Goal: Information Seeking & Learning: Learn about a topic

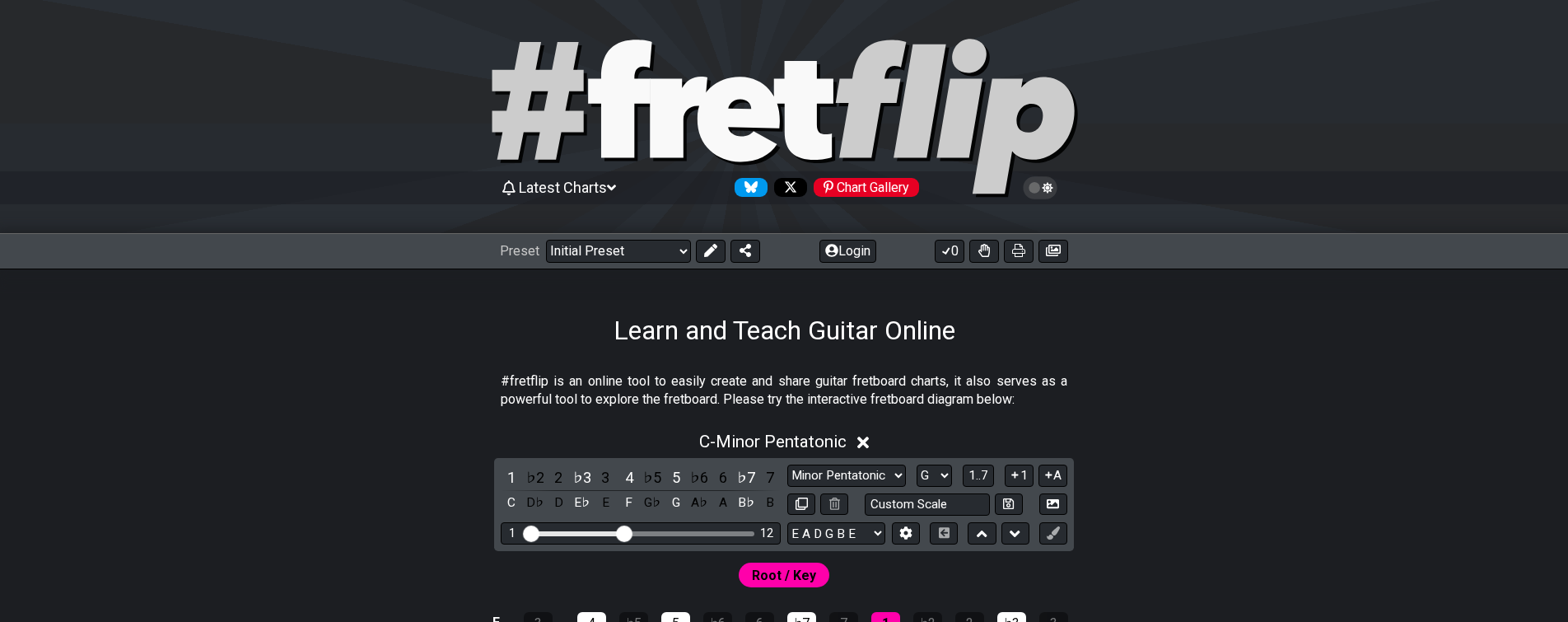
select select "G"
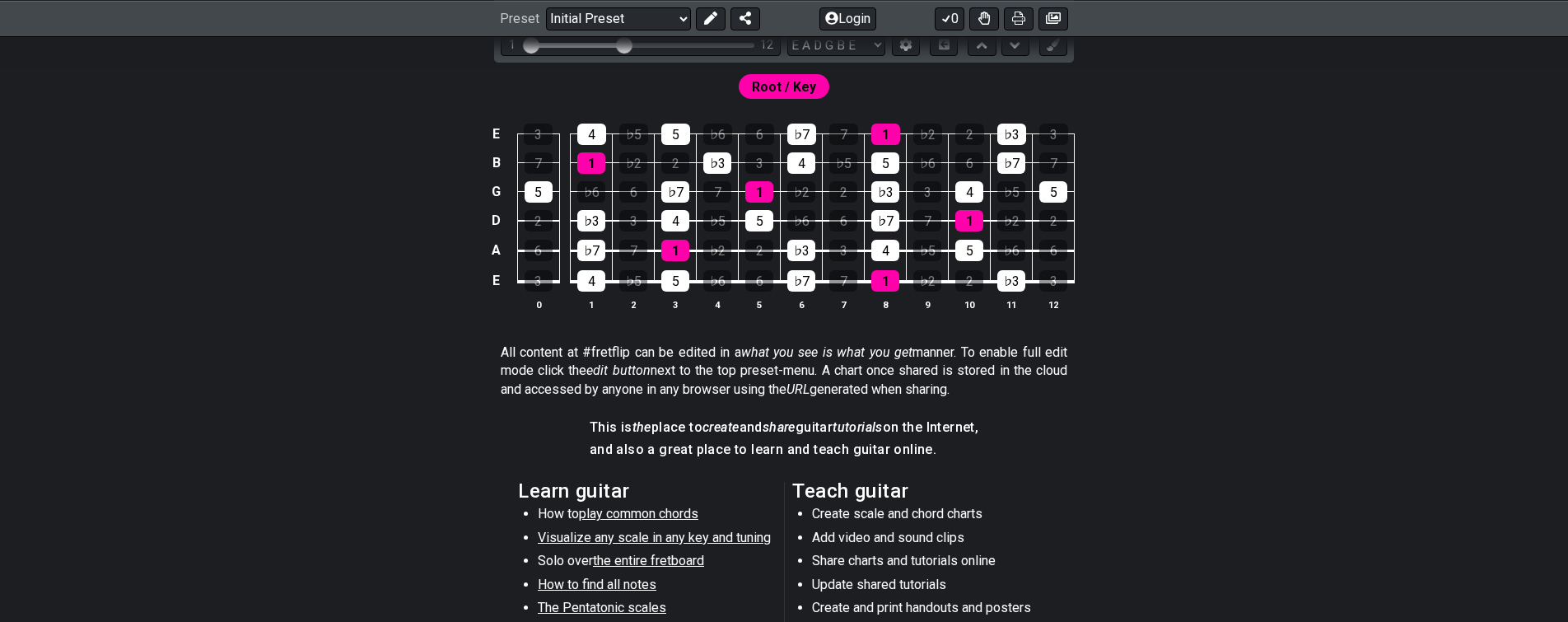
scroll to position [76, 0]
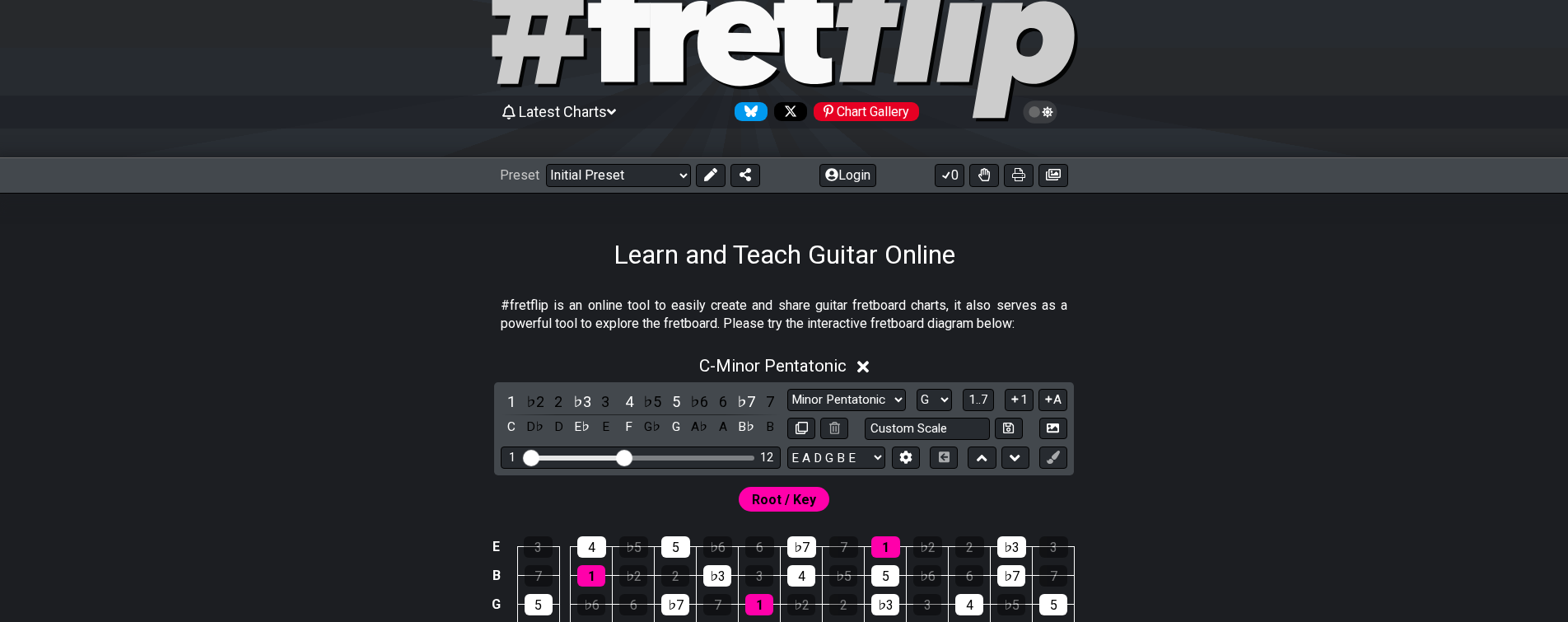
drag, startPoint x: 1172, startPoint y: 426, endPoint x: 1218, endPoint y: 241, distance: 190.6
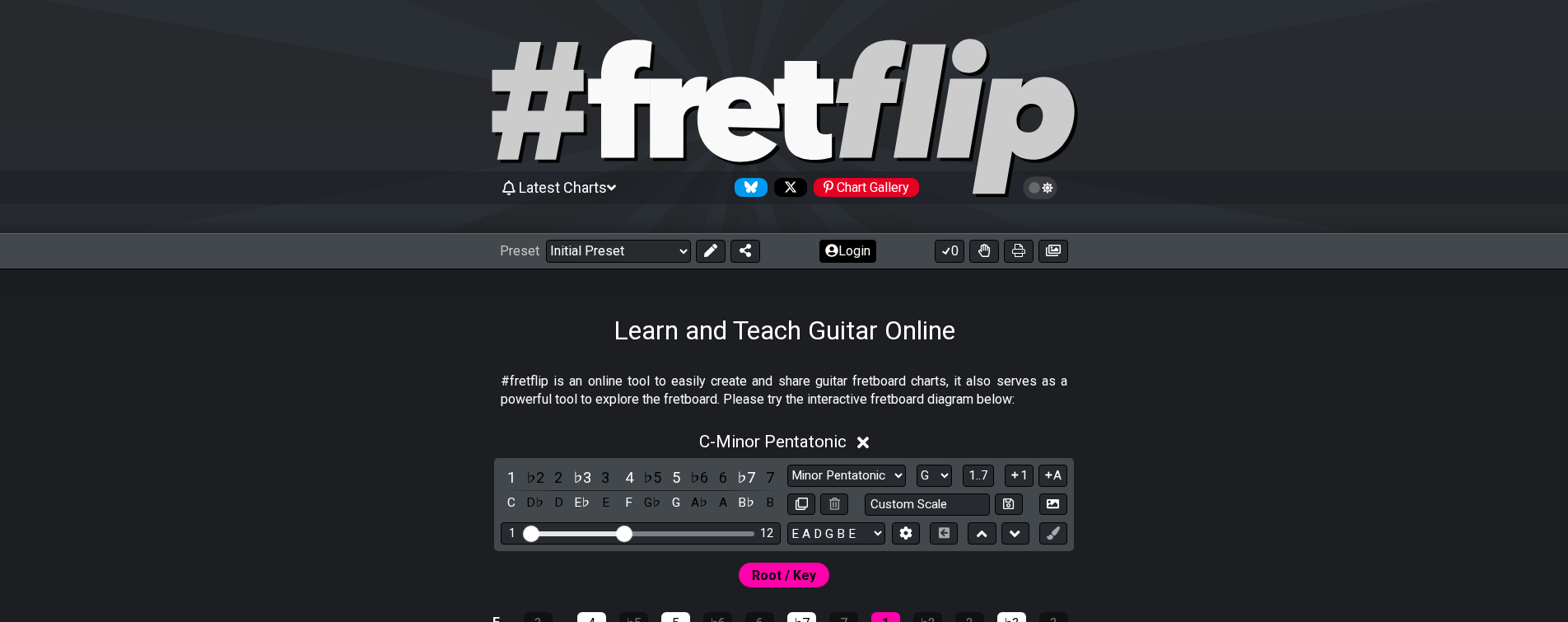
click at [861, 248] on button "Login" at bounding box center [847, 251] width 57 height 23
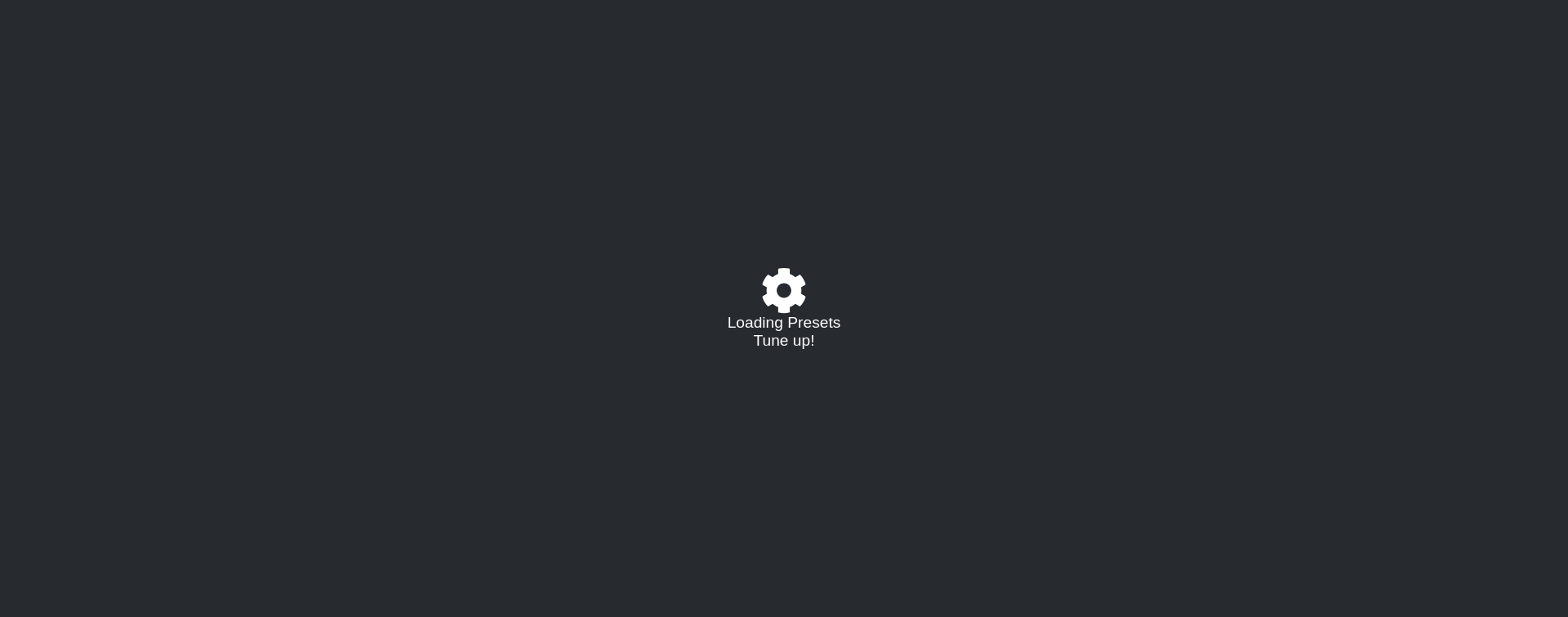
select select "C"
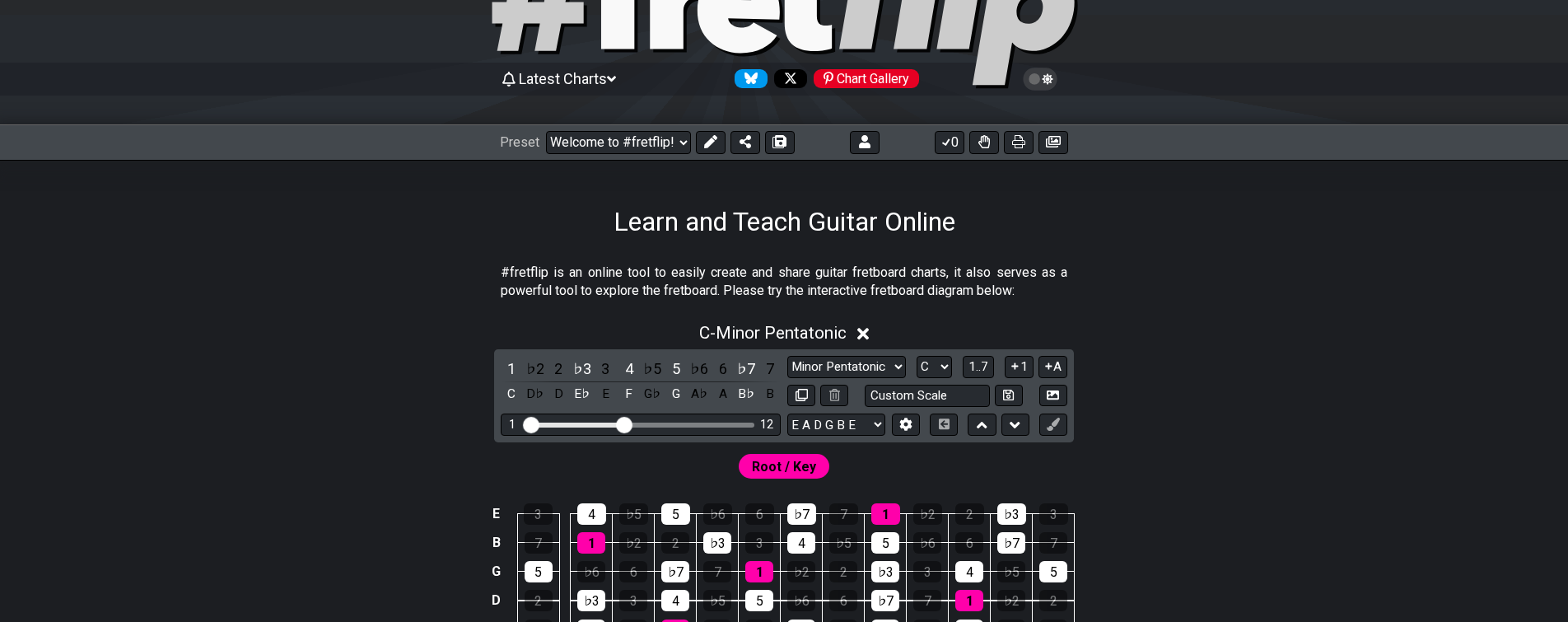
drag, startPoint x: 427, startPoint y: 327, endPoint x: 402, endPoint y: 428, distance: 104.0
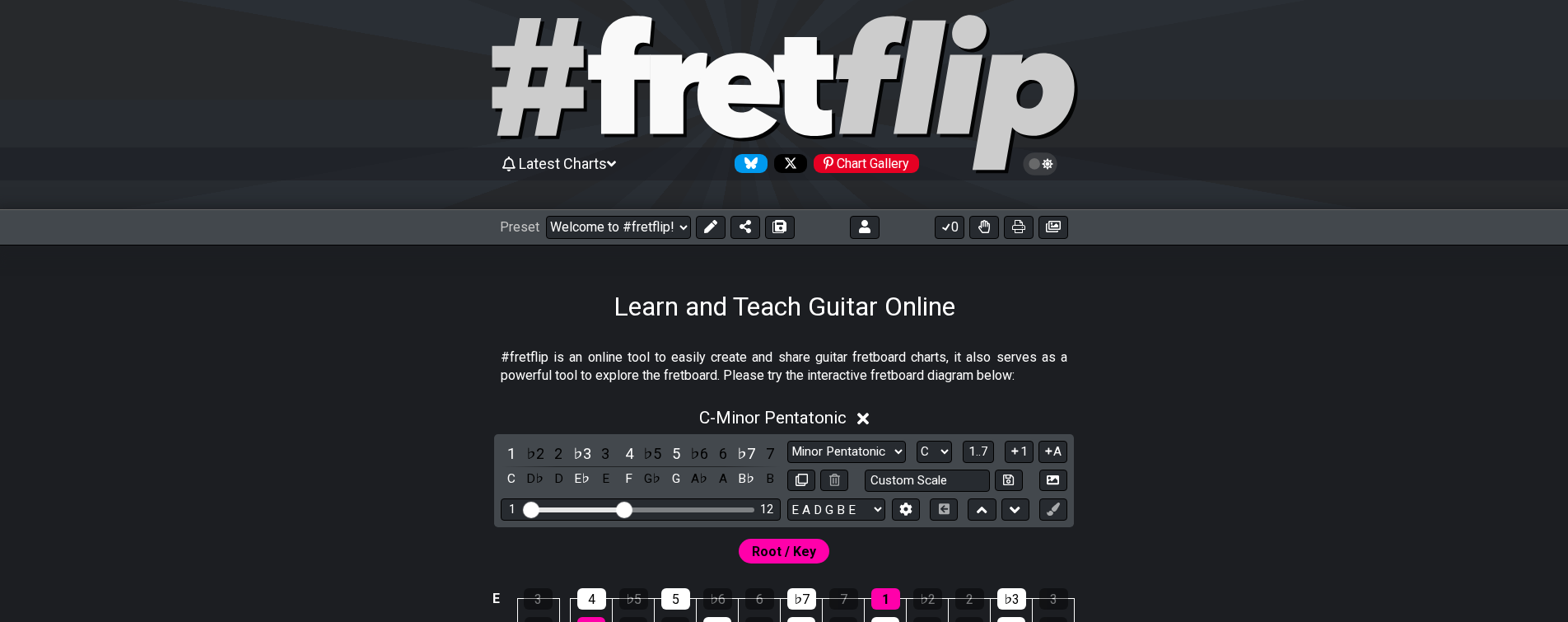
drag, startPoint x: 425, startPoint y: 314, endPoint x: 502, endPoint y: 185, distance: 150.2
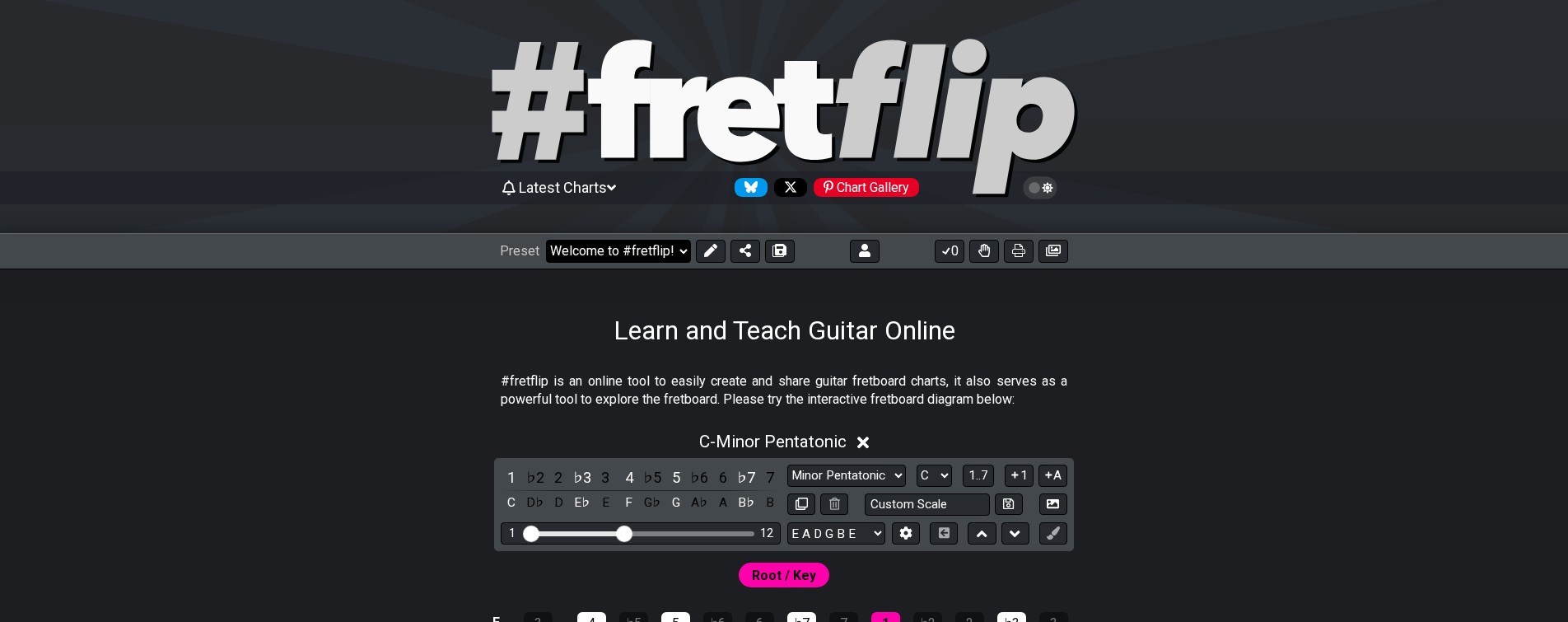
click at [587, 255] on select "Welcome to #fretflip! Initial Preset Custom Preset Learn and Teach Guitar Onlin…" at bounding box center [618, 251] width 145 height 23
click option "Learn and Teach Guitar Online (copy)" at bounding box center [0, 0] width 0 height 0
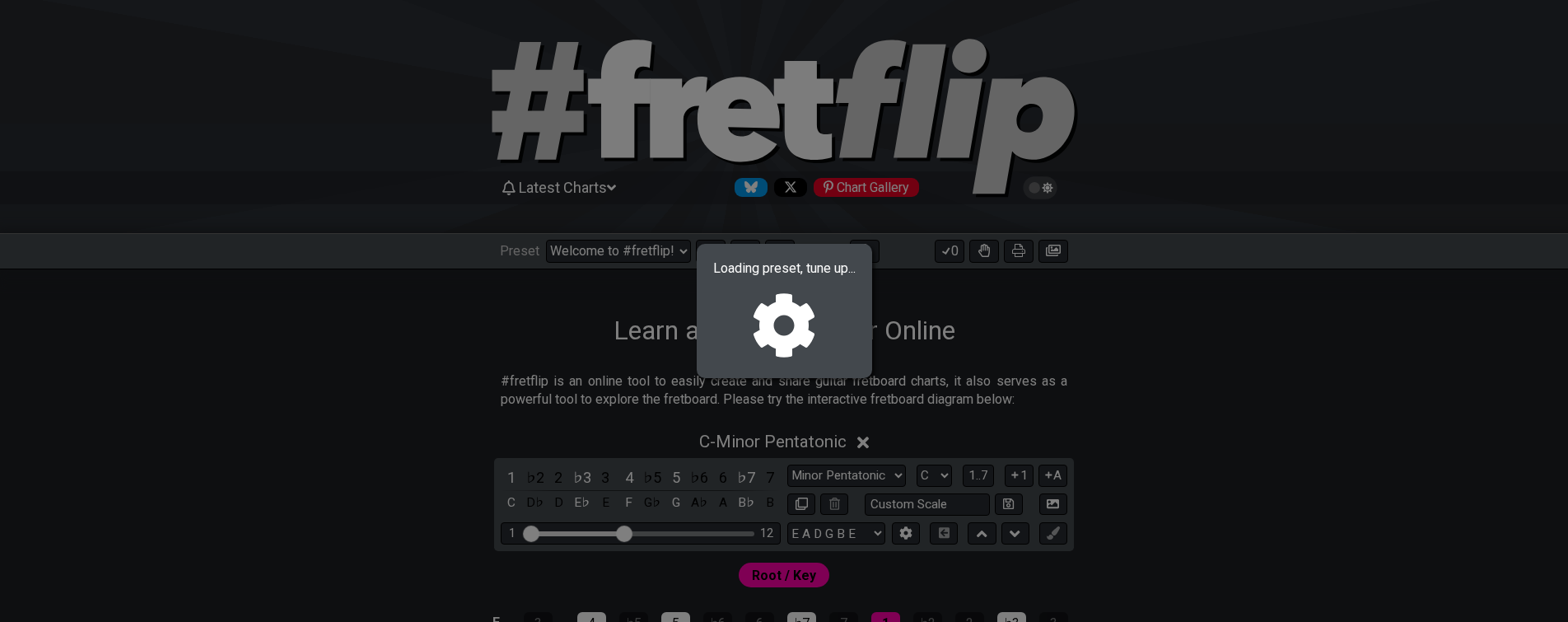
select select "/023ETDBKQ"
select select "Eb"
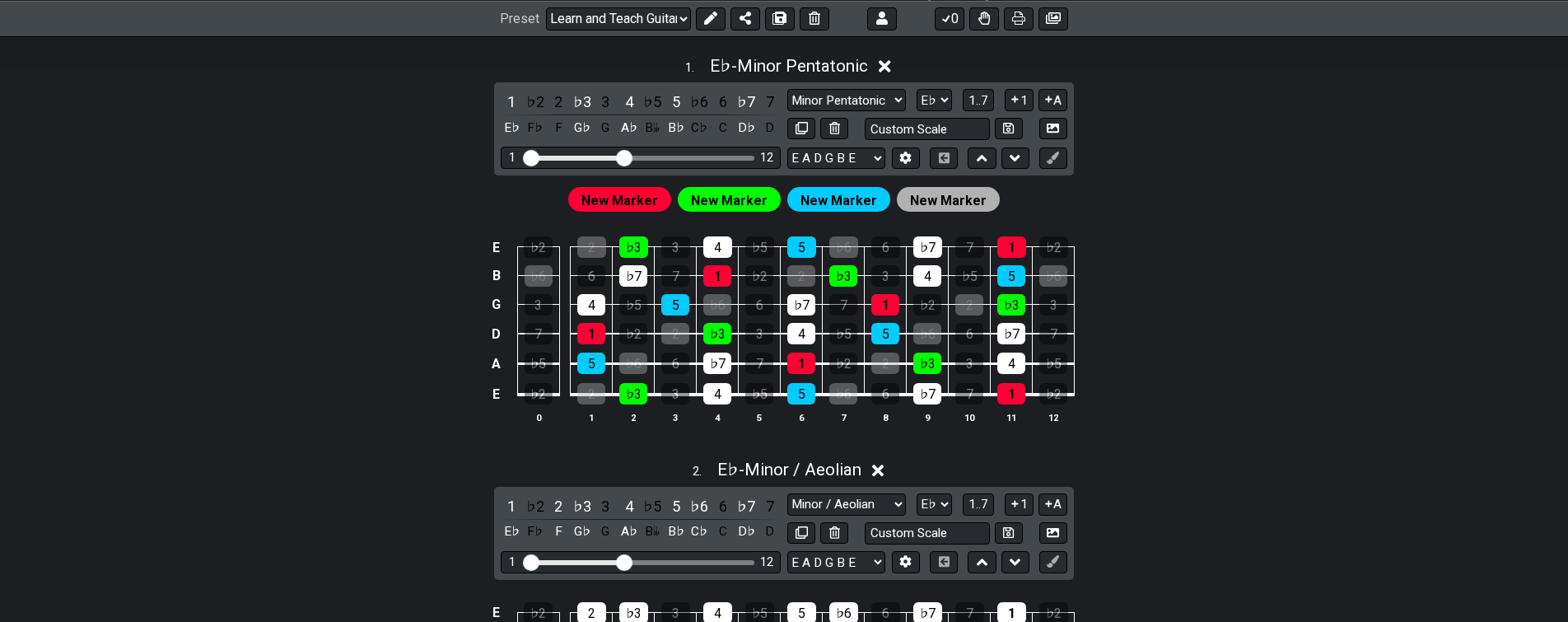
drag, startPoint x: 386, startPoint y: 477, endPoint x: 390, endPoint y: 493, distance: 16.5
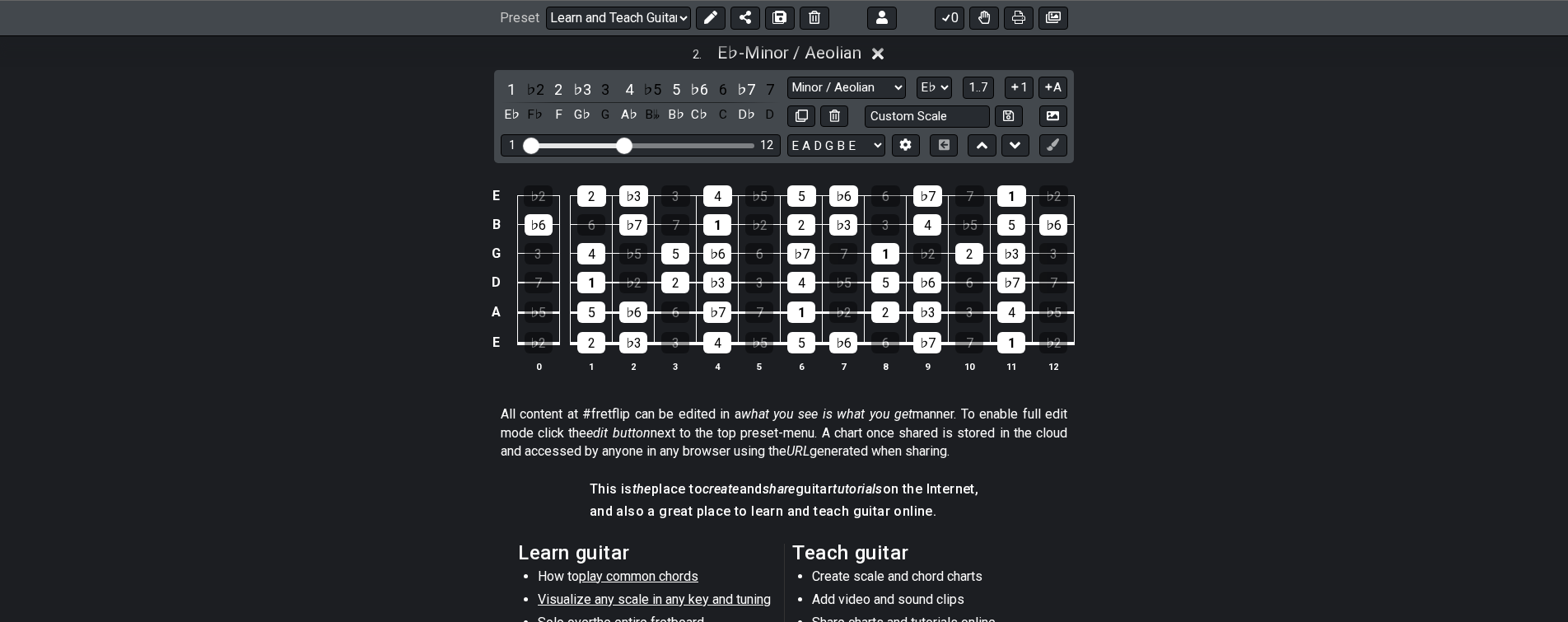
scroll to position [452, 0]
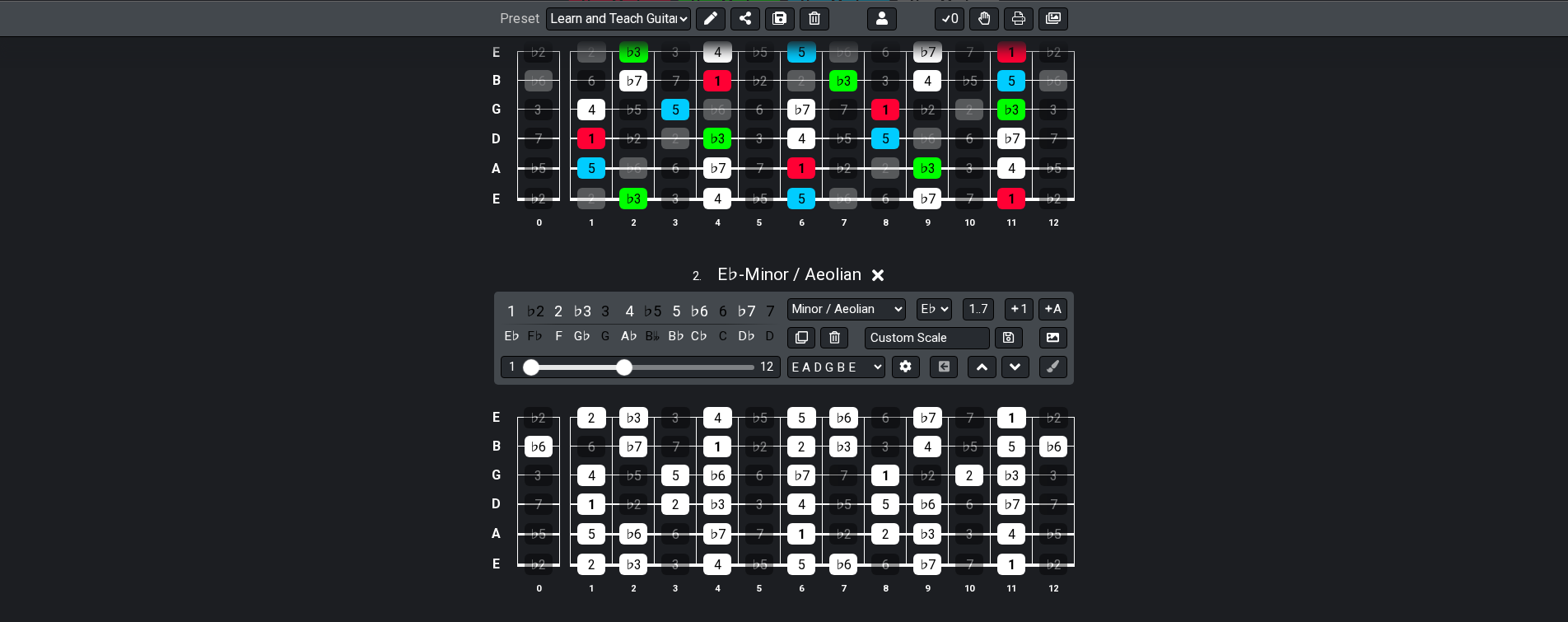
drag, startPoint x: 432, startPoint y: 412, endPoint x: 432, endPoint y: 402, distance: 10.0
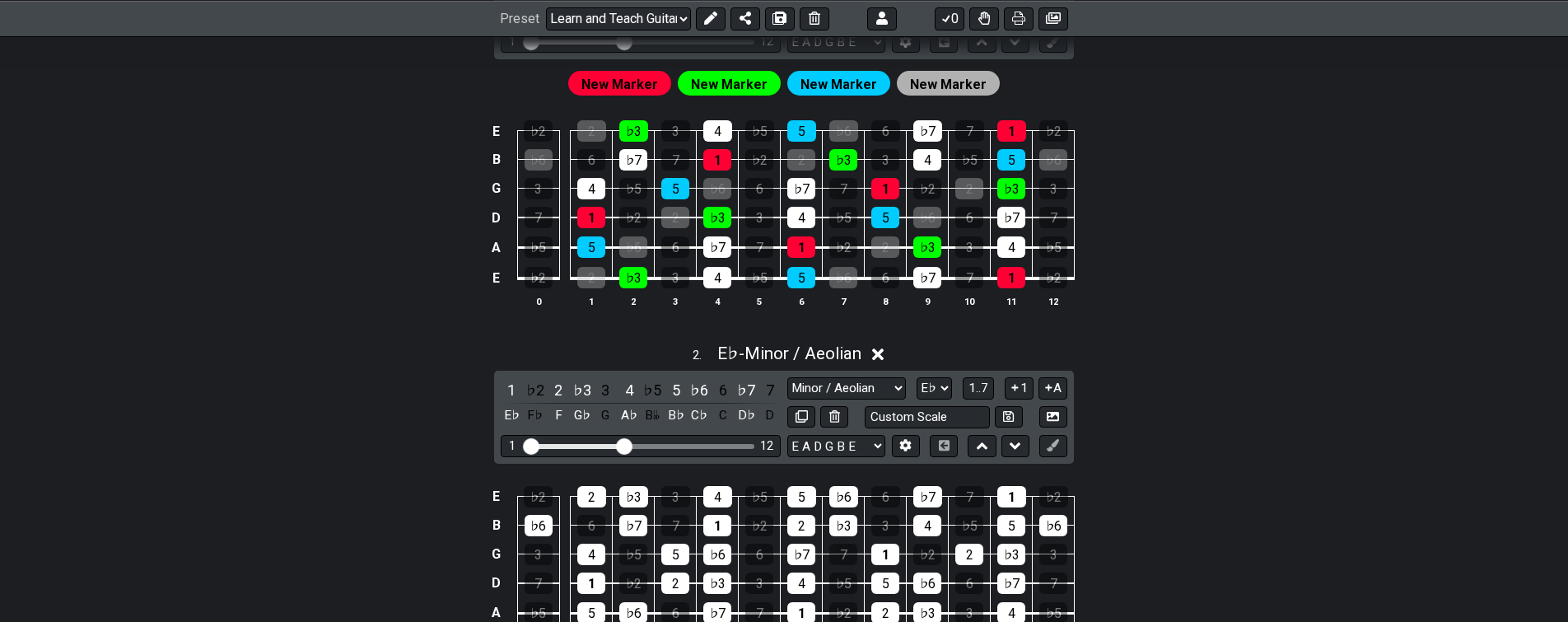
drag, startPoint x: 415, startPoint y: 507, endPoint x: 415, endPoint y: 489, distance: 18.0
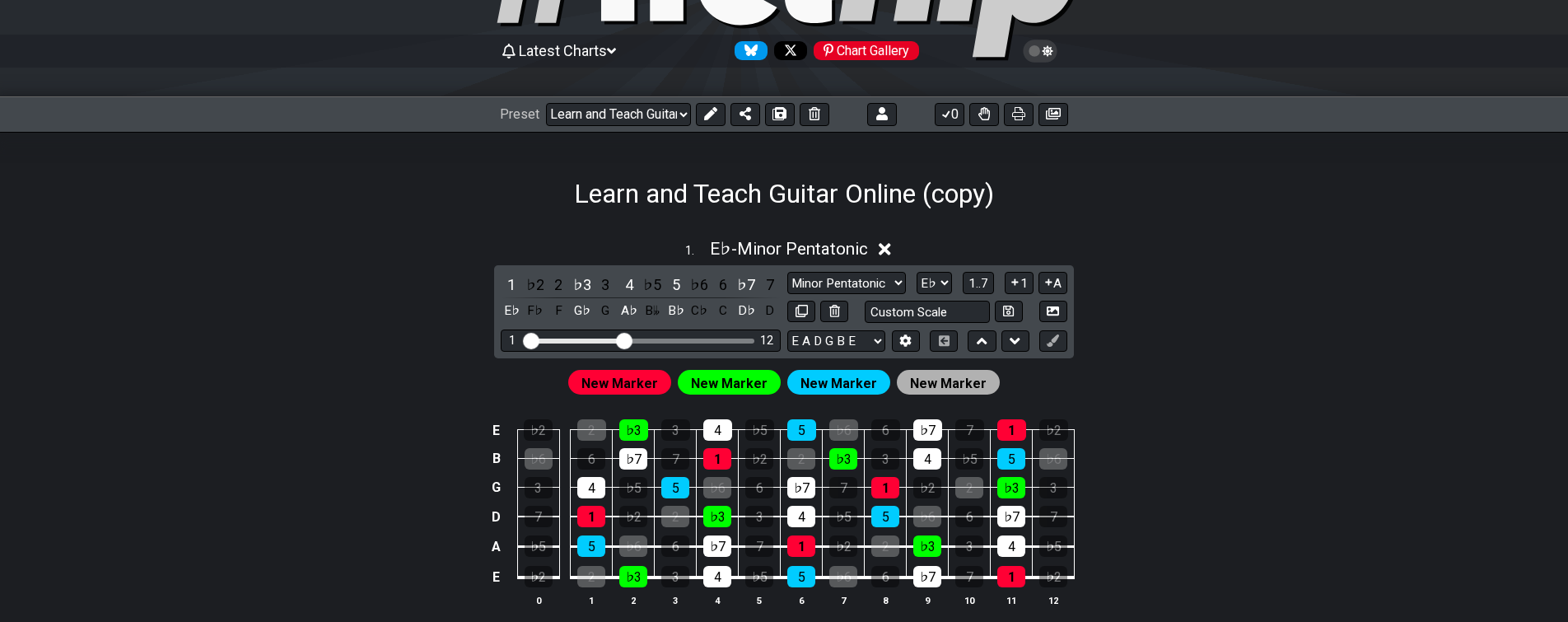
scroll to position [92, 0]
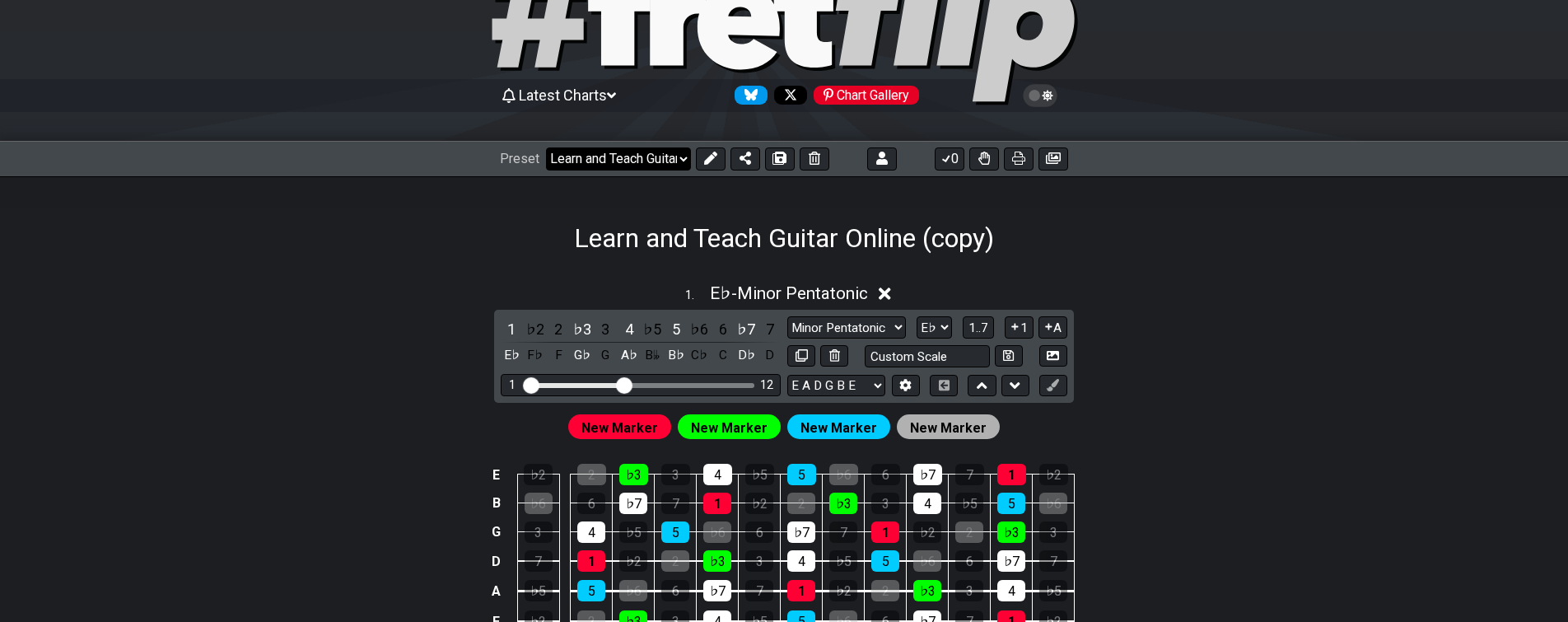
click at [631, 157] on select "Welcome to #fretflip! Initial Preset Custom Preset Learn and Teach Guitar Onlin…" at bounding box center [618, 159] width 145 height 23
click option "Learn and Teach Guitar Online" at bounding box center [0, 0] width 0 height 0
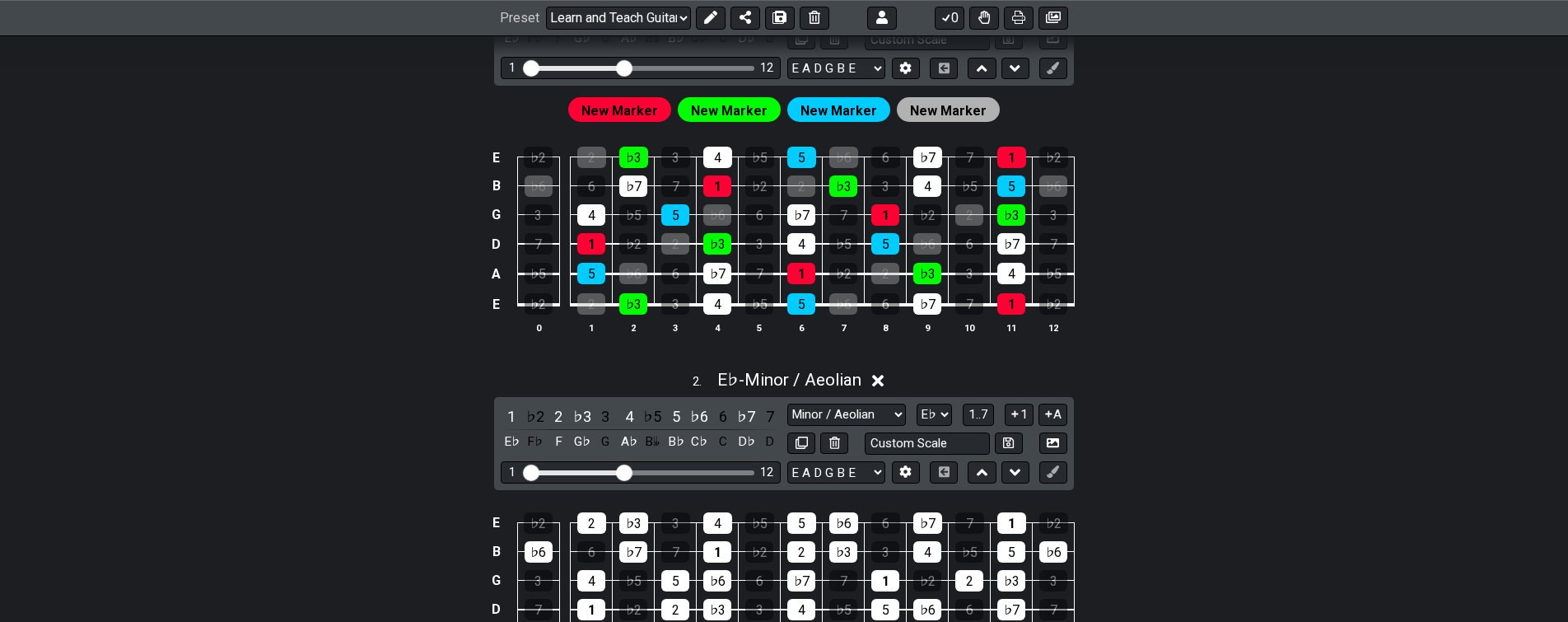
drag, startPoint x: 410, startPoint y: 430, endPoint x: 391, endPoint y: 520, distance: 92.0
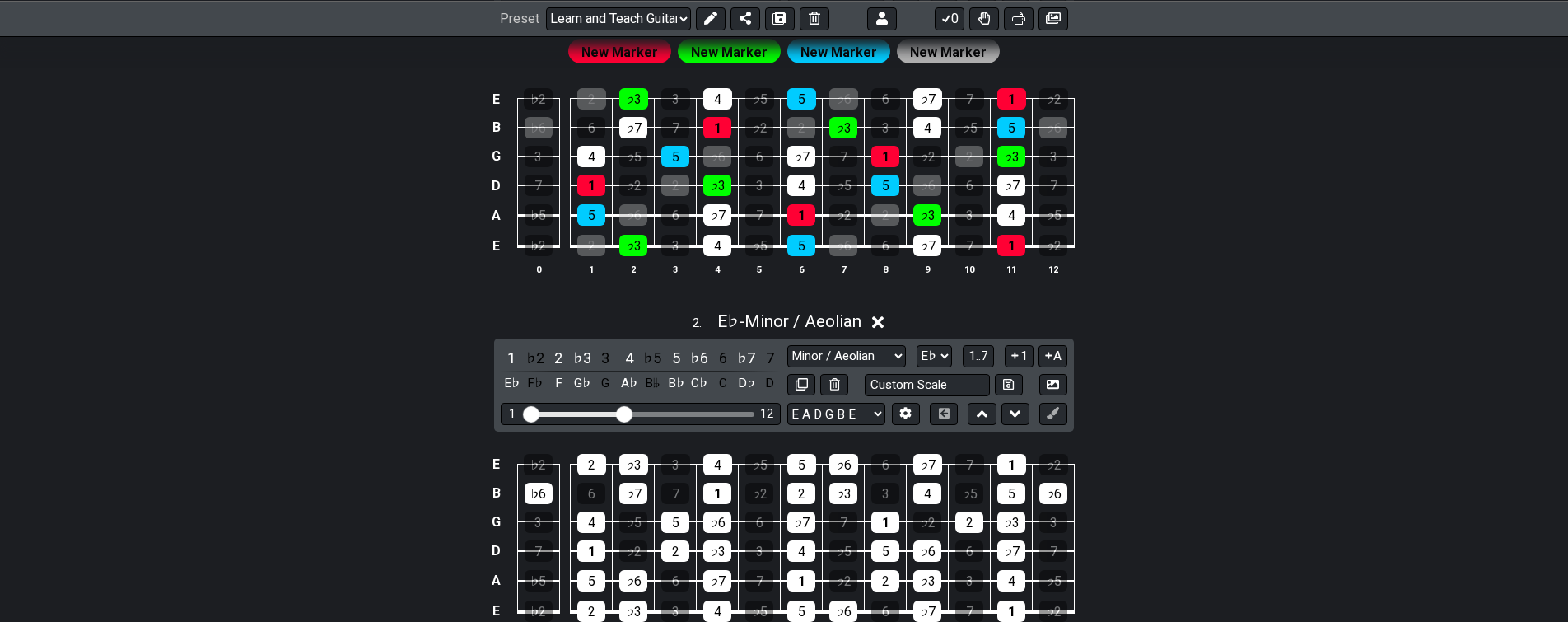
scroll to position [368, 0]
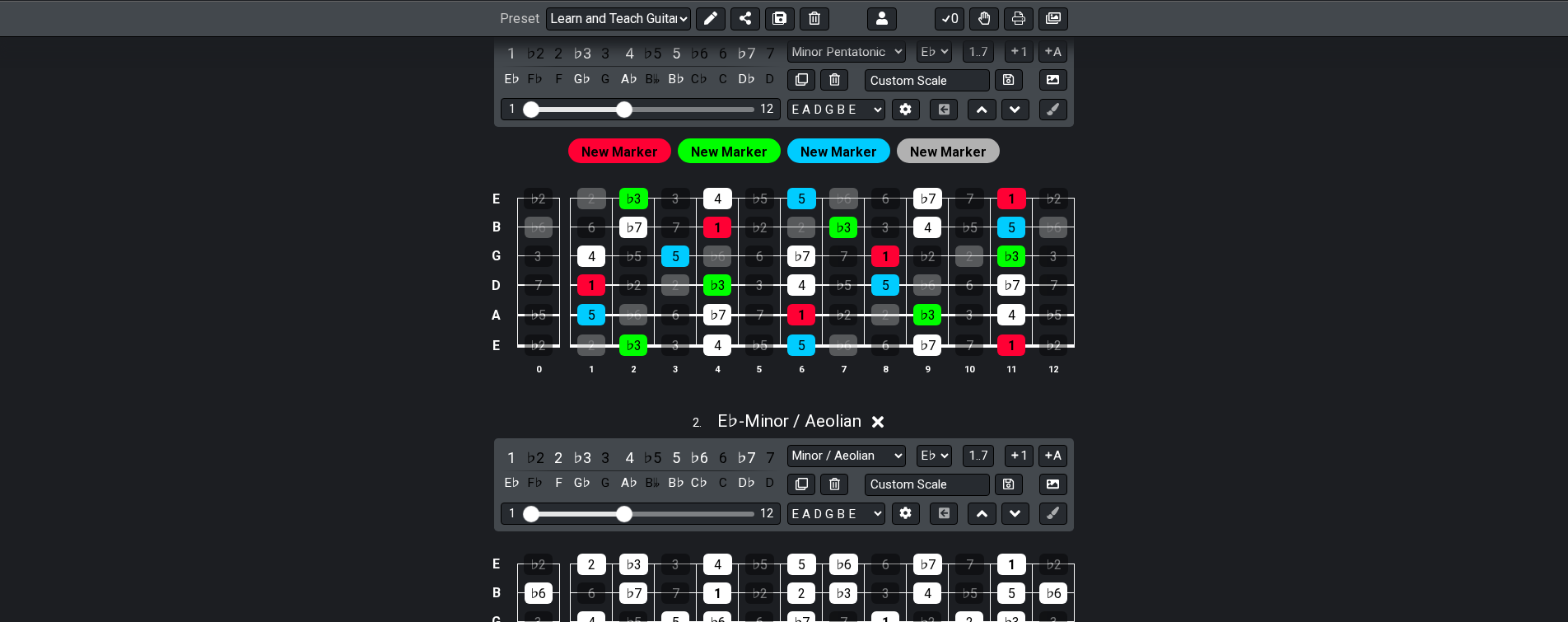
drag, startPoint x: 411, startPoint y: 477, endPoint x: 473, endPoint y: 352, distance: 139.5
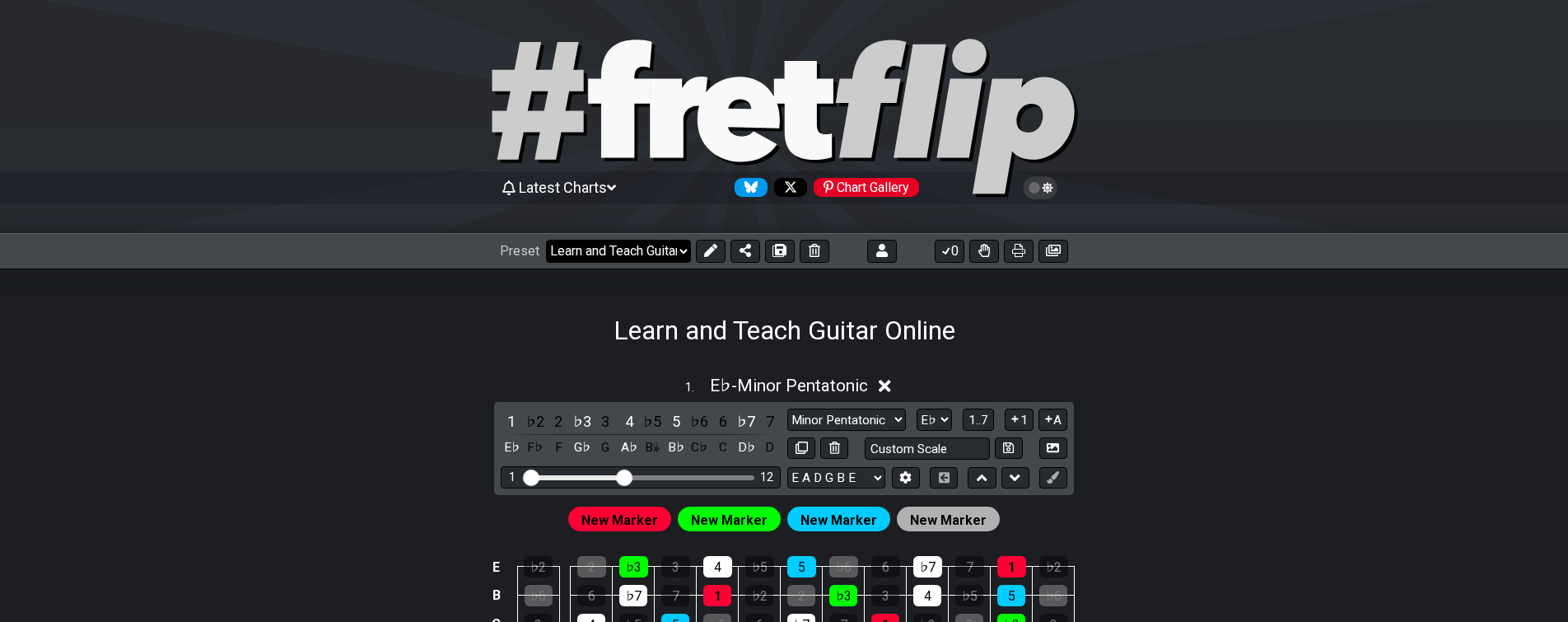
click at [609, 242] on select "Welcome to #fretflip! Initial Preset Custom Preset Learn and Teach Guitar Onlin…" at bounding box center [618, 251] width 145 height 23
click option "Learn and Teach Guitar Online" at bounding box center [0, 0] width 0 height 0
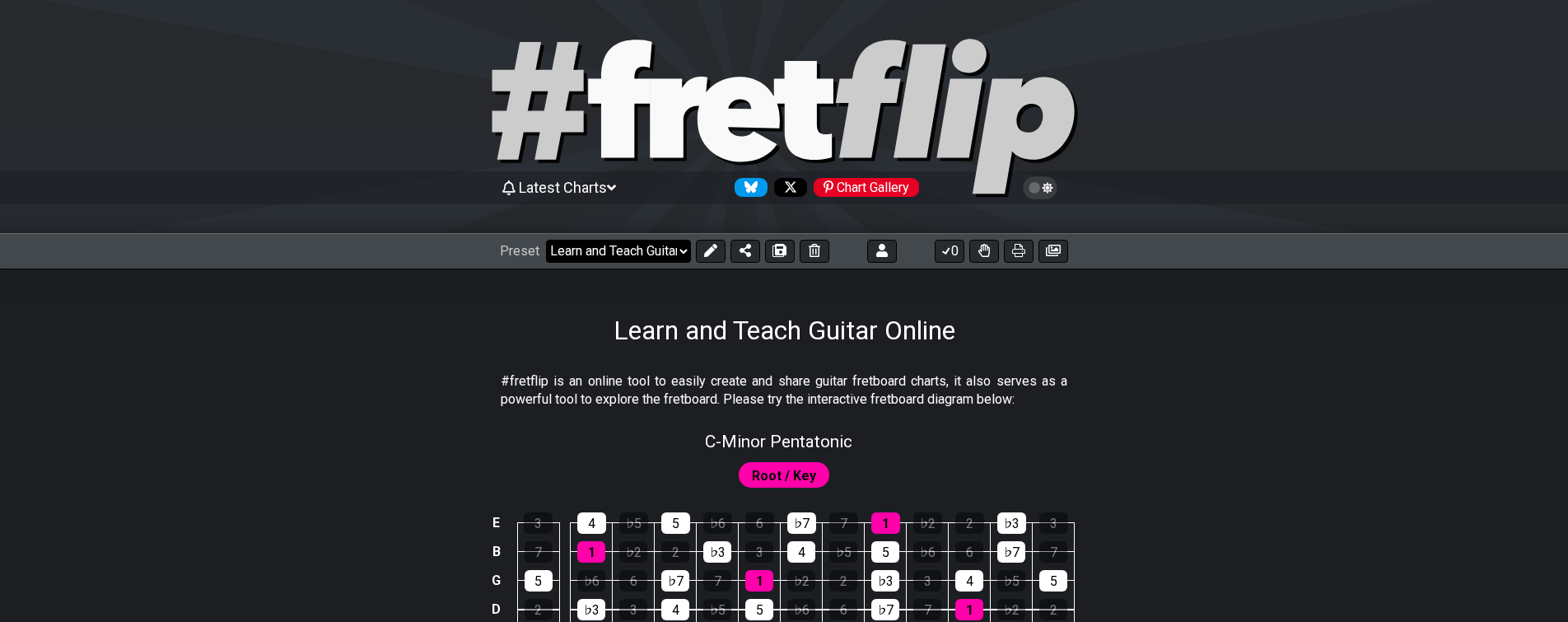
click at [546, 240] on select "Welcome to #fretflip! Initial Preset Custom Preset Learn and Teach Guitar Onlin…" at bounding box center [618, 251] width 145 height 23
click option "Learn and Teach Guitar Online (copy)" at bounding box center [0, 0] width 0 height 0
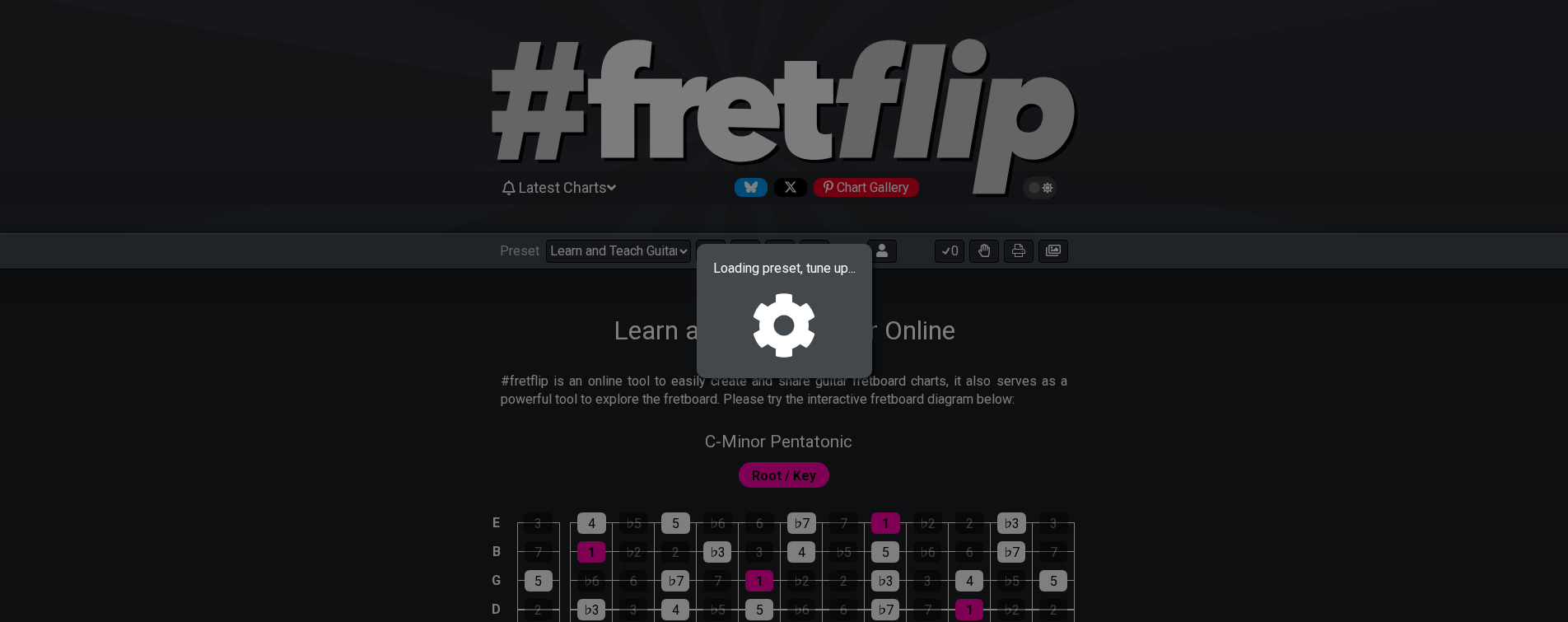
select select "/023ETDBKQ"
select select "Eb"
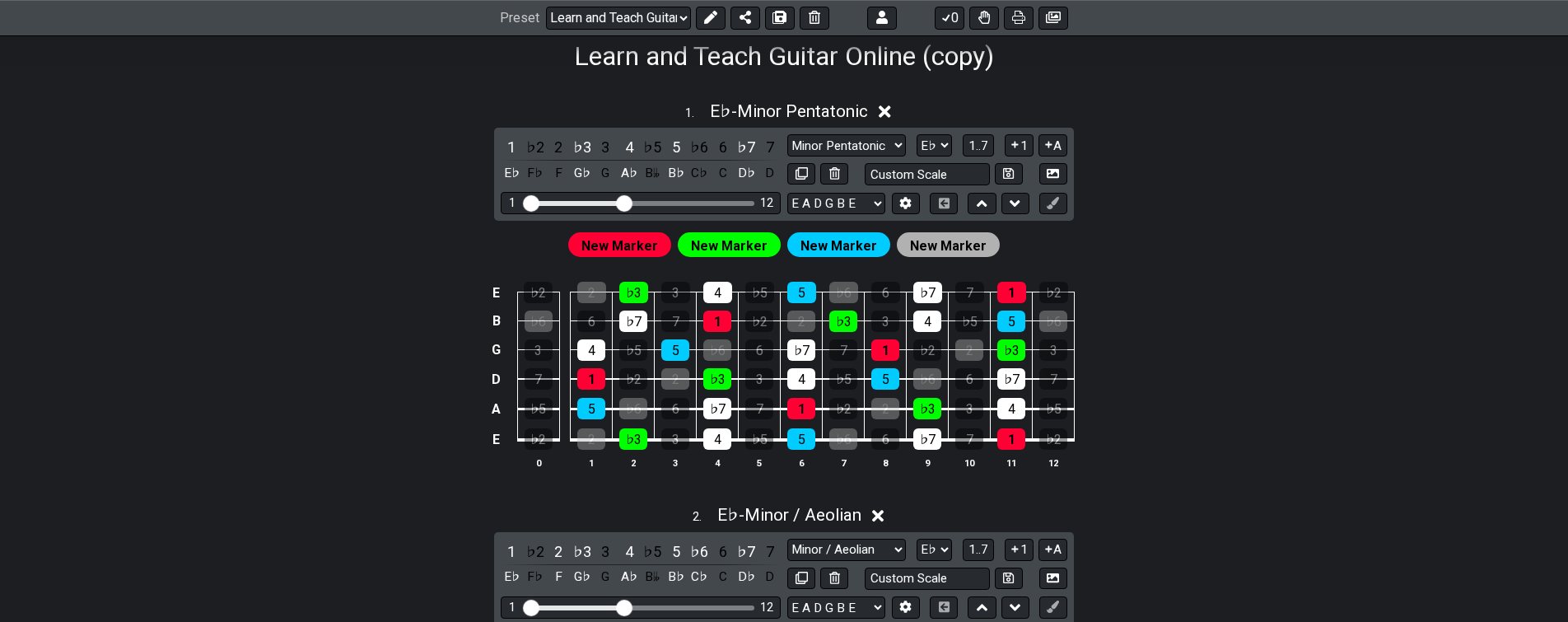
drag, startPoint x: 409, startPoint y: 480, endPoint x: 416, endPoint y: 458, distance: 23.1
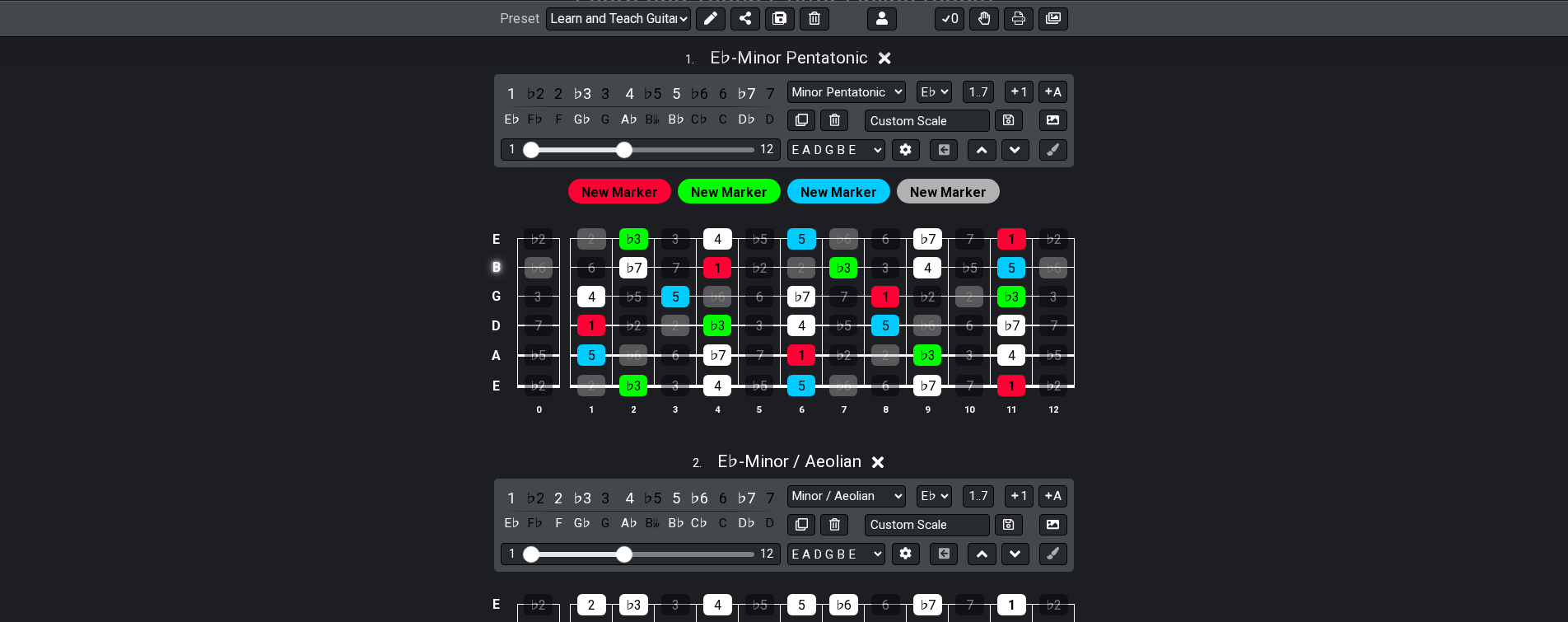
scroll to position [185, 0]
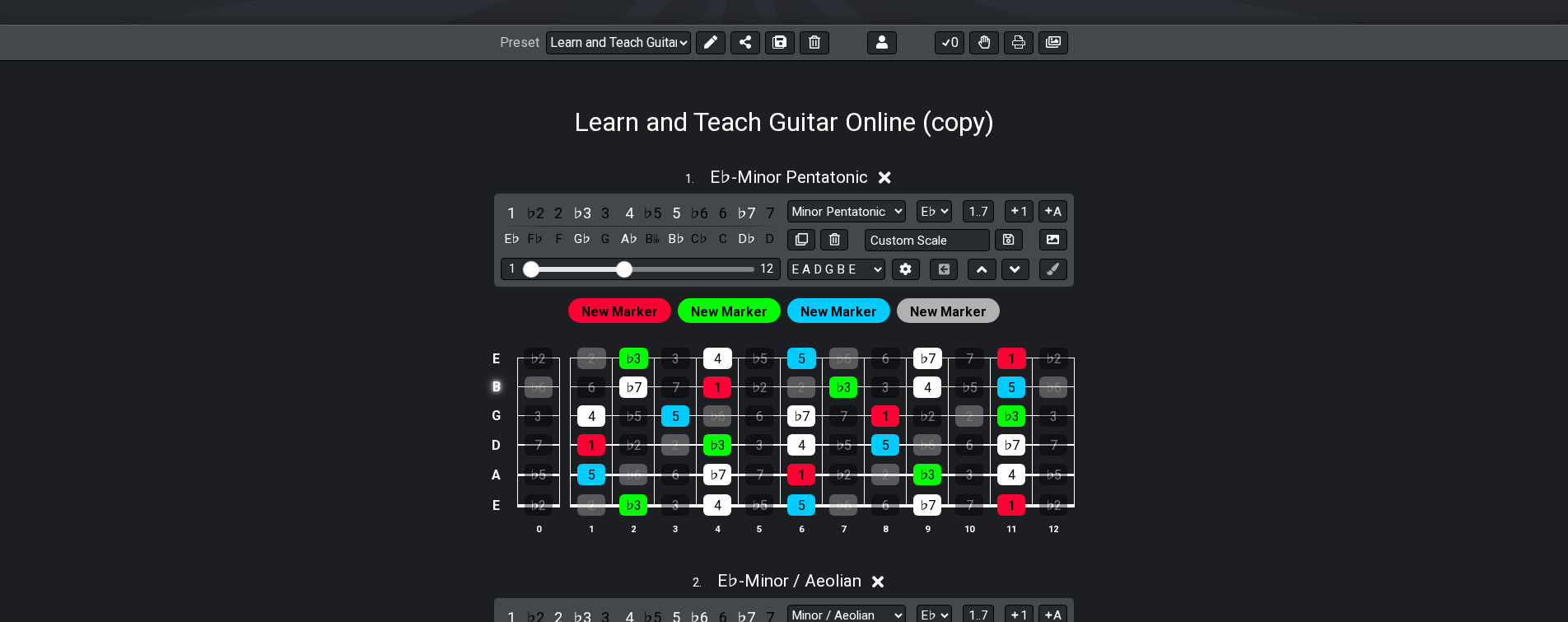
drag, startPoint x: 505, startPoint y: 418, endPoint x: 495, endPoint y: 422, distance: 10.8
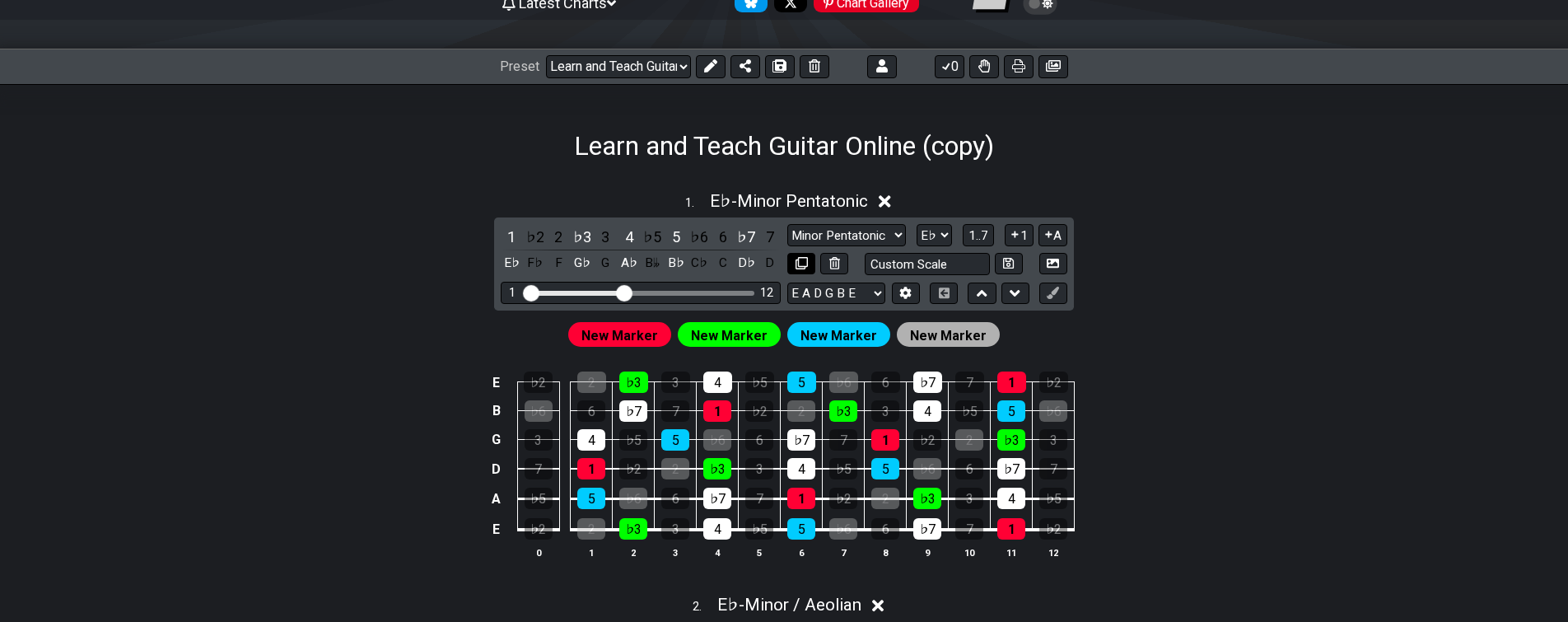
click at [798, 266] on icon at bounding box center [802, 263] width 12 height 12
select select "Minor Pentatonic"
select select "Eb"
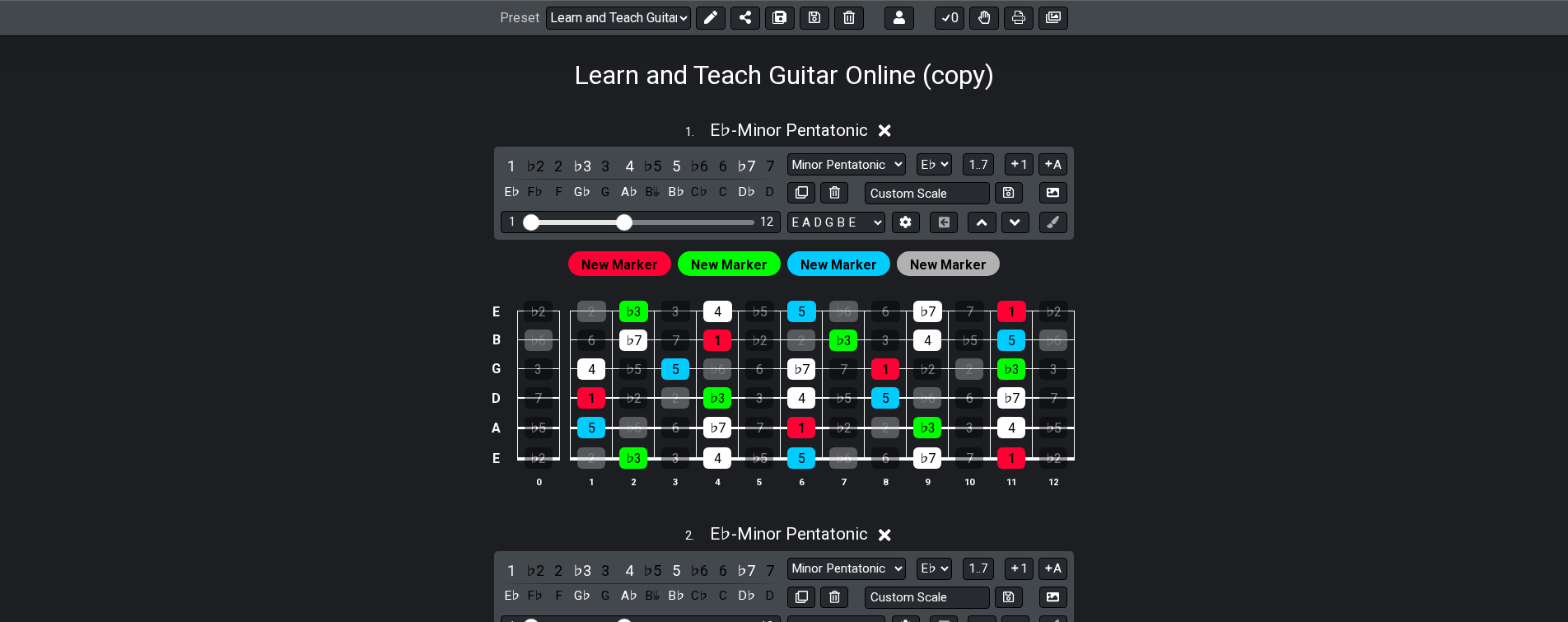
drag, startPoint x: 399, startPoint y: 528, endPoint x: 399, endPoint y: 560, distance: 32.0
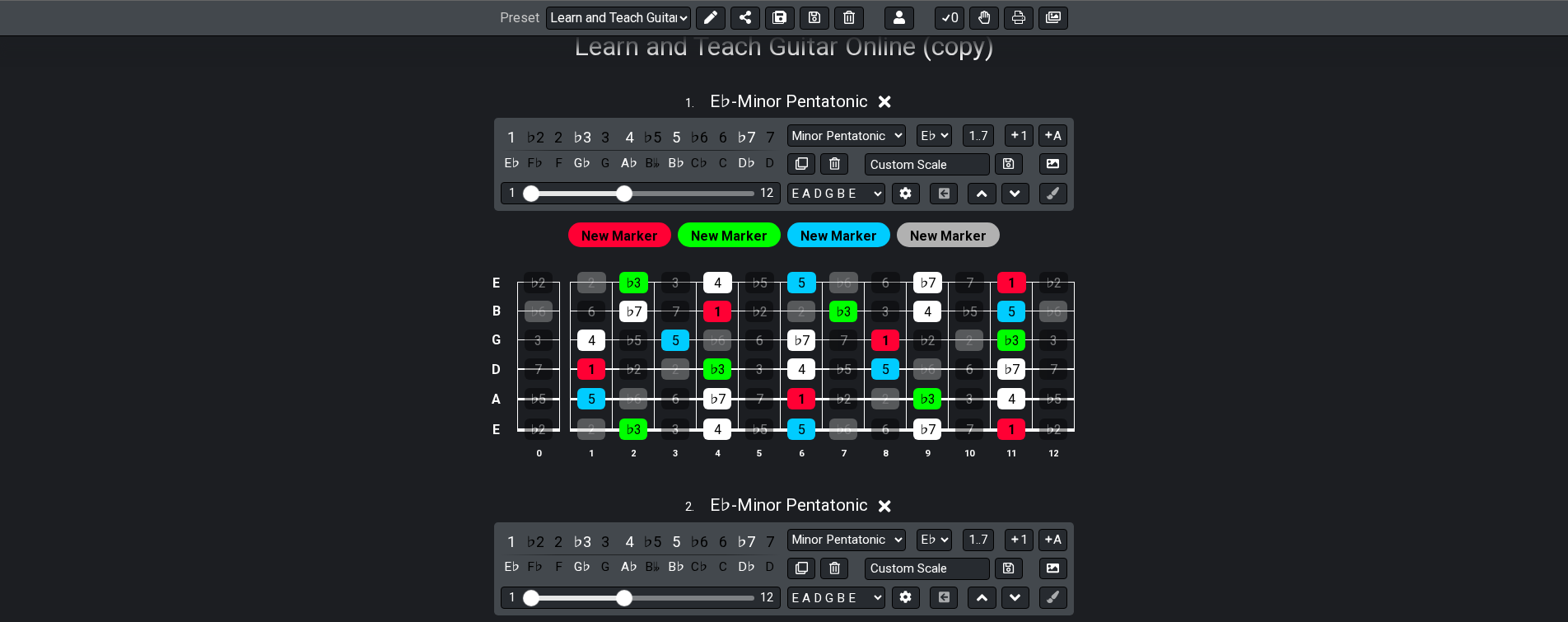
drag, startPoint x: 435, startPoint y: 495, endPoint x: 418, endPoint y: 556, distance: 63.3
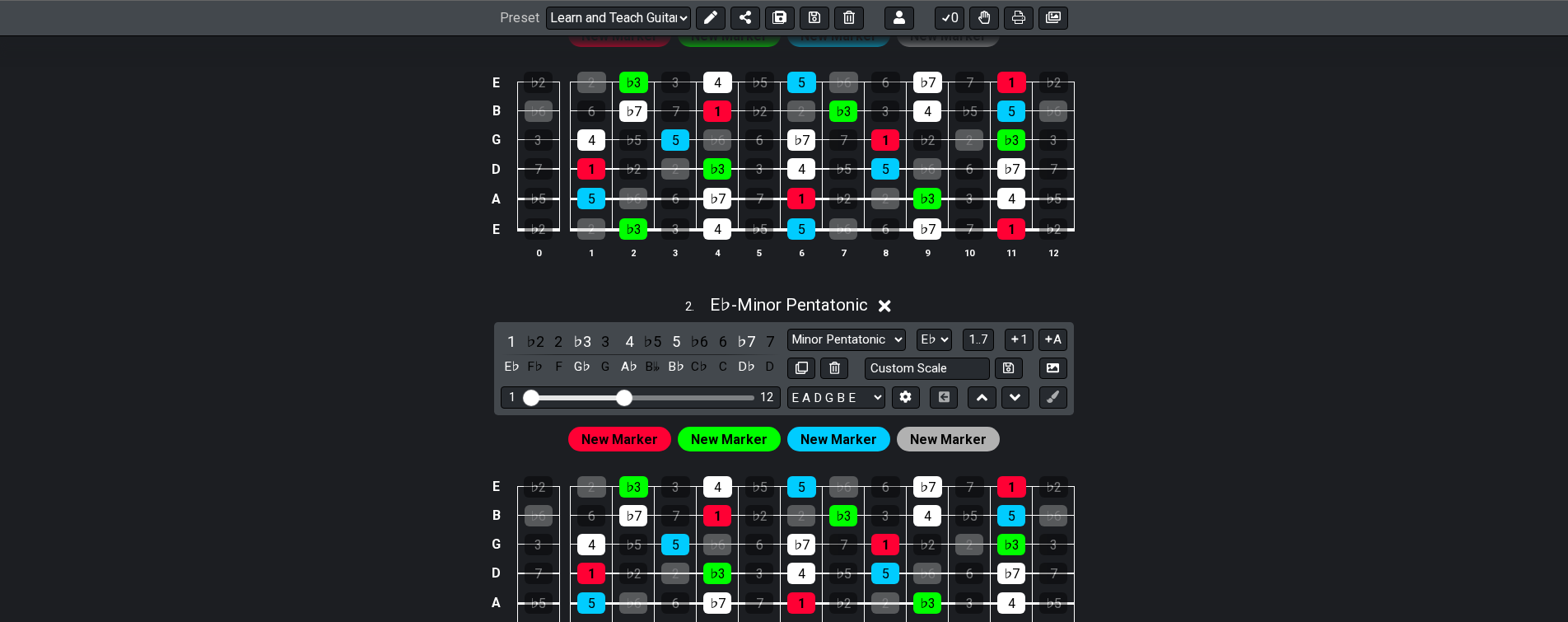
scroll to position [226, 0]
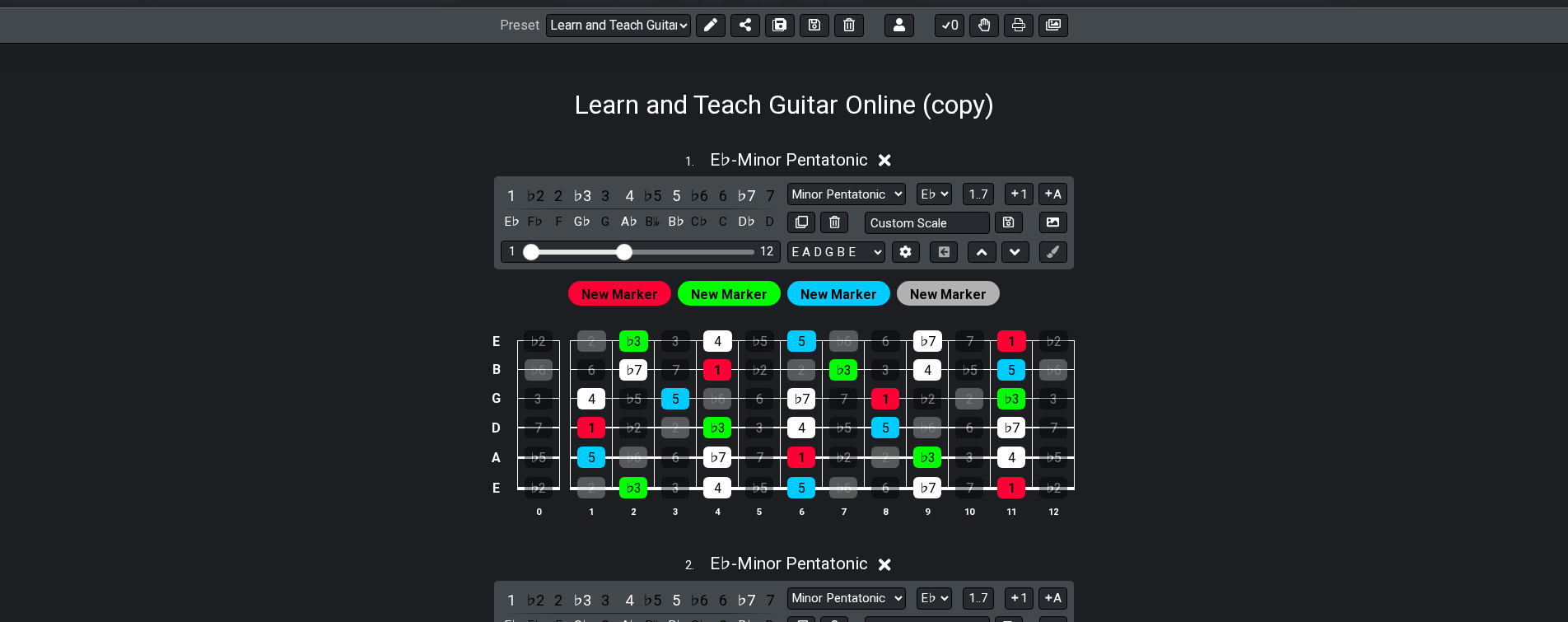
drag, startPoint x: 422, startPoint y: 582, endPoint x: 479, endPoint y: 393, distance: 197.4
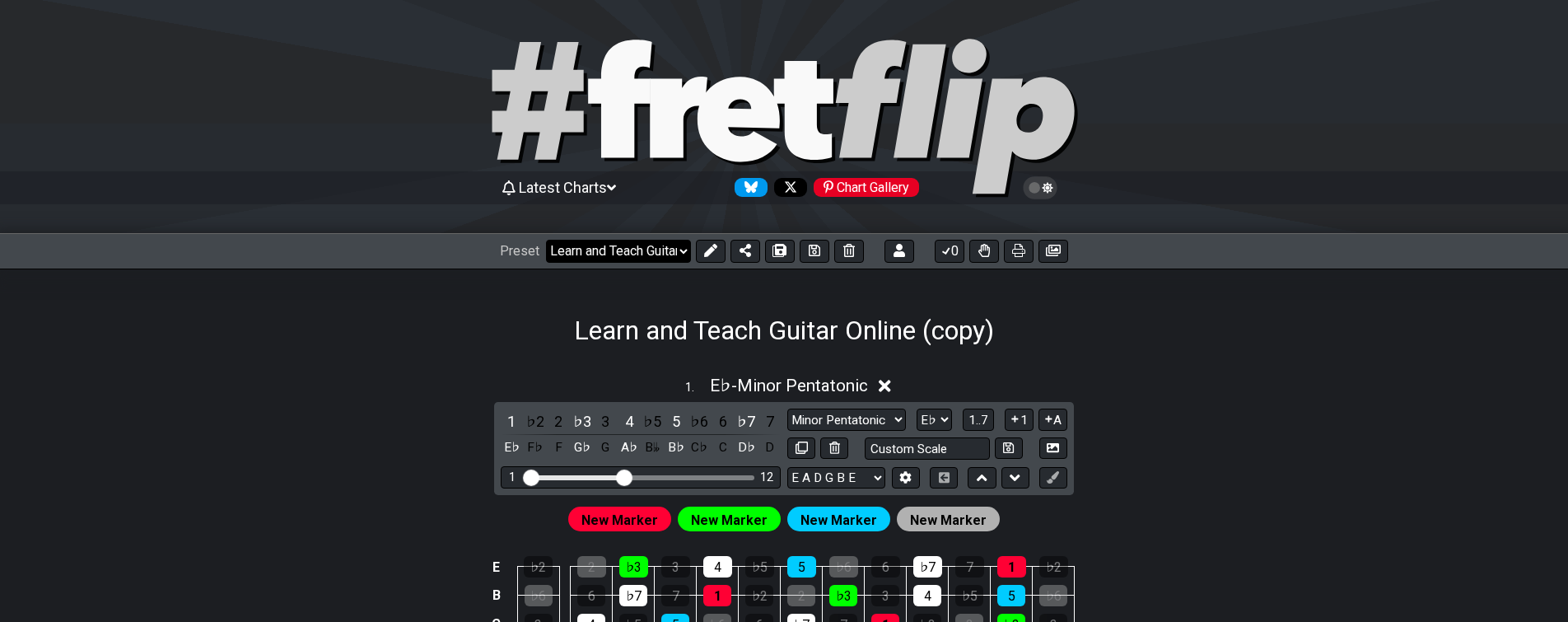
click at [681, 249] on select "Welcome to #fretflip! Initial Preset Custom Preset Learn and Teach Guitar Onlin…" at bounding box center [618, 251] width 145 height 23
click at [680, 250] on select "Welcome to #fretflip! Initial Preset Custom Preset Learn and Teach Guitar Onlin…" at bounding box center [618, 251] width 145 height 23
click option "Learn and Teach Guitar Online" at bounding box center [0, 0] width 0 height 0
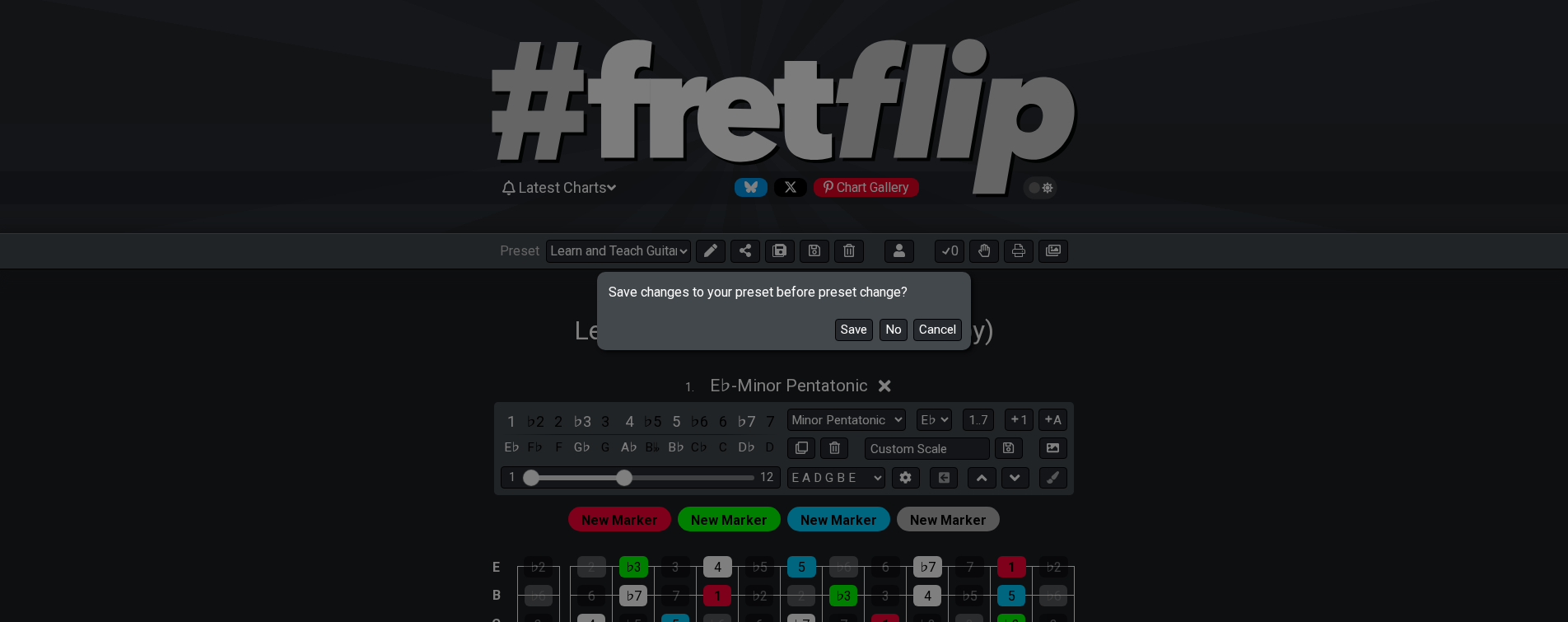
click at [853, 333] on button "Save" at bounding box center [854, 330] width 38 height 22
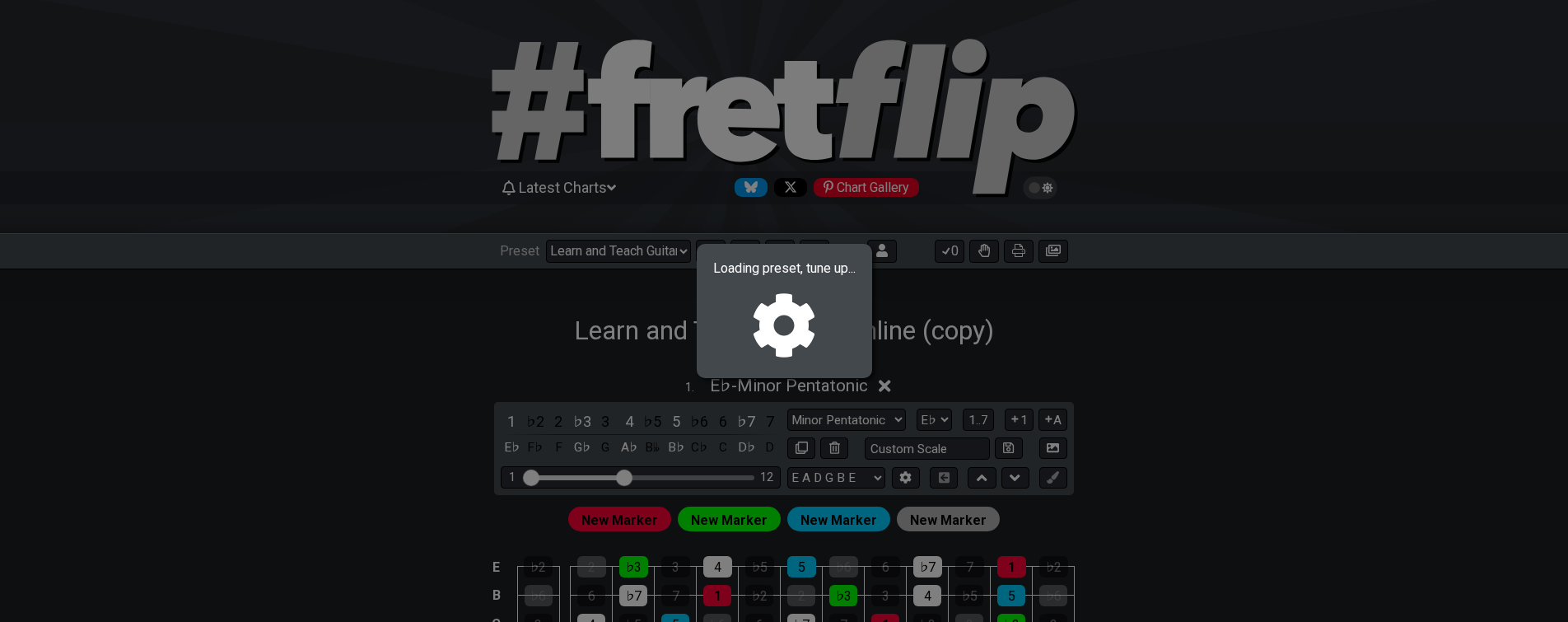
select select "/02R5AHRV"
select select "Minor / Aeolian"
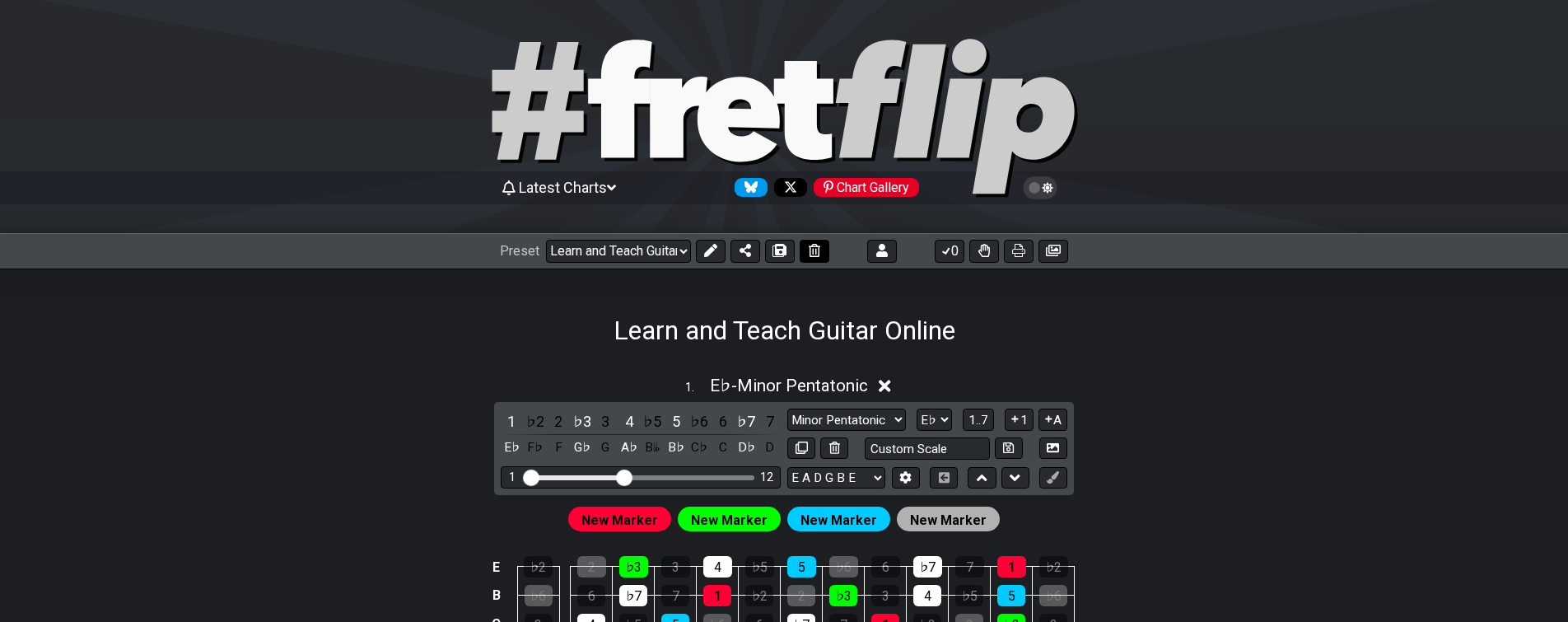
click at [813, 248] on icon at bounding box center [814, 250] width 11 height 13
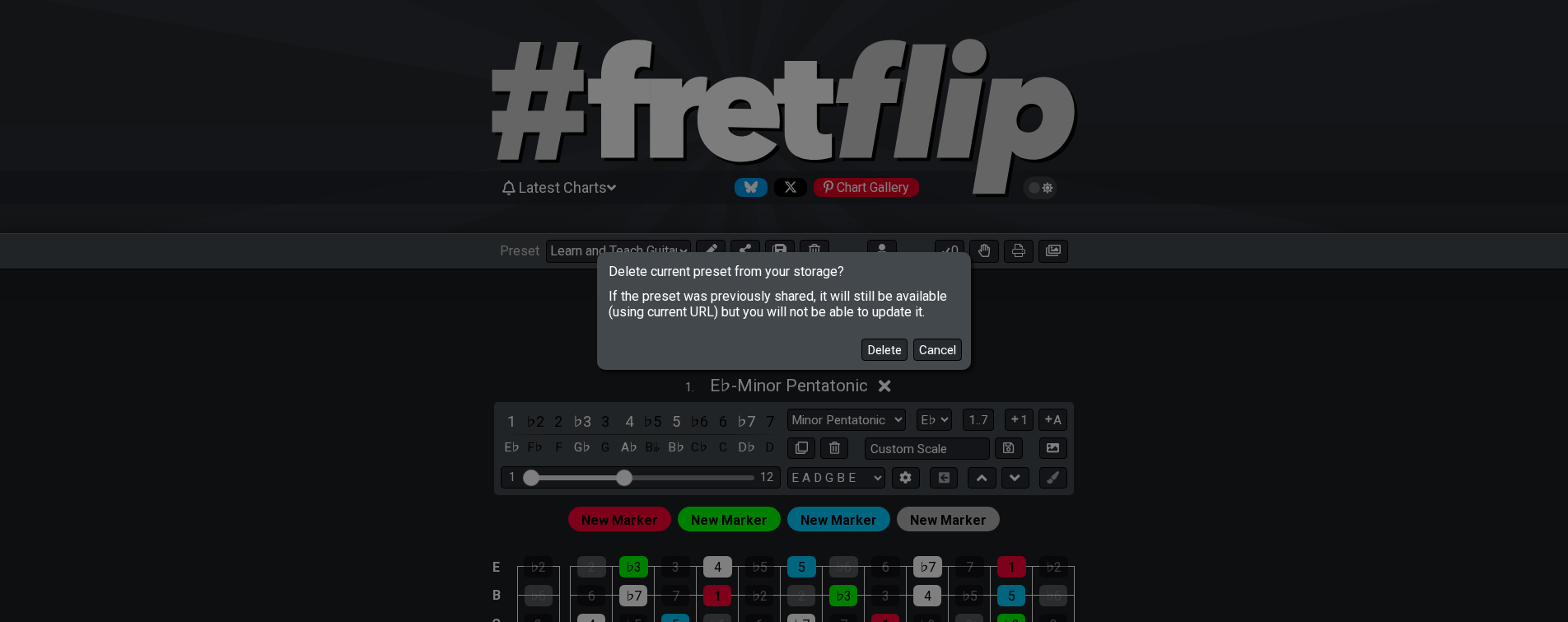
click at [888, 350] on button "Delete" at bounding box center [884, 349] width 46 height 22
select select "C"
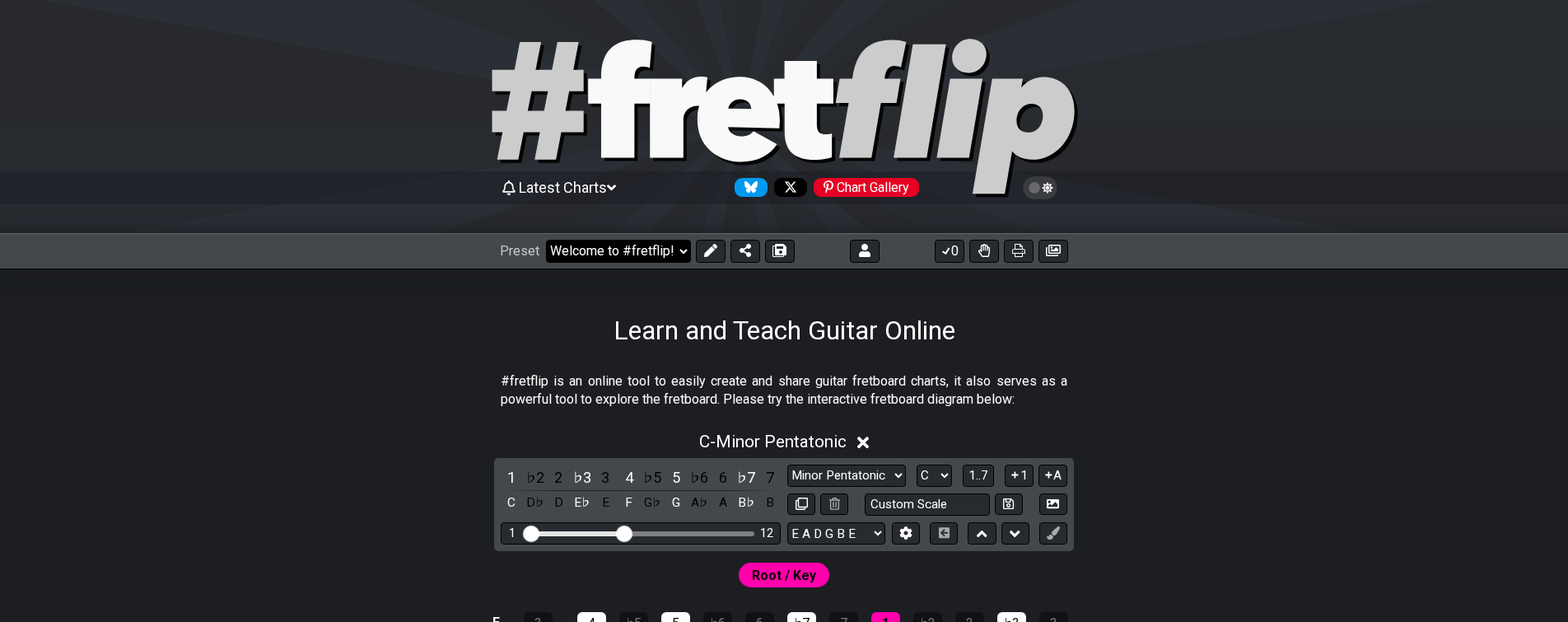
click at [678, 248] on select "Welcome to #fretflip! Initial Preset Custom Preset Learn and Teach Guitar Onlin…" at bounding box center [618, 251] width 145 height 23
click option "Learn and Teach Guitar Online (copy)" at bounding box center [0, 0] width 0 height 0
select select "/023ETDBKQ"
select select "Eb"
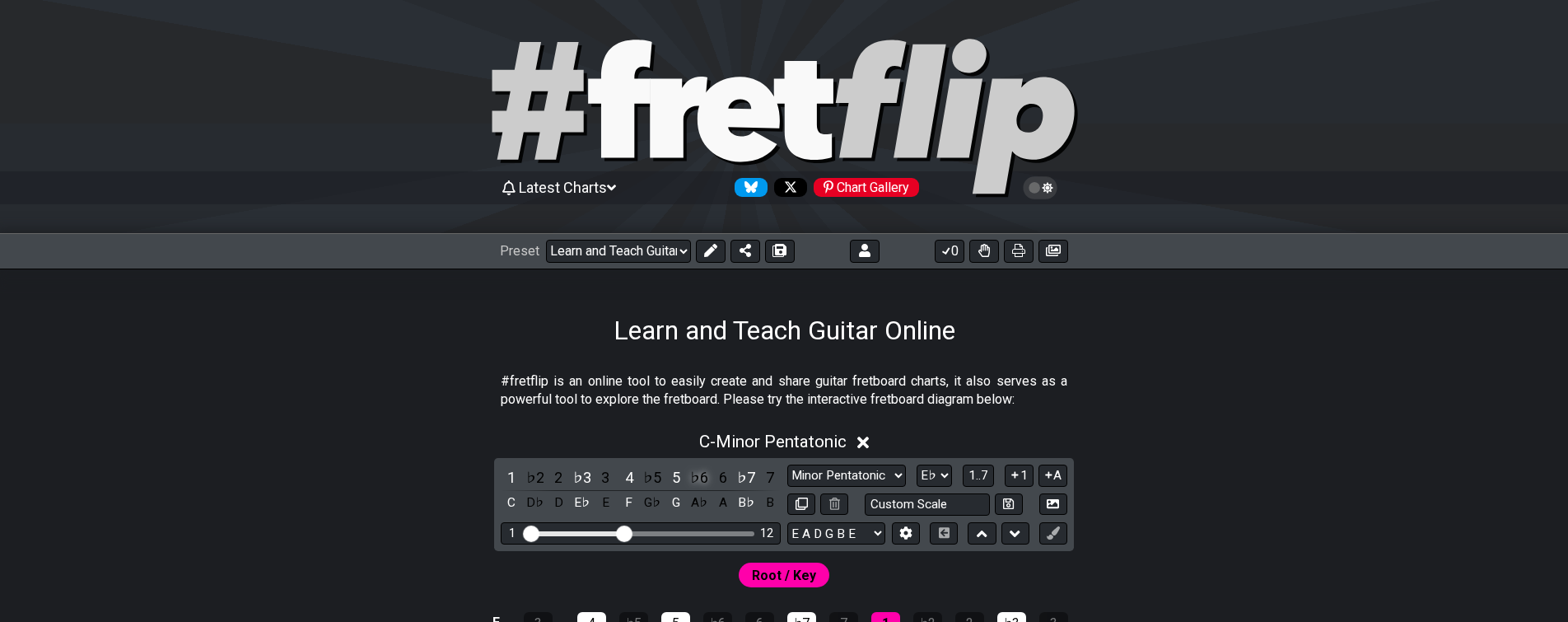
select select "Eb"
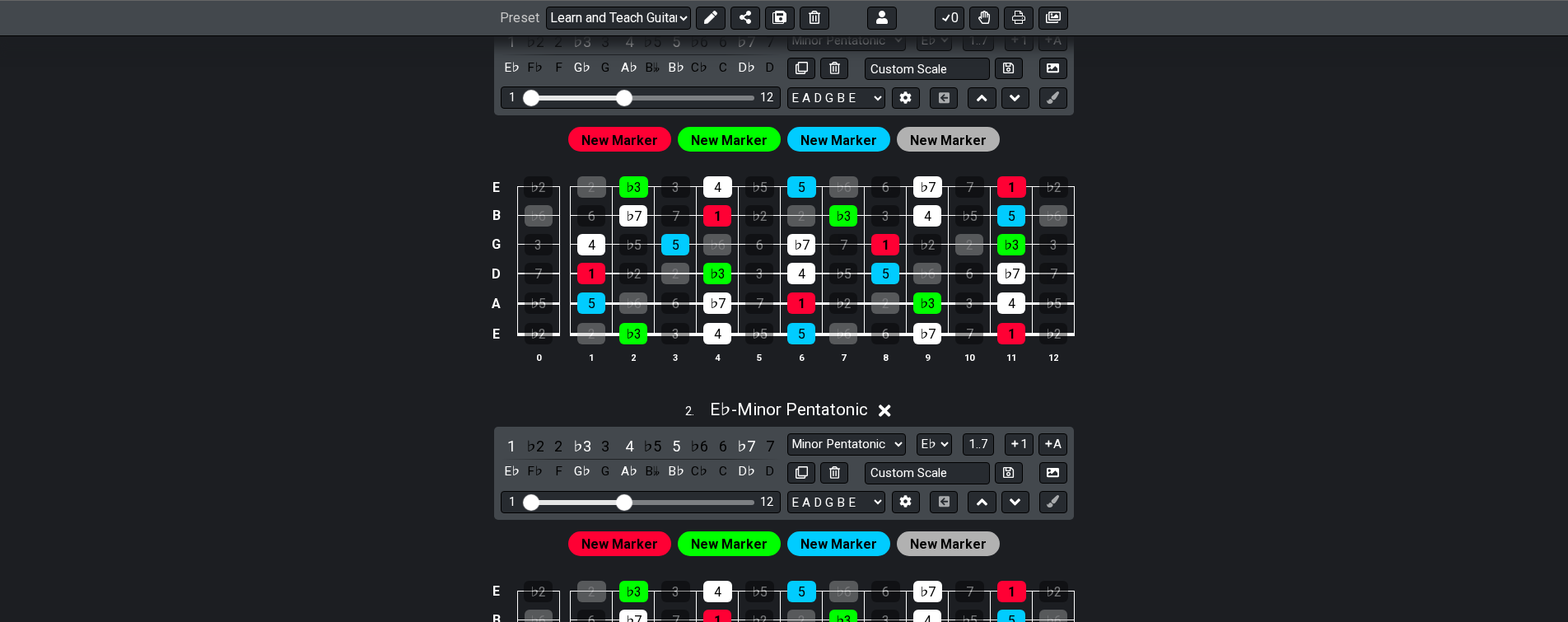
drag, startPoint x: 455, startPoint y: 480, endPoint x: 435, endPoint y: 516, distance: 41.2
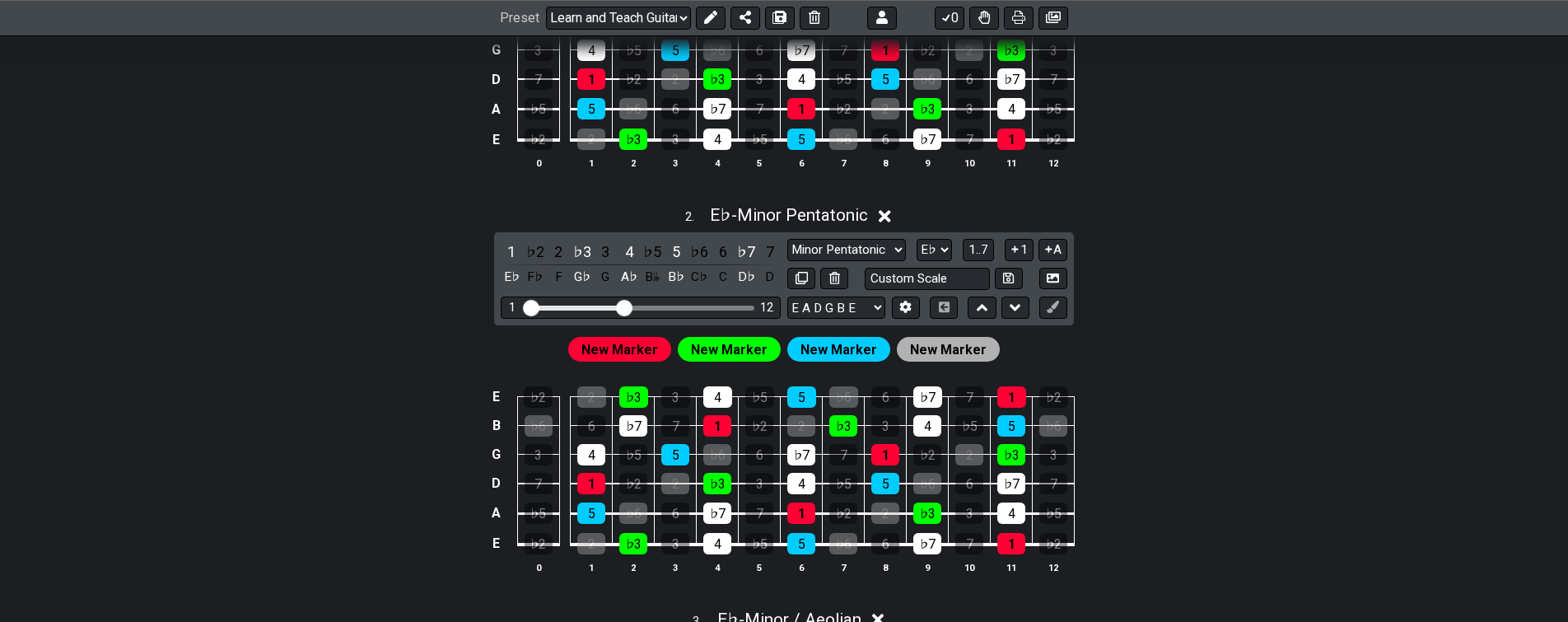
drag, startPoint x: 450, startPoint y: 430, endPoint x: 436, endPoint y: 531, distance: 102.0
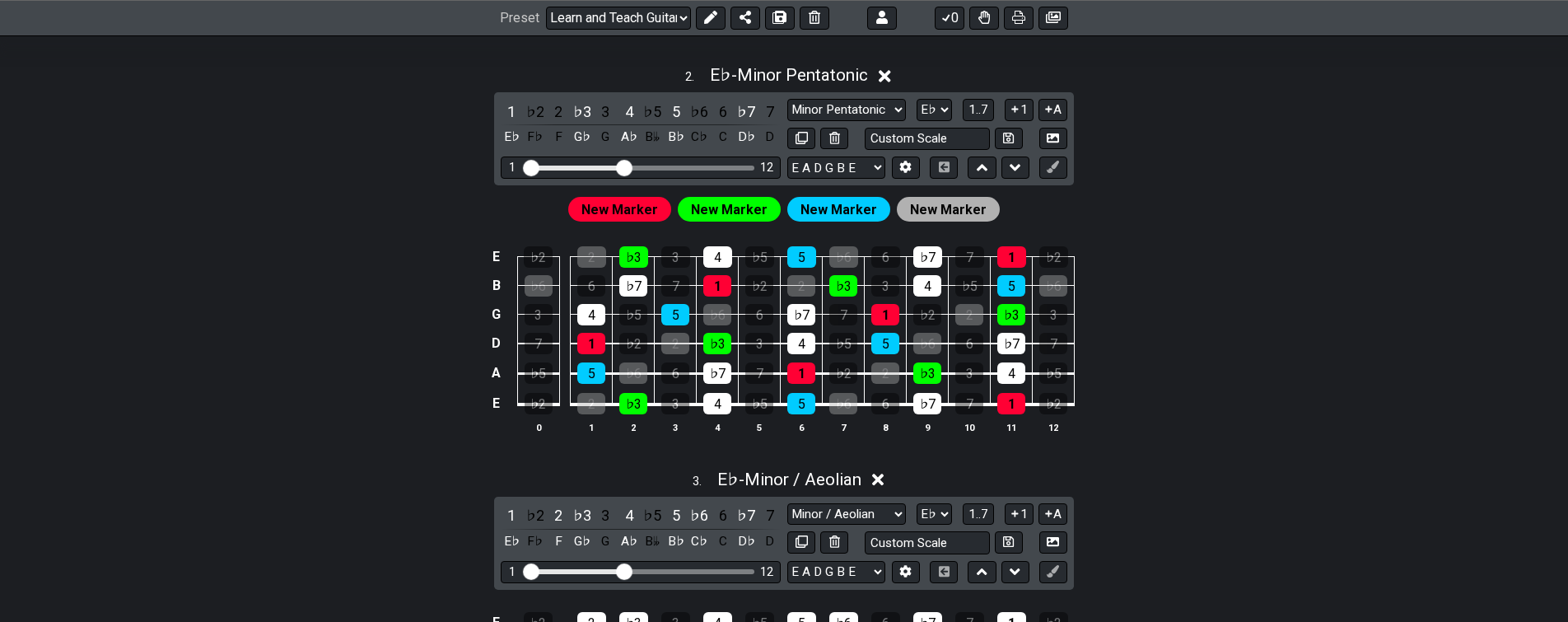
drag, startPoint x: 460, startPoint y: 463, endPoint x: 466, endPoint y: 413, distance: 50.4
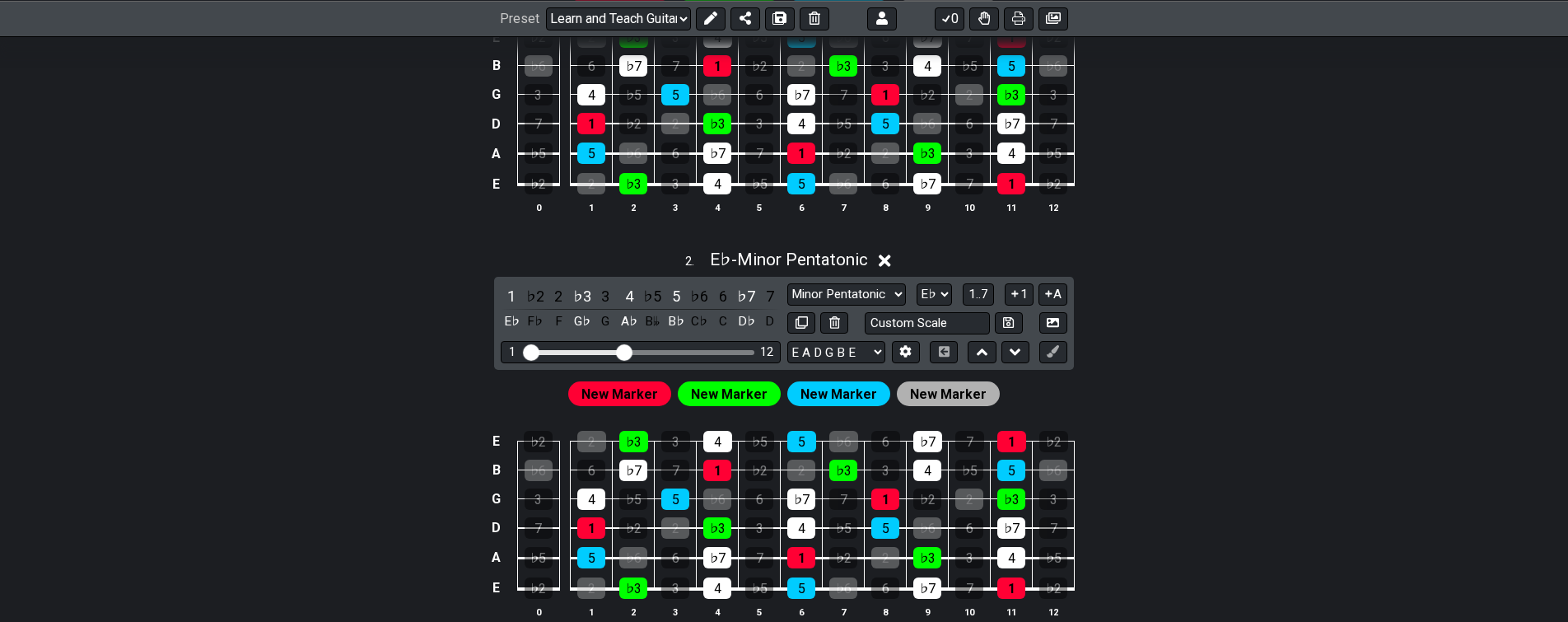
drag, startPoint x: 448, startPoint y: 493, endPoint x: 461, endPoint y: 436, distance: 58.5
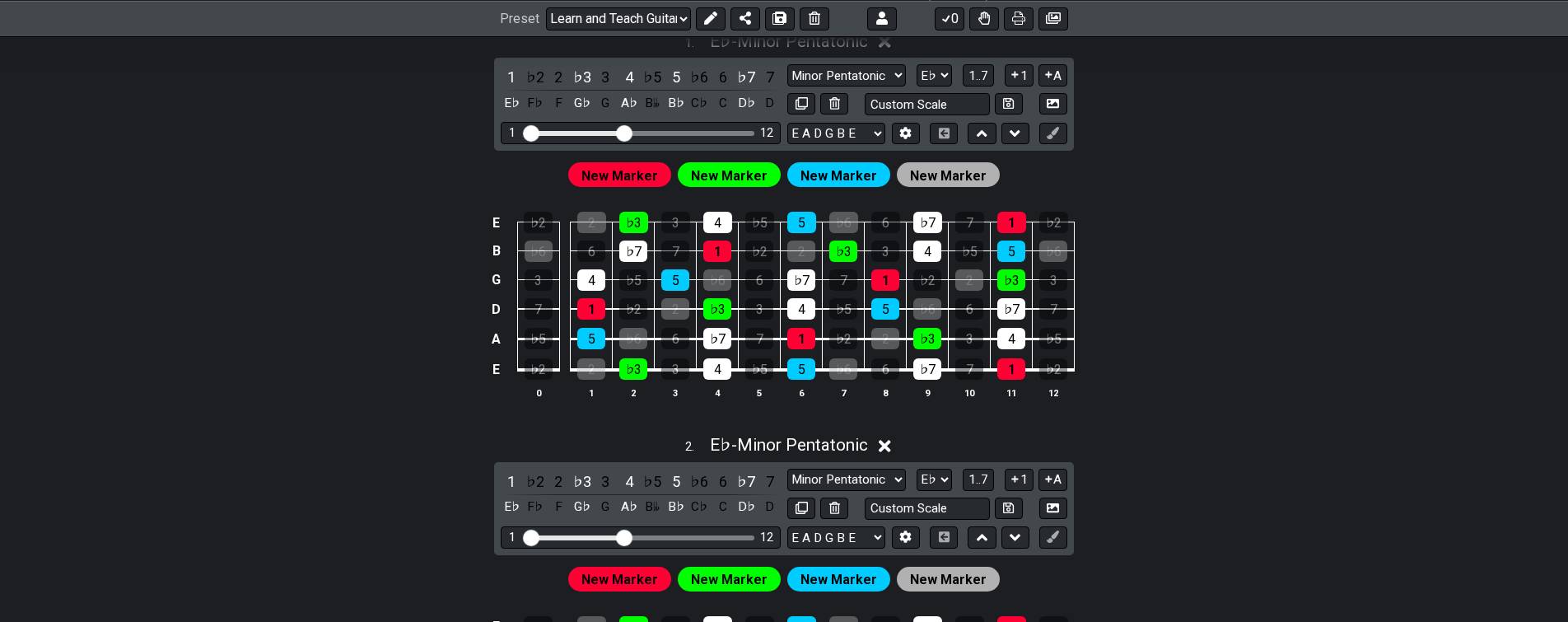
scroll to position [257, 0]
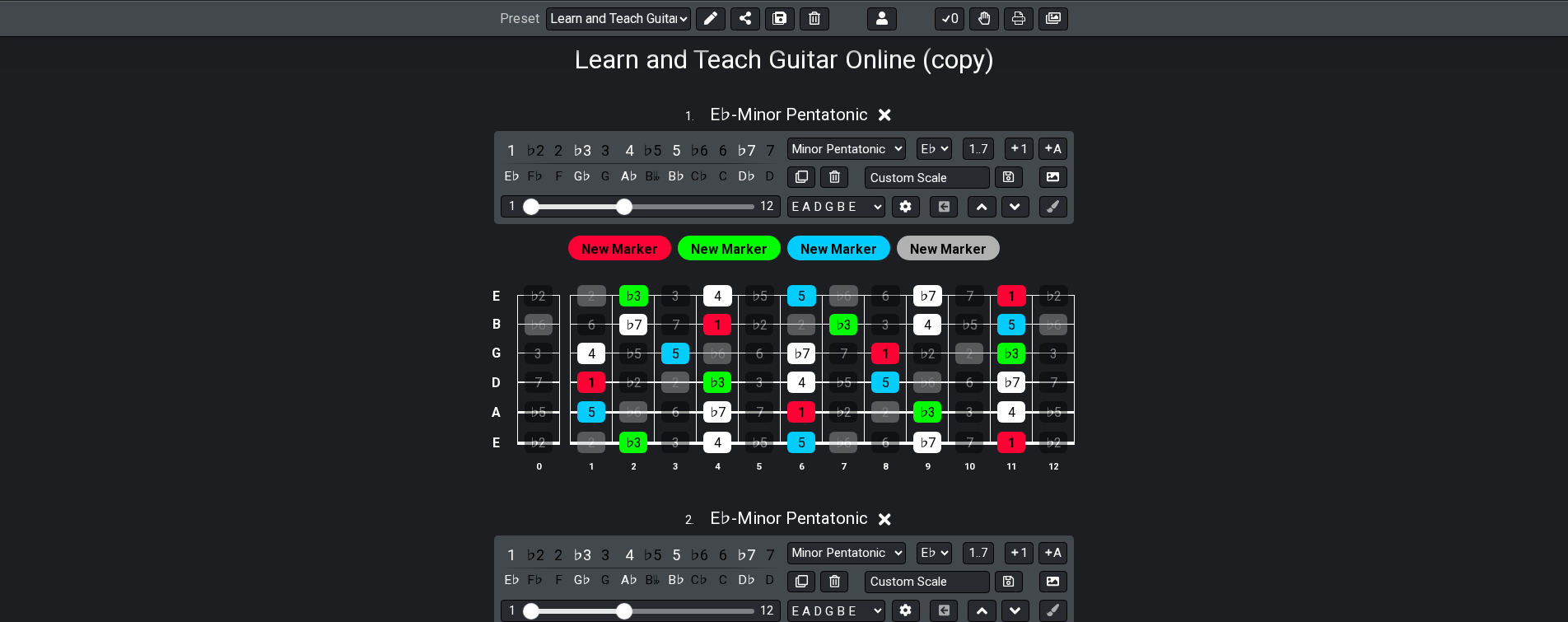
drag, startPoint x: 489, startPoint y: 381, endPoint x: 475, endPoint y: 388, distance: 15.7
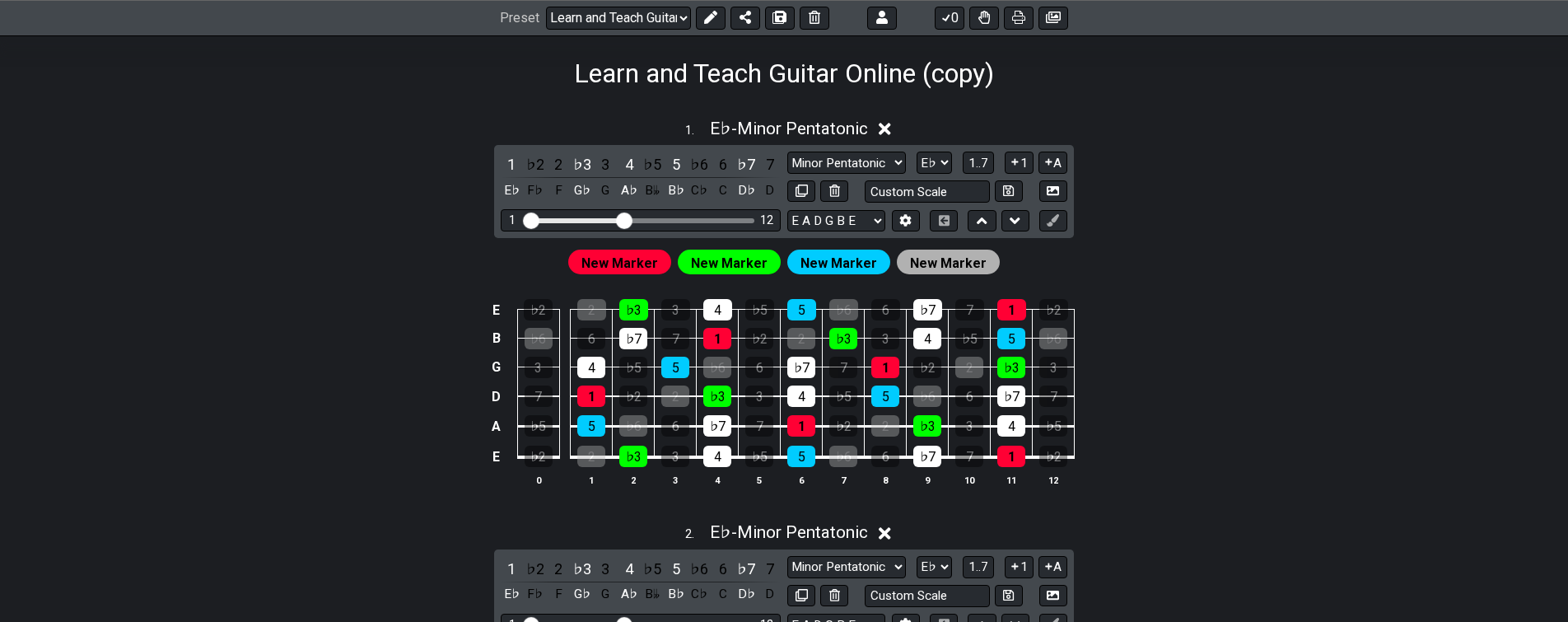
scroll to position [553, 0]
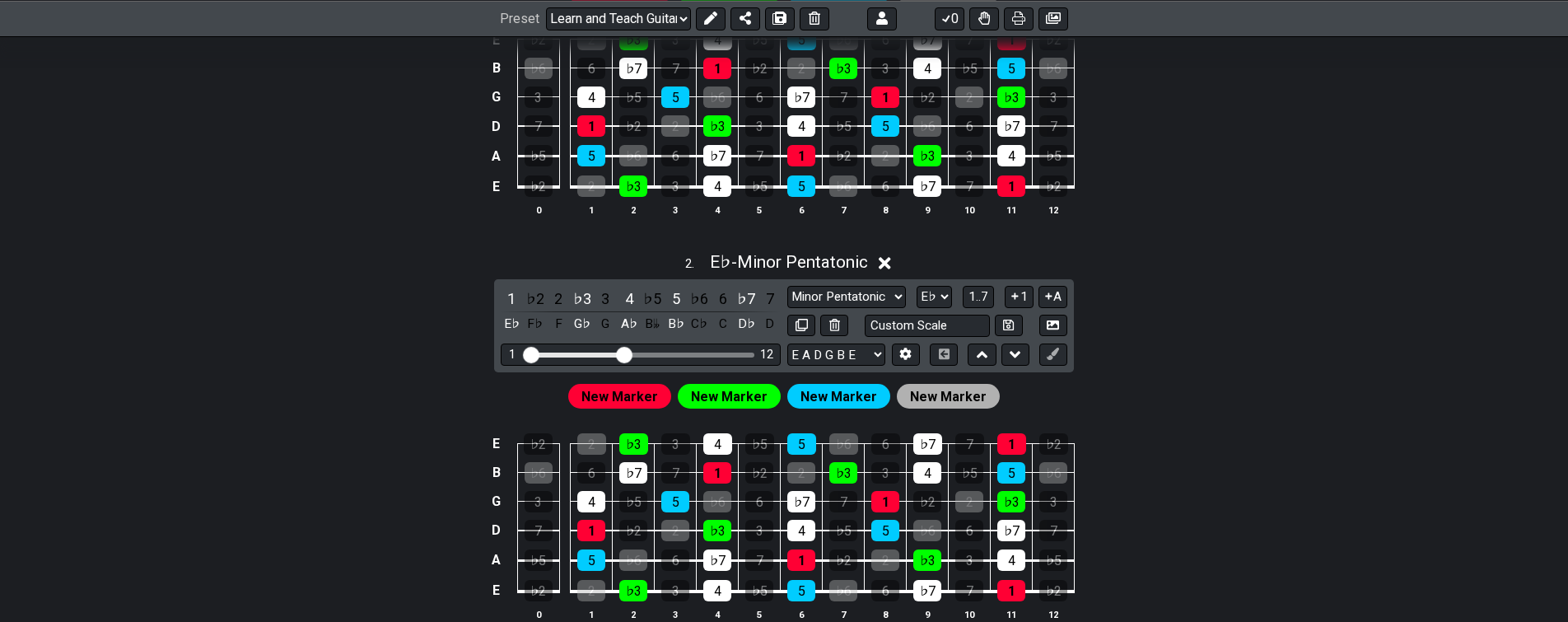
drag, startPoint x: 493, startPoint y: 454, endPoint x: 477, endPoint y: 466, distance: 20.0
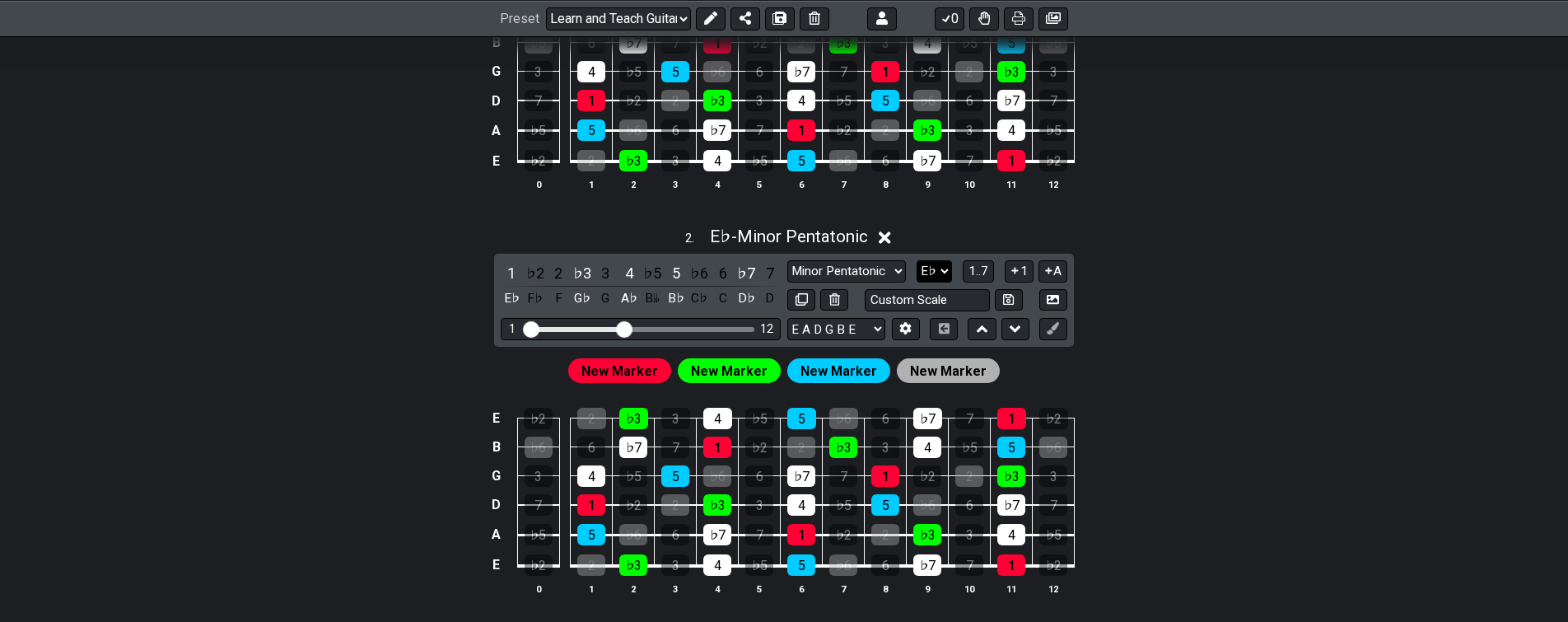
click at [916, 261] on select "A♭ A A♯ B♭ B C C♯ D♭ D D♯ E♭ E F F♯ G♭ G G♯" at bounding box center [934, 271] width 36 height 22
select select "G"
click option "G" at bounding box center [0, 0] width 0 height 0
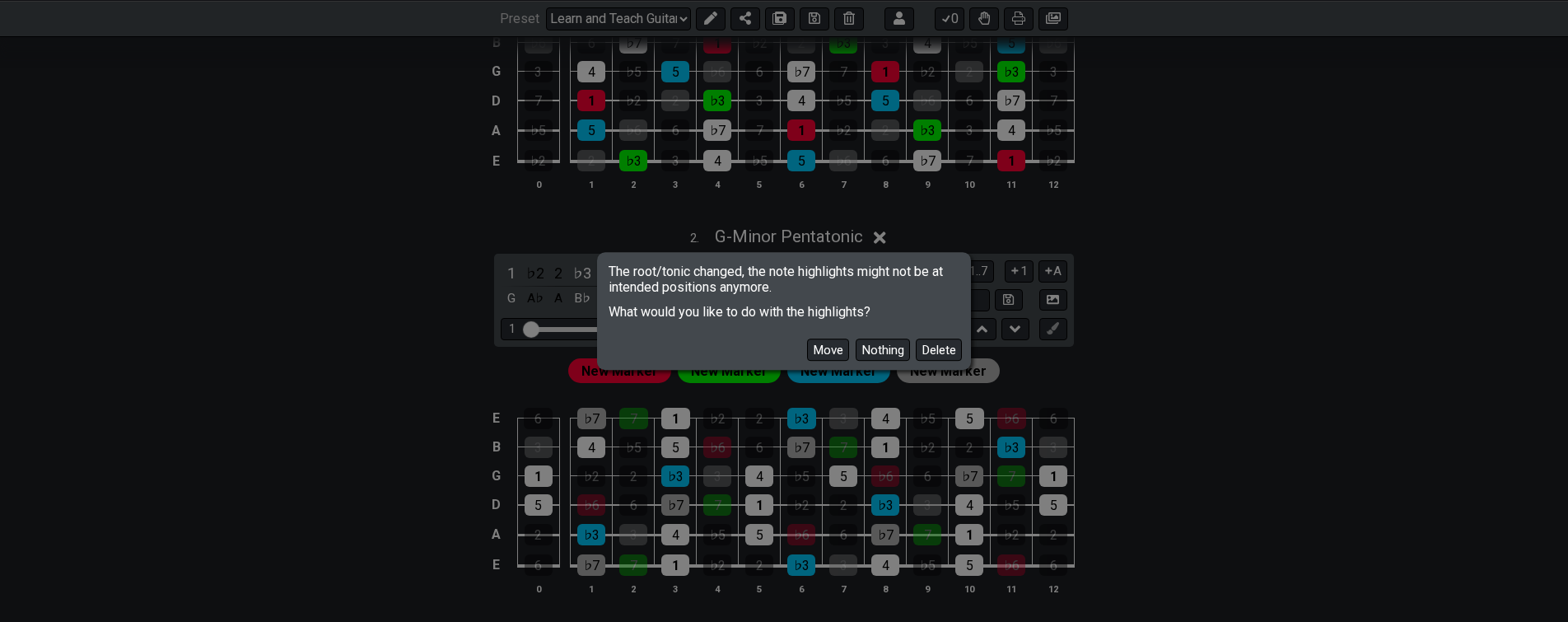
click at [840, 350] on button "Move" at bounding box center [828, 349] width 42 height 22
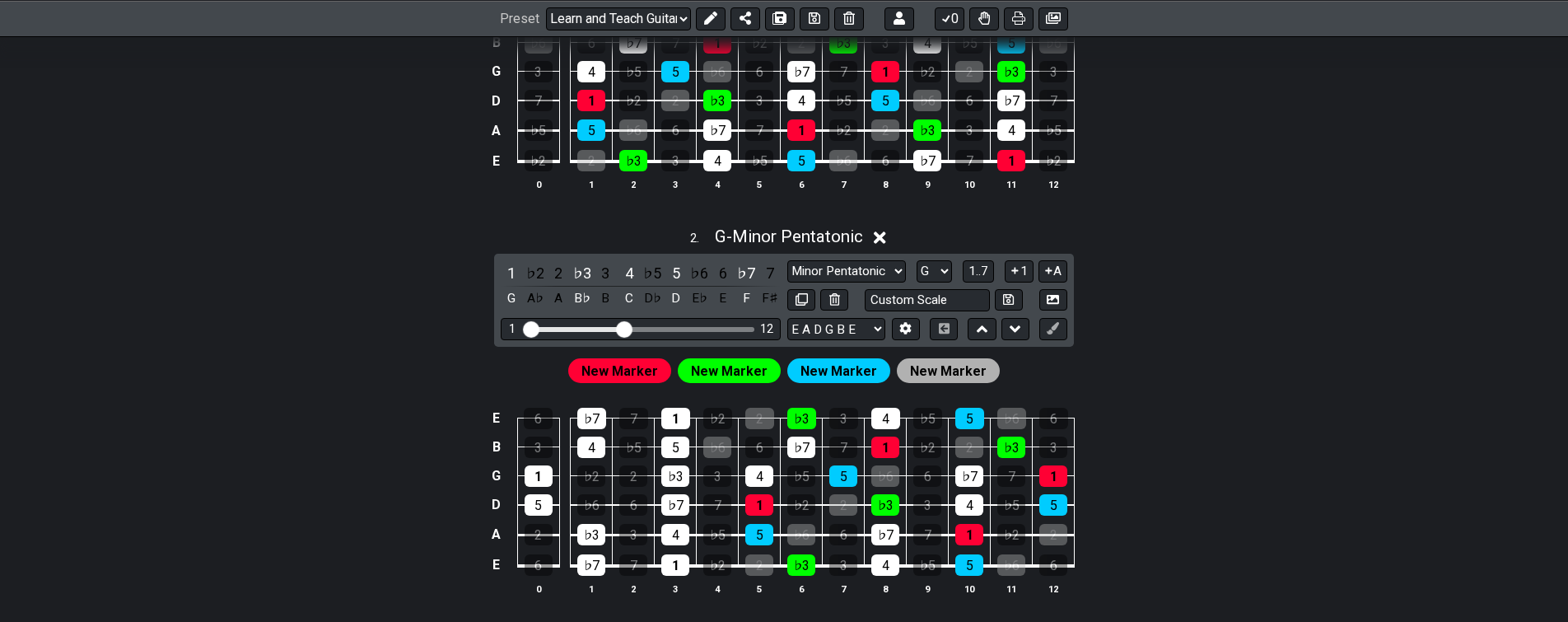
drag, startPoint x: 1096, startPoint y: 449, endPoint x: 1099, endPoint y: 417, distance: 32.1
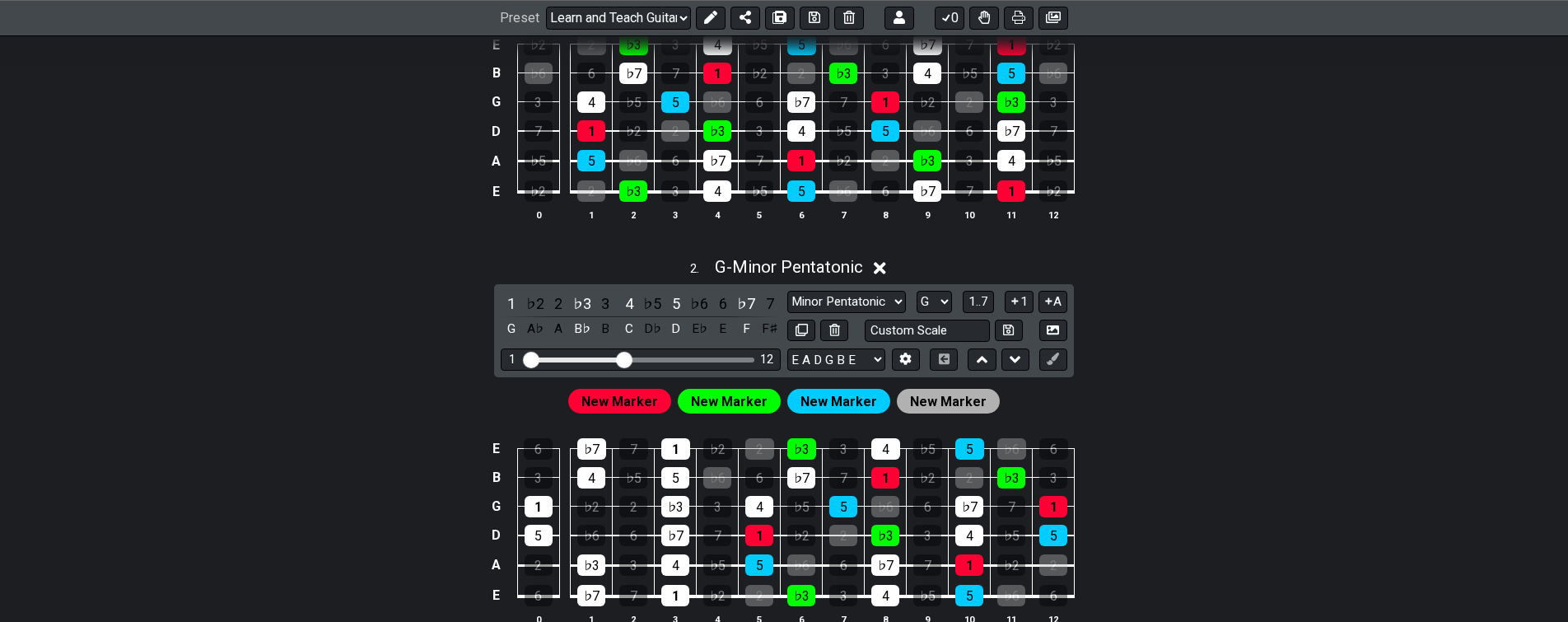
scroll to position [517, 0]
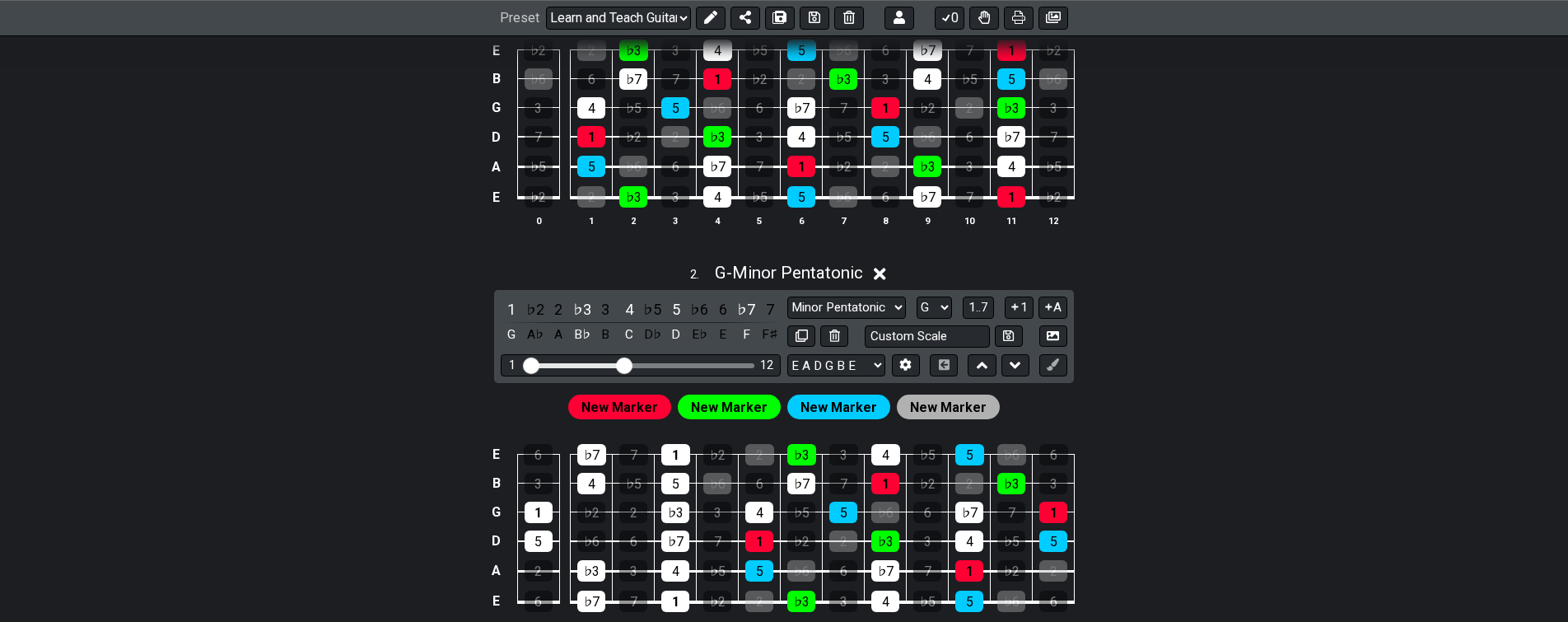
click at [630, 404] on span "New Marker" at bounding box center [620, 407] width 77 height 24
click at [622, 407] on span "New Marker" at bounding box center [620, 407] width 77 height 24
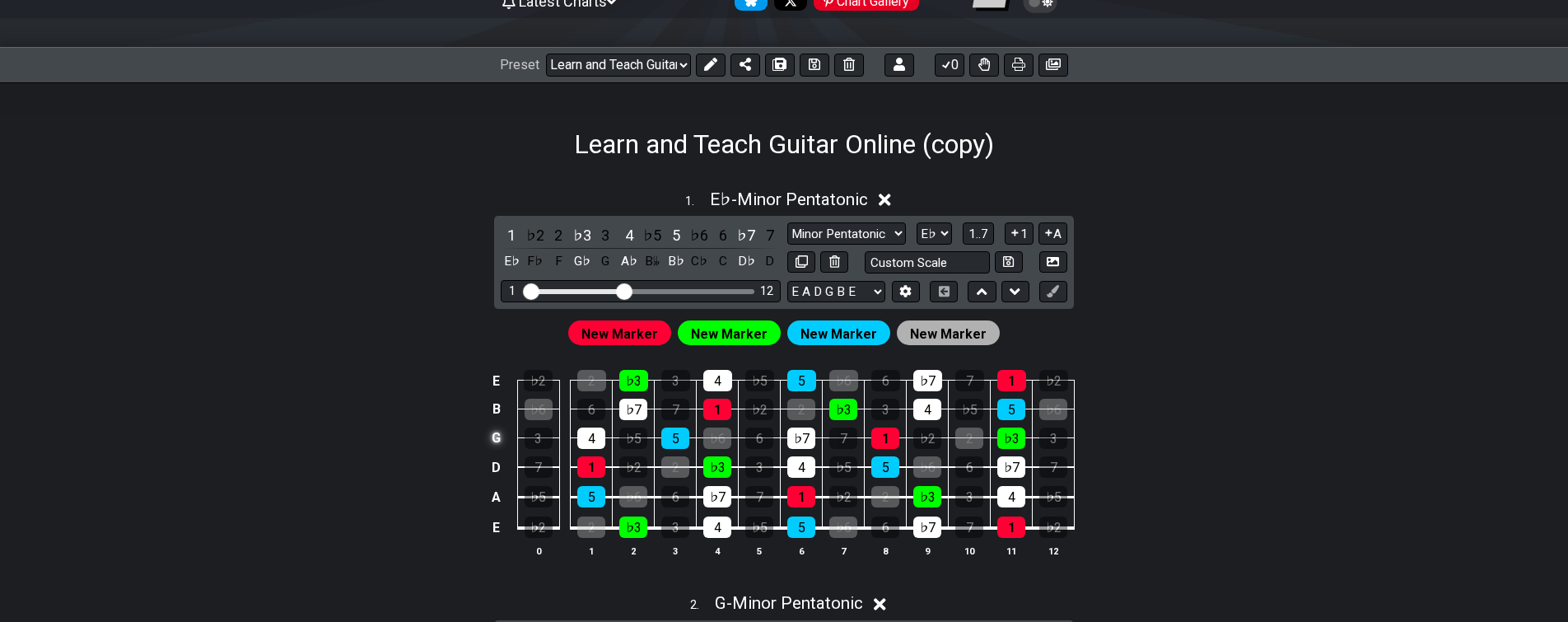
drag, startPoint x: 422, startPoint y: 461, endPoint x: 500, endPoint y: 286, distance: 191.6
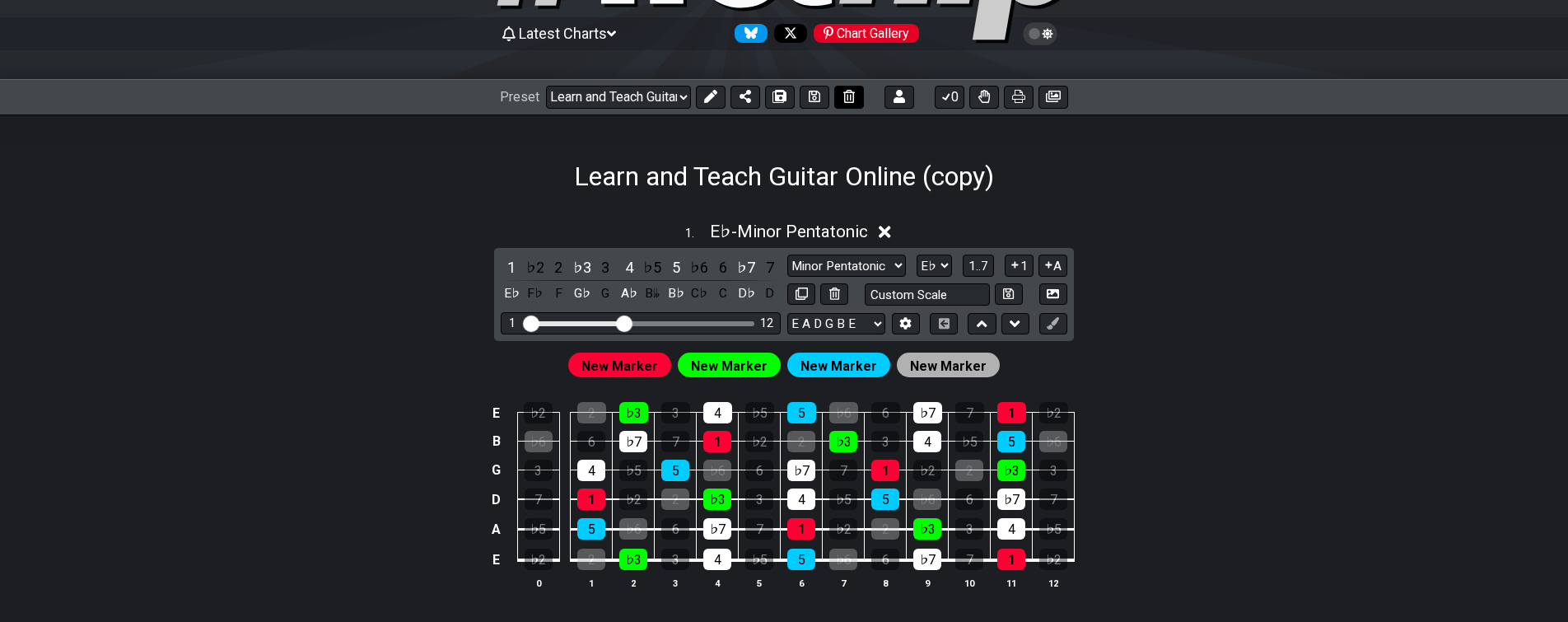
drag, startPoint x: 714, startPoint y: 102, endPoint x: 690, endPoint y: 93, distance: 25.6
click at [713, 101] on icon at bounding box center [710, 96] width 13 height 13
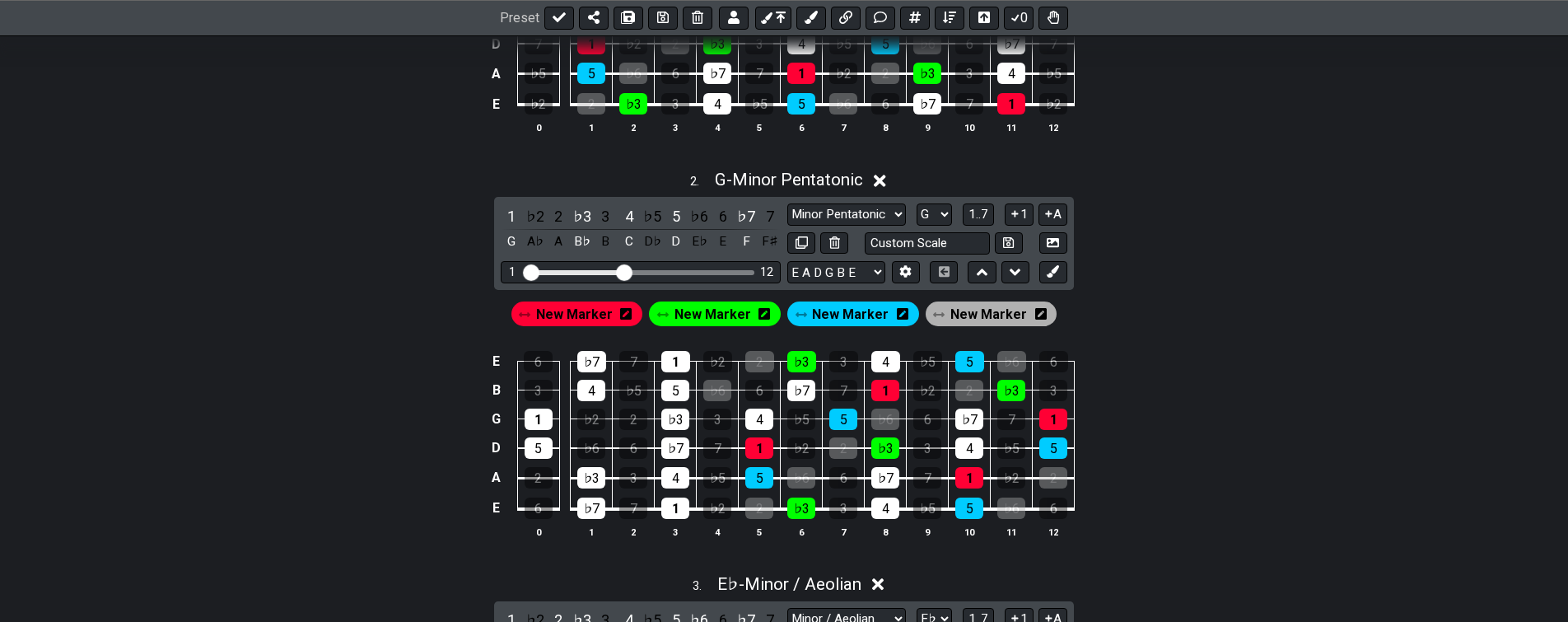
drag, startPoint x: 387, startPoint y: 350, endPoint x: 375, endPoint y: 439, distance: 89.8
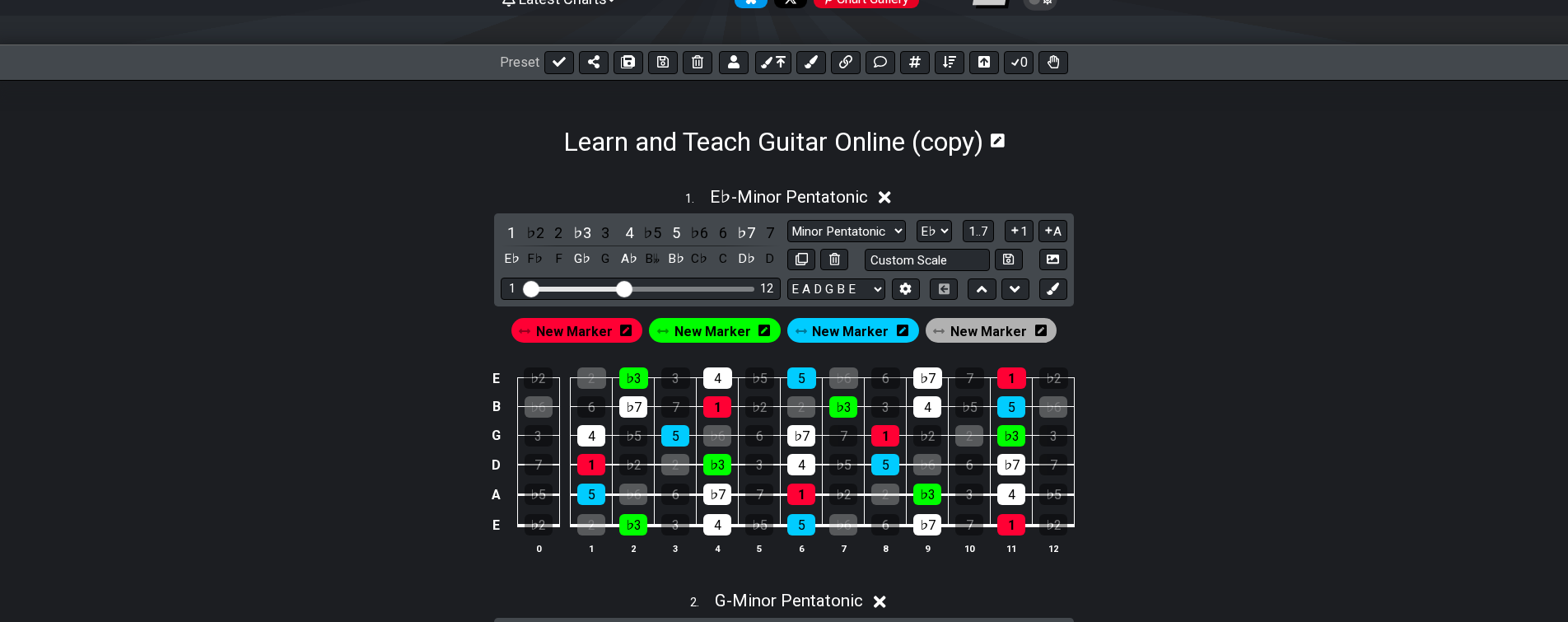
drag, startPoint x: 412, startPoint y: 356, endPoint x: 438, endPoint y: 297, distance: 64.5
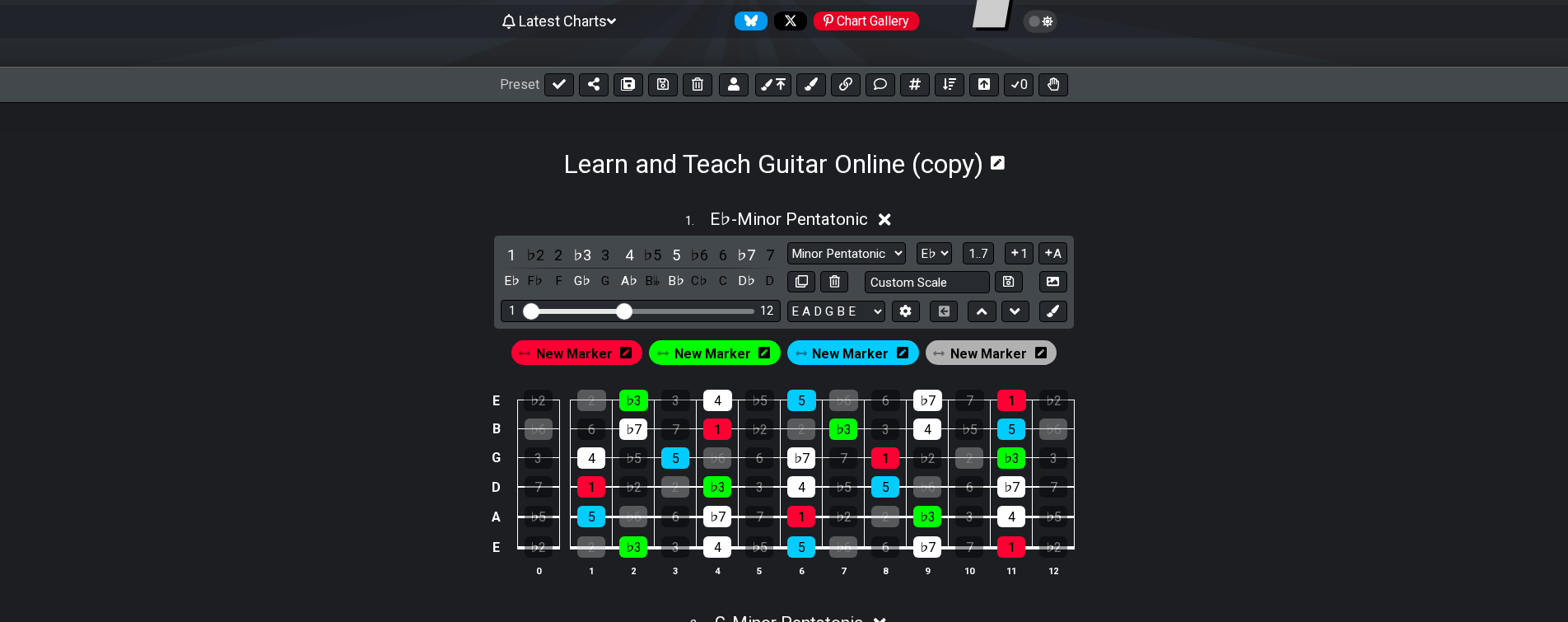
scroll to position [51, 0]
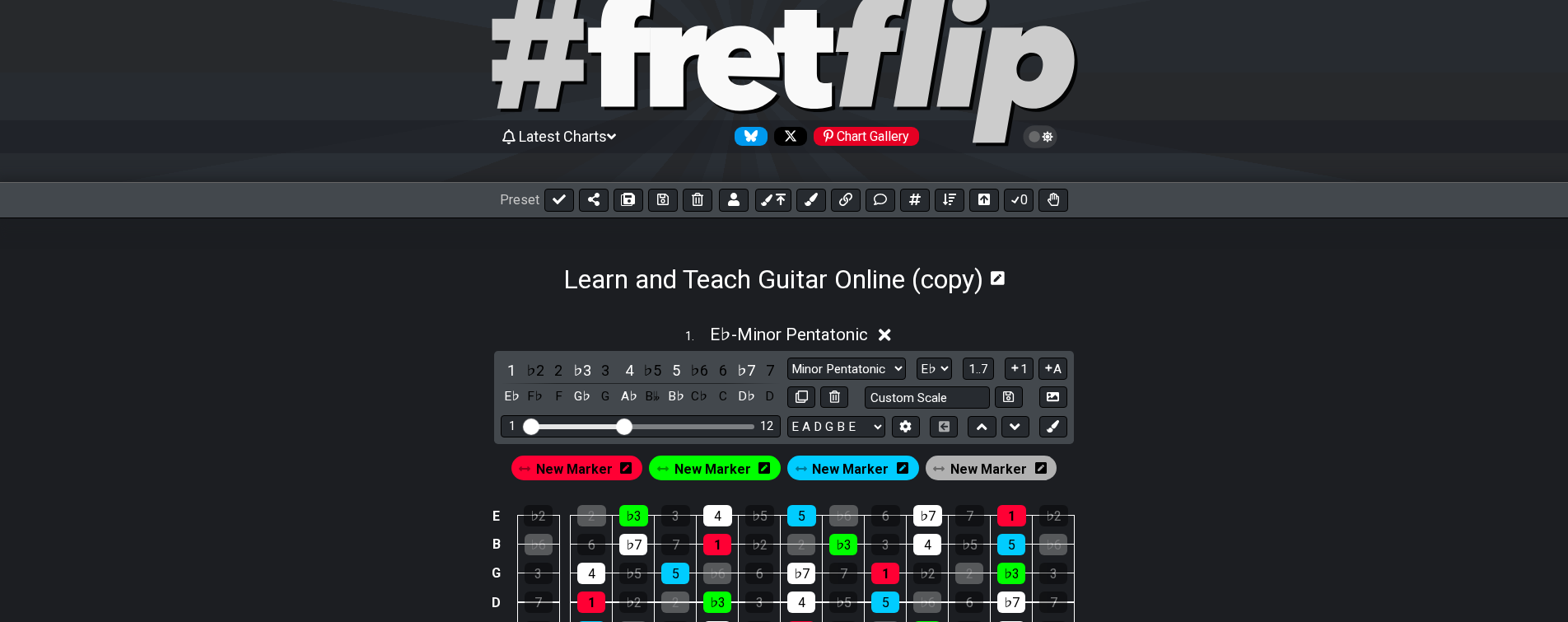
drag, startPoint x: 391, startPoint y: 409, endPoint x: 434, endPoint y: 314, distance: 104.3
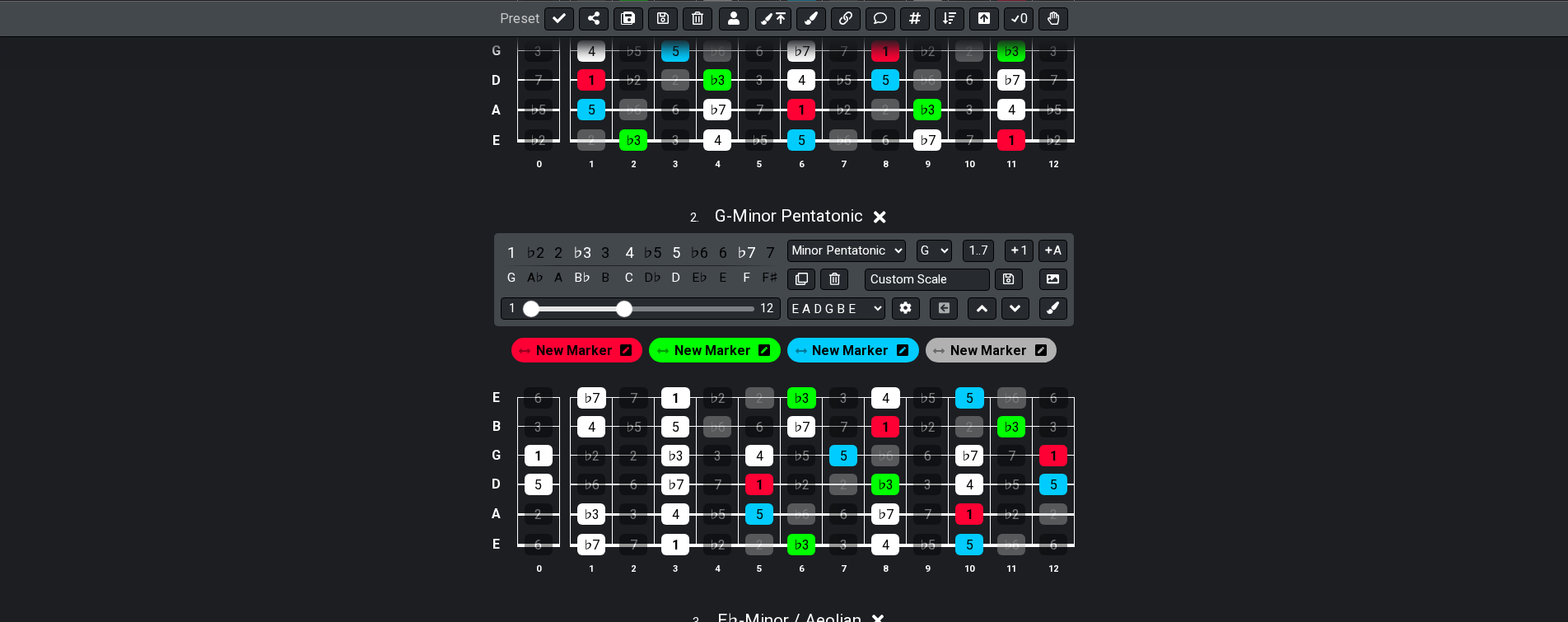
drag, startPoint x: 436, startPoint y: 318, endPoint x: 408, endPoint y: 495, distance: 179.2
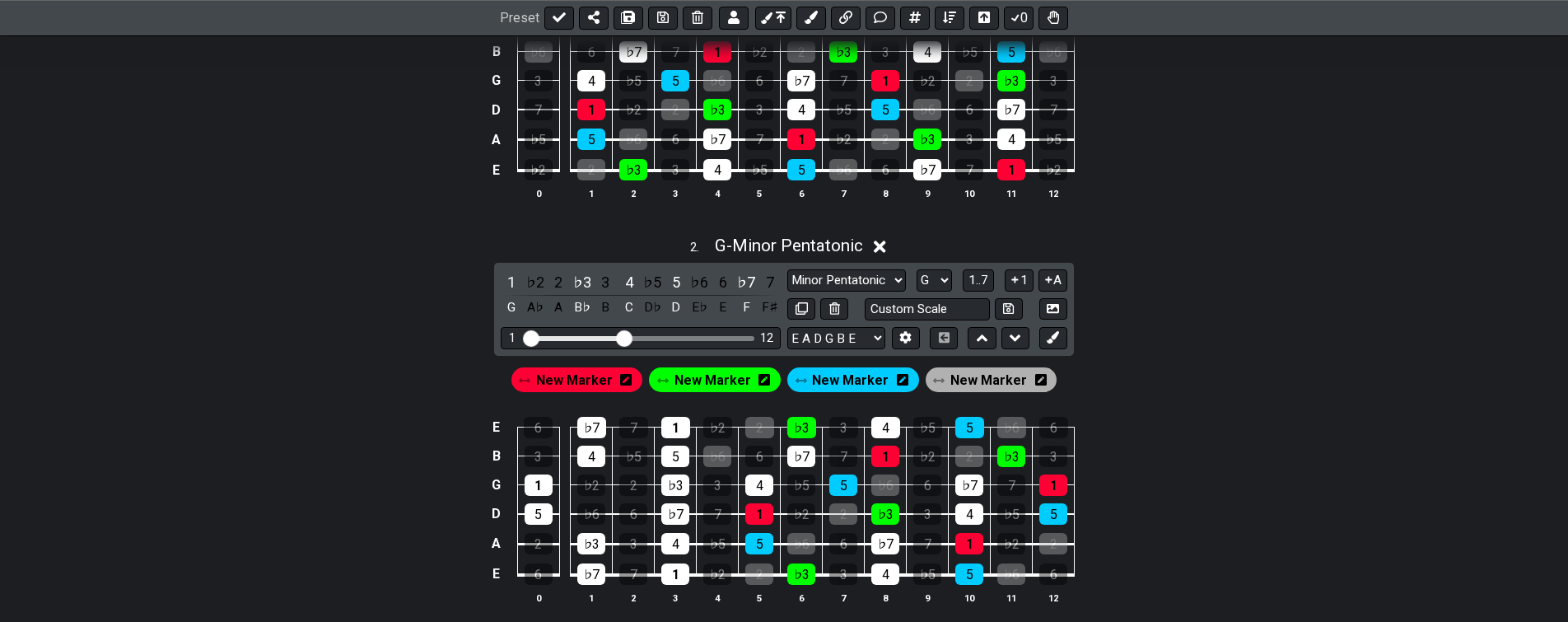
drag, startPoint x: 406, startPoint y: 484, endPoint x: 443, endPoint y: 368, distance: 121.8
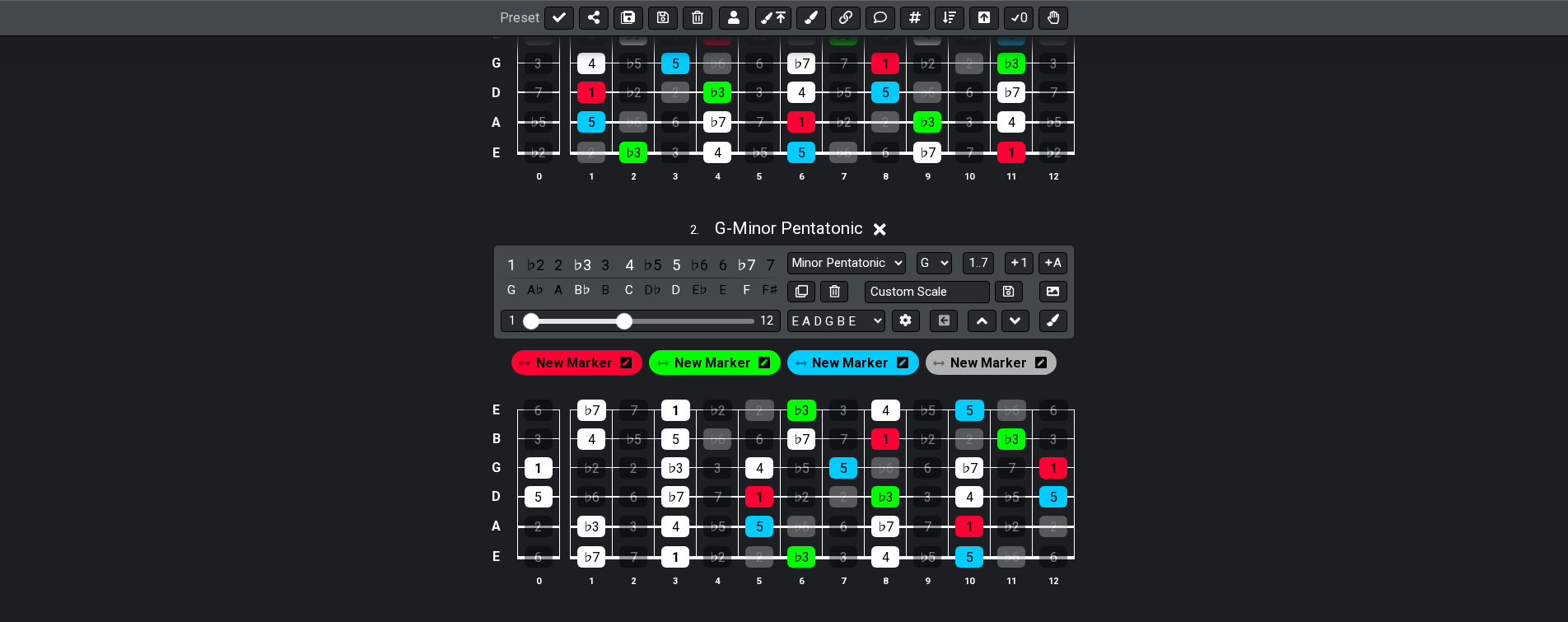
drag, startPoint x: 446, startPoint y: 374, endPoint x: 424, endPoint y: 448, distance: 77.2
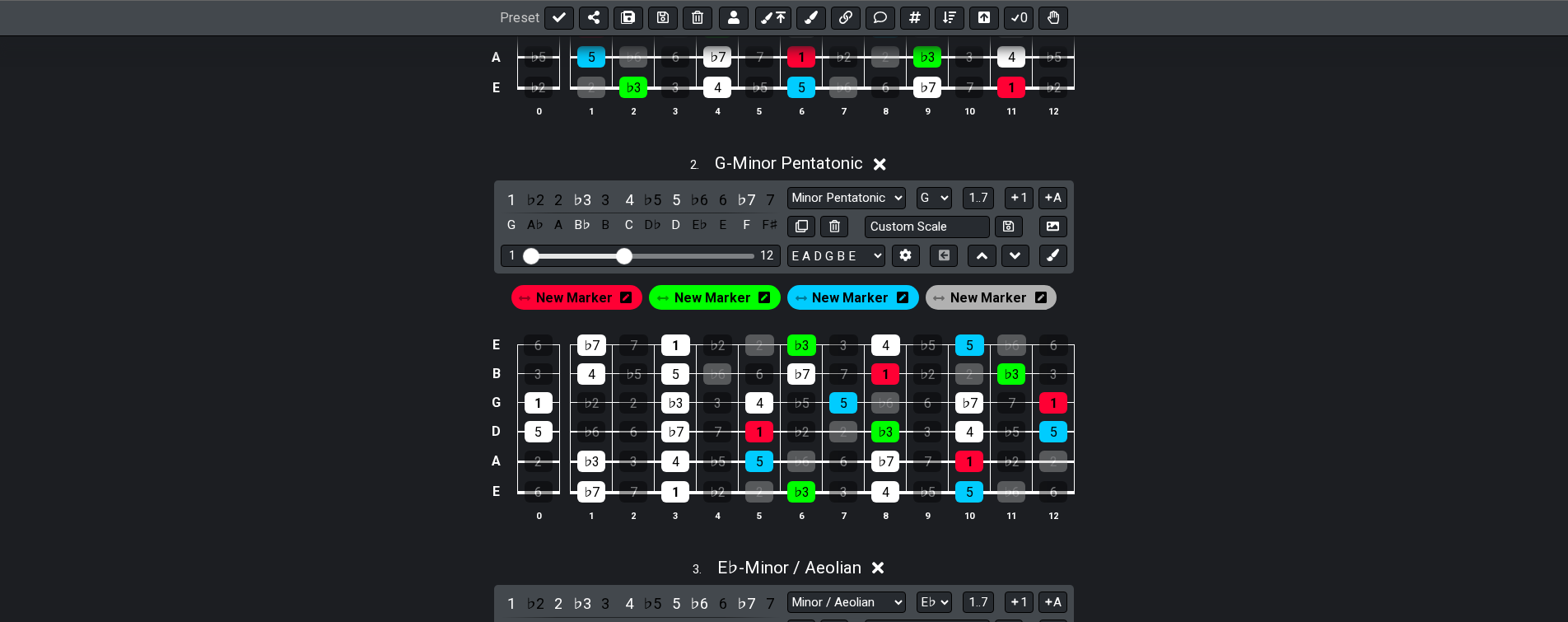
scroll to position [553, 0]
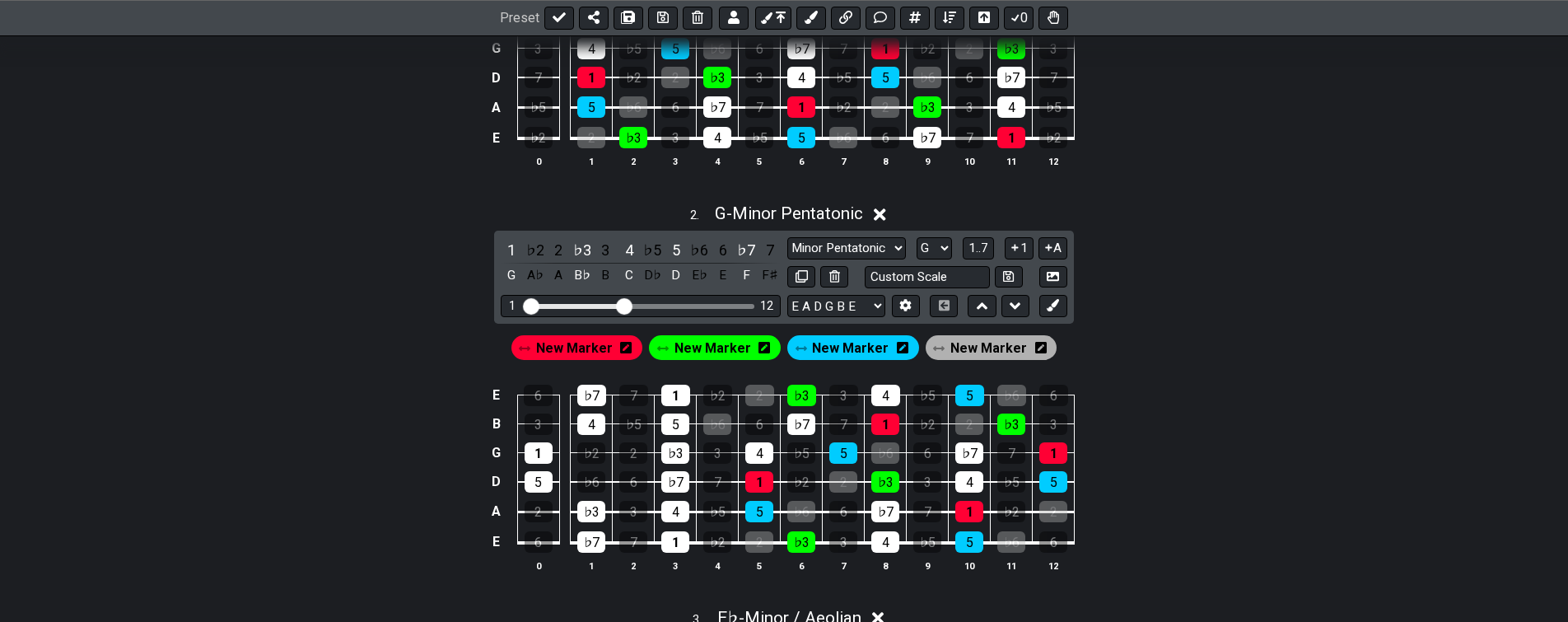
drag, startPoint x: 443, startPoint y: 403, endPoint x: 459, endPoint y: 381, distance: 27.2
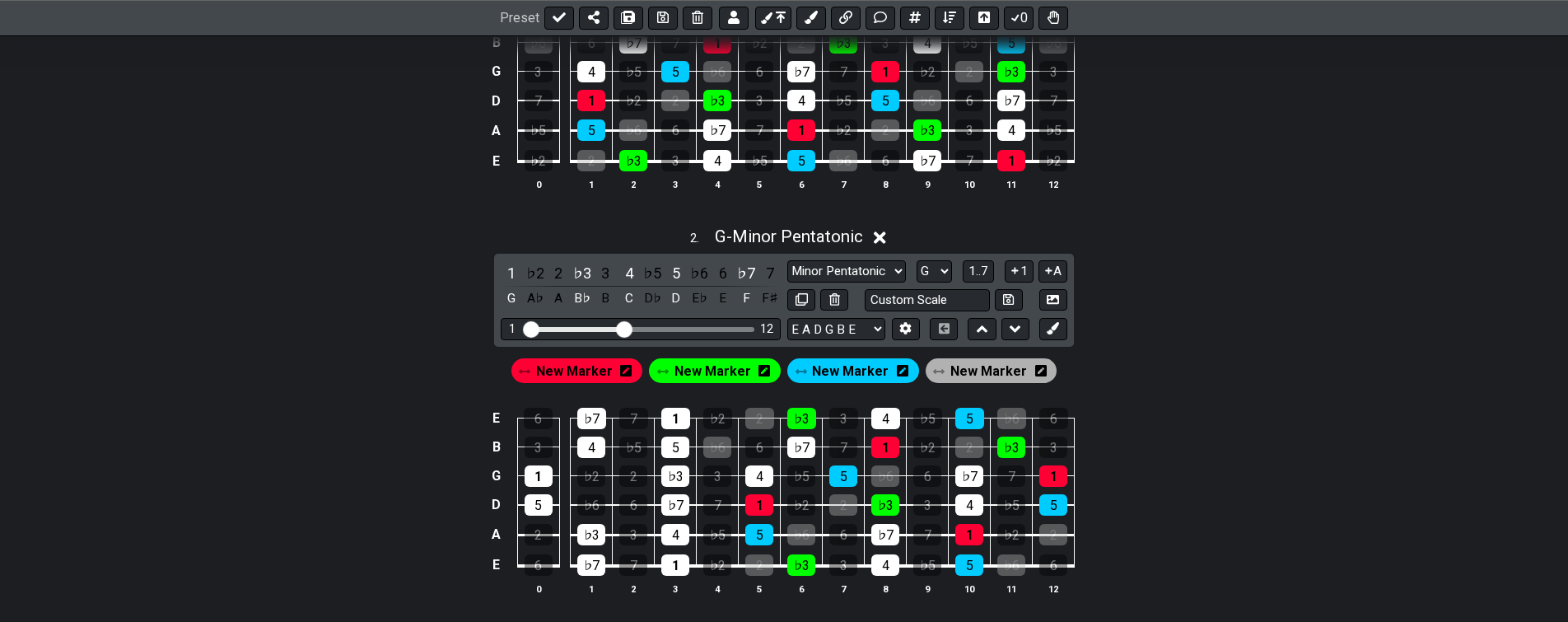
click at [598, 374] on span "New Marker" at bounding box center [575, 371] width 77 height 24
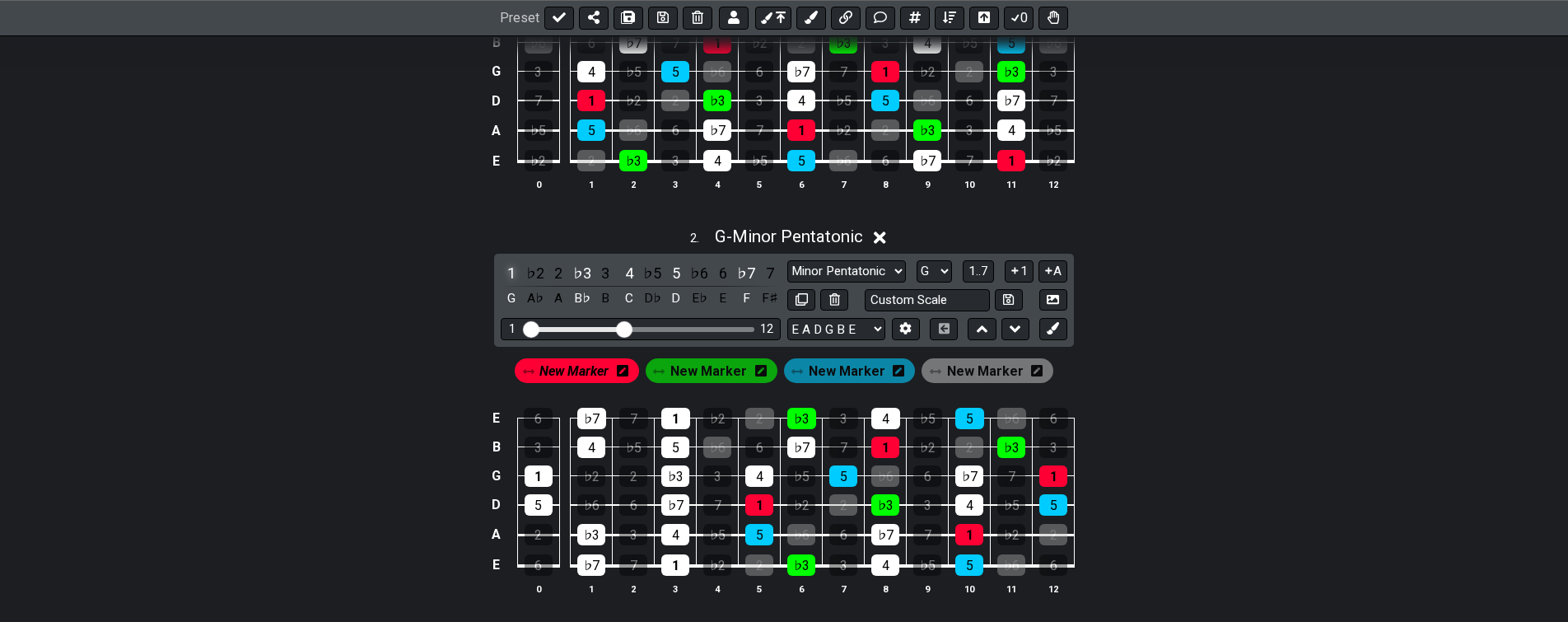
click at [505, 271] on div "1" at bounding box center [512, 273] width 21 height 22
drag, startPoint x: 702, startPoint y: 374, endPoint x: 690, endPoint y: 361, distance: 17.7
click at [701, 374] on span "New Marker" at bounding box center [709, 371] width 77 height 24
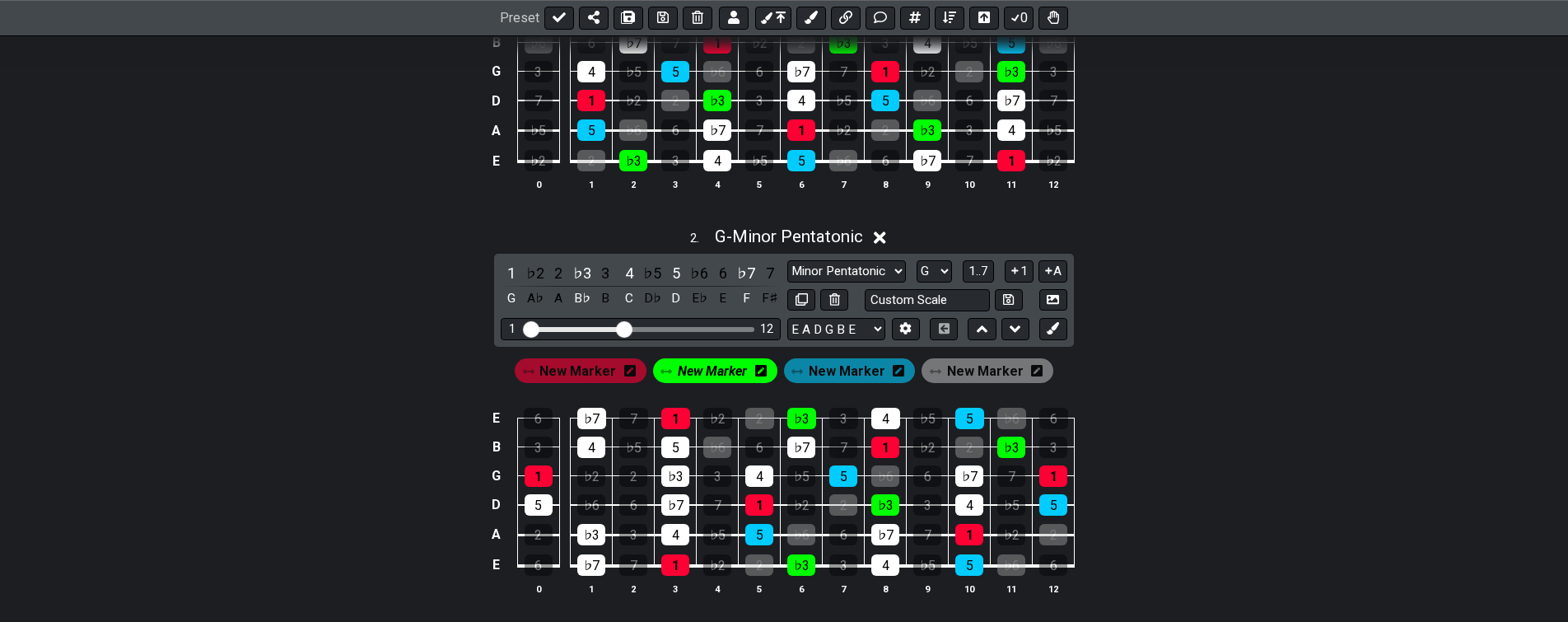
click at [585, 269] on div "♭3" at bounding box center [582, 273] width 21 height 22
drag, startPoint x: 836, startPoint y: 373, endPoint x: 827, endPoint y: 372, distance: 9.1
click at [833, 374] on span "New Marker" at bounding box center [847, 371] width 77 height 24
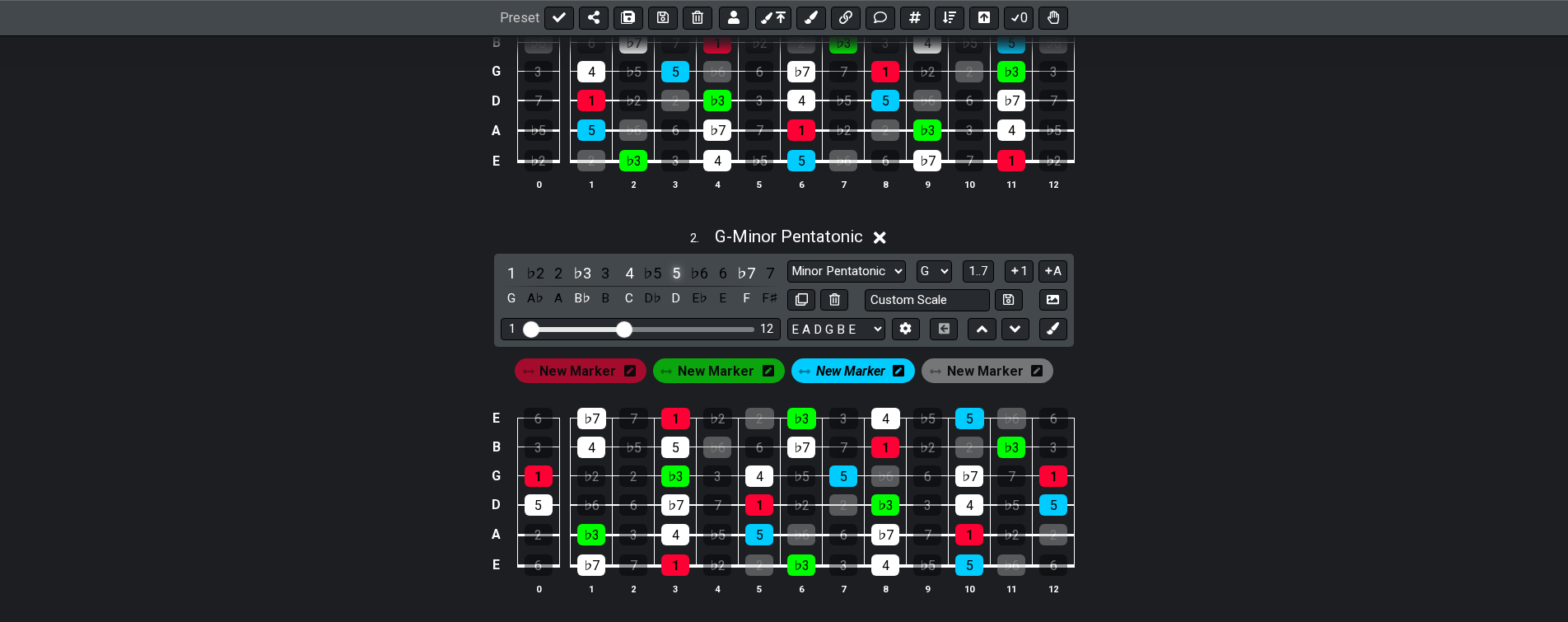
click at [676, 272] on div "5" at bounding box center [676, 273] width 21 height 22
click at [954, 376] on span "New Marker" at bounding box center [986, 371] width 77 height 24
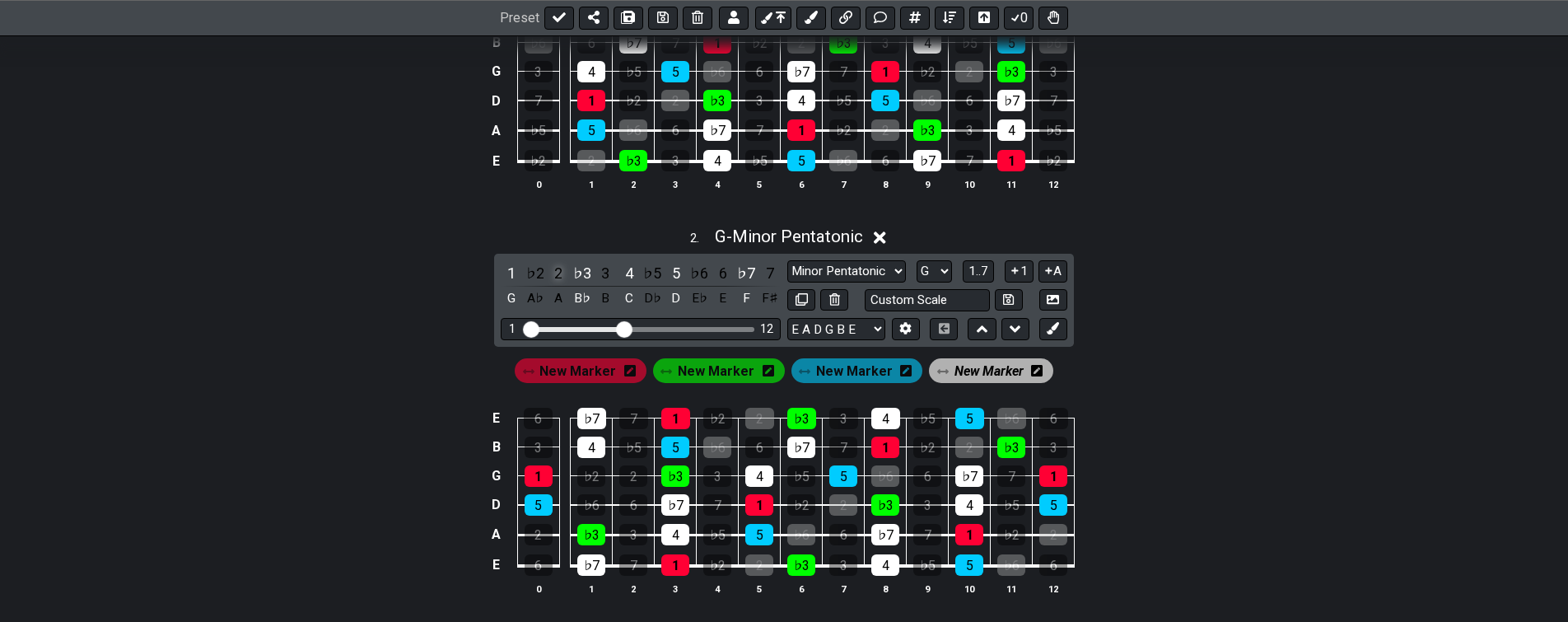
click at [558, 275] on div "2" at bounding box center [558, 273] width 21 height 22
click at [700, 267] on div "♭6" at bounding box center [699, 273] width 21 height 22
drag, startPoint x: 965, startPoint y: 374, endPoint x: 893, endPoint y: 377, distance: 72.1
click at [965, 374] on span "New Marker" at bounding box center [989, 371] width 69 height 24
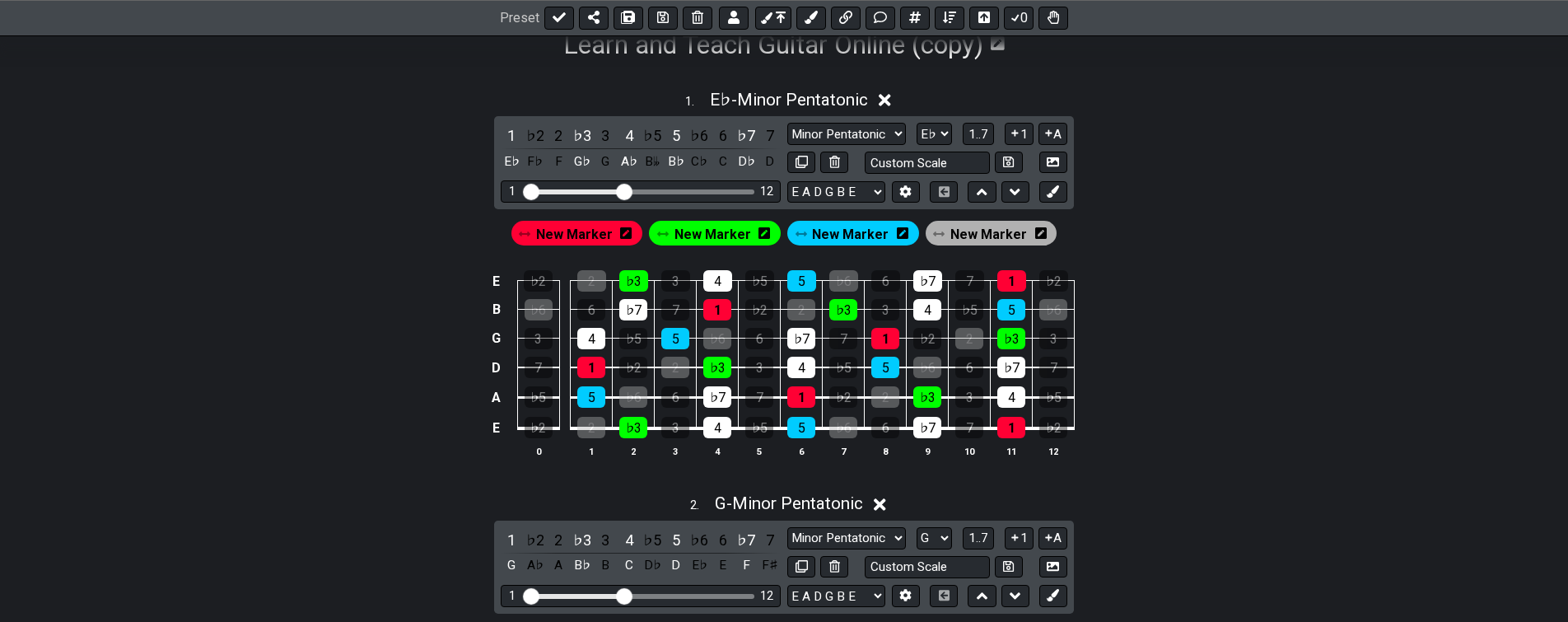
drag, startPoint x: 360, startPoint y: 364, endPoint x: 390, endPoint y: 318, distance: 54.9
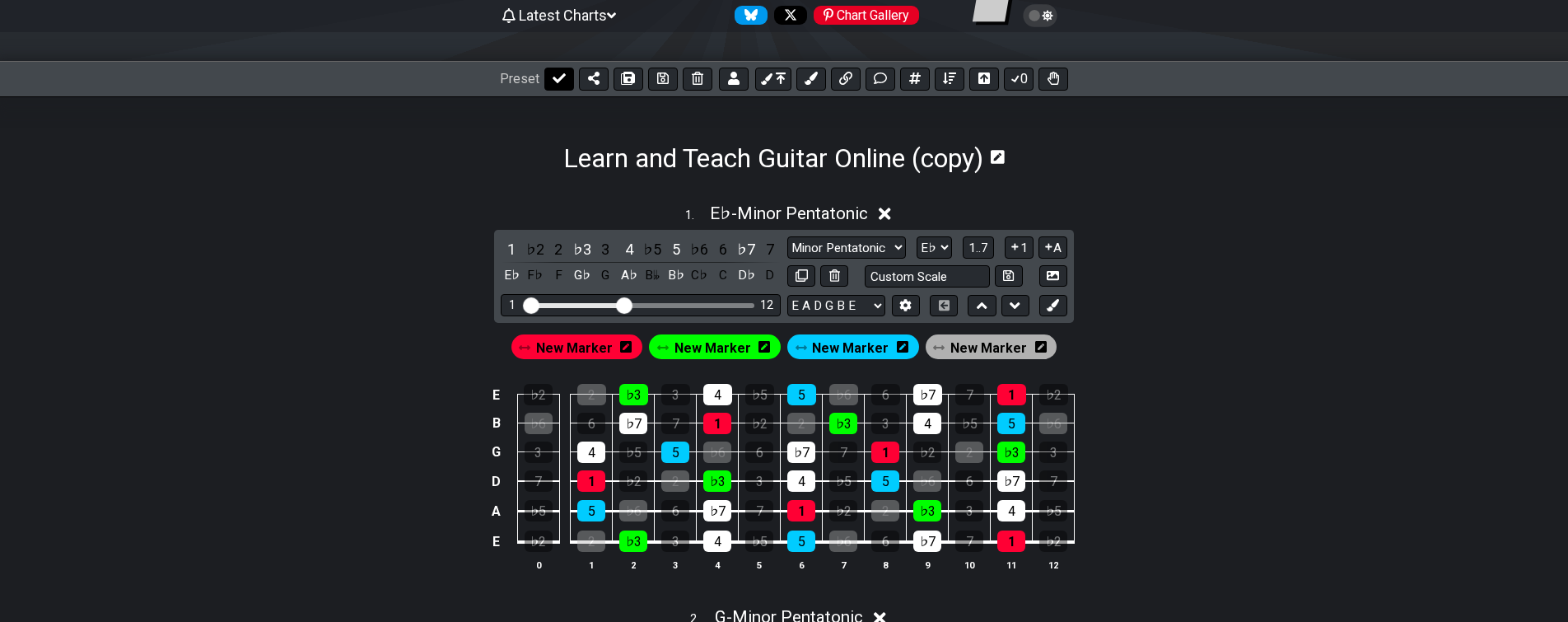
click at [554, 80] on icon at bounding box center [559, 78] width 13 height 10
select select "/023ETDBKQ"
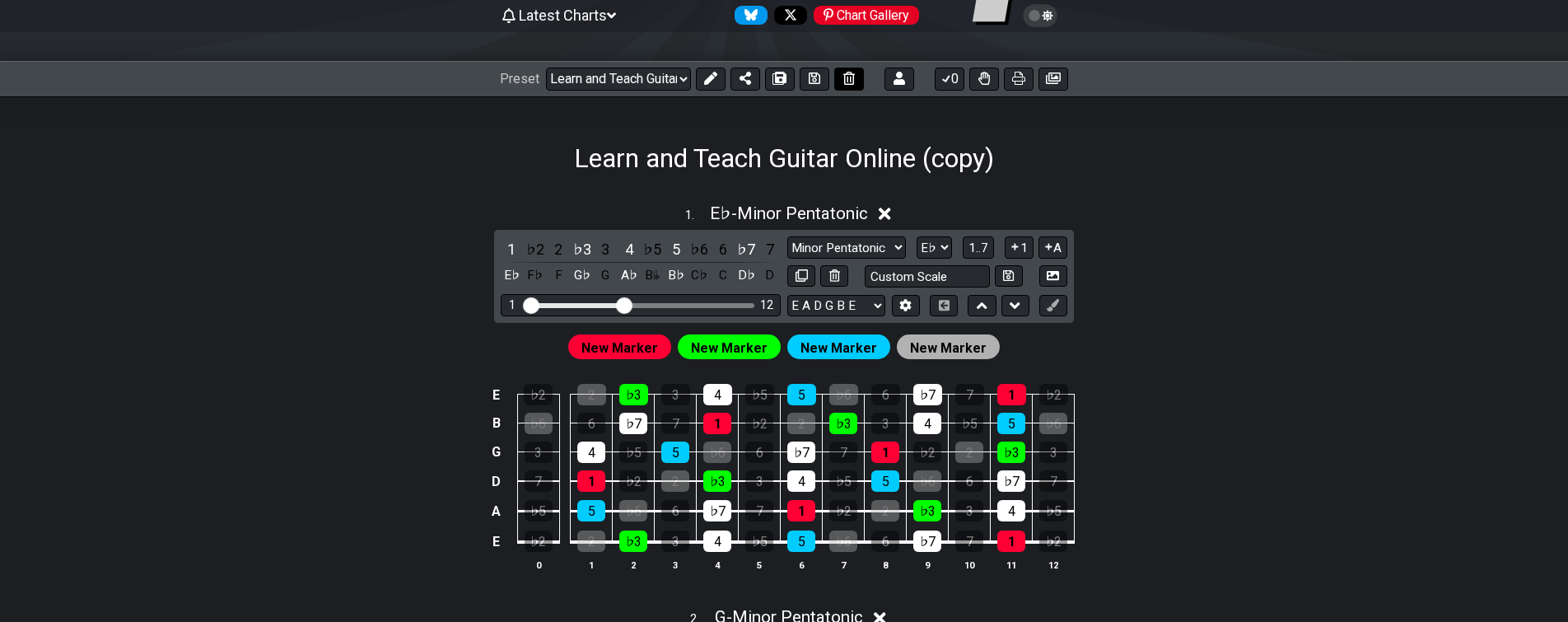
click at [812, 79] on icon at bounding box center [814, 78] width 11 height 13
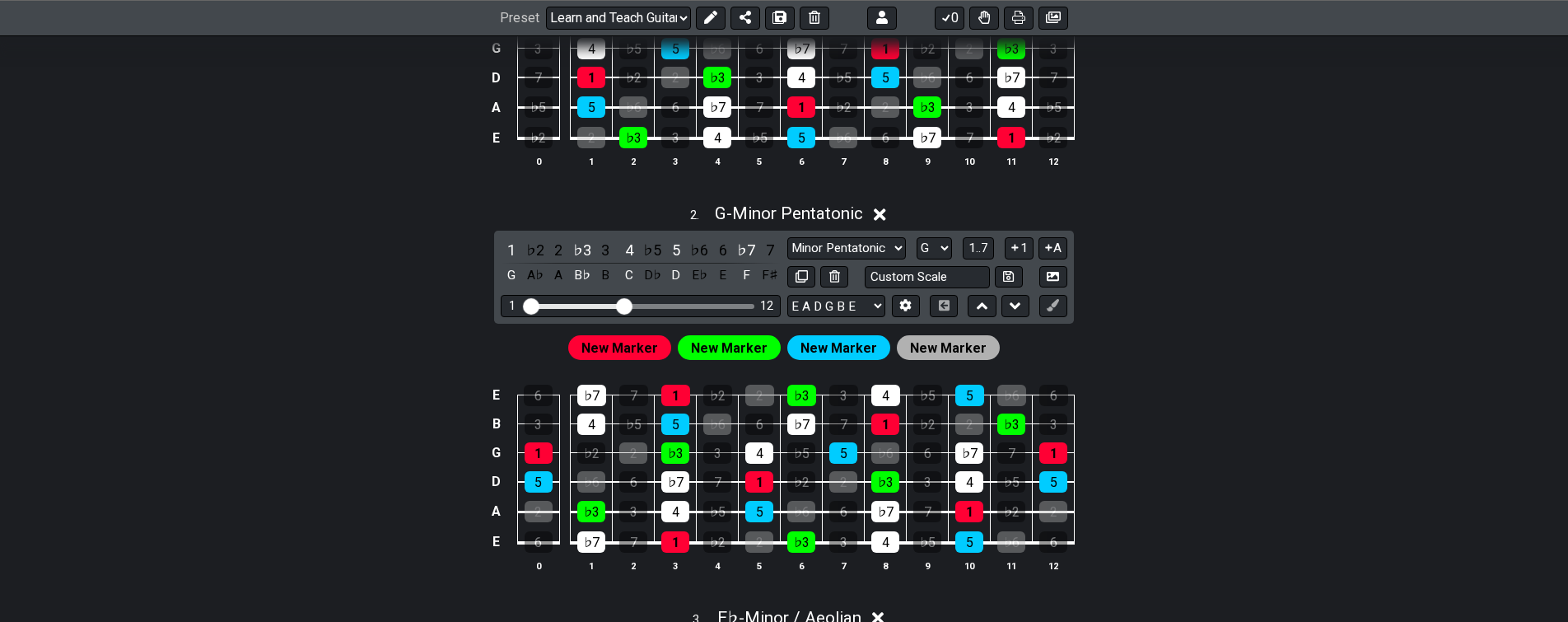
drag, startPoint x: 410, startPoint y: 235, endPoint x: 383, endPoint y: 345, distance: 113.3
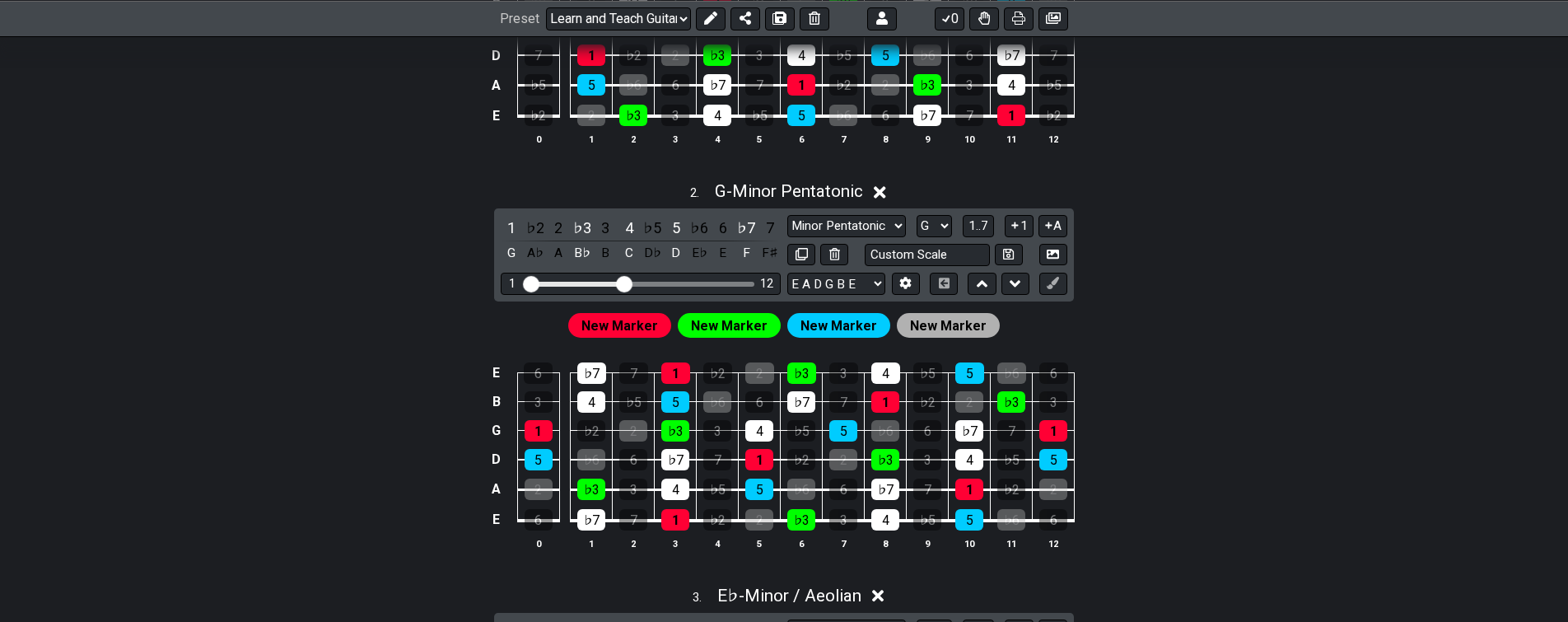
scroll to position [597, 0]
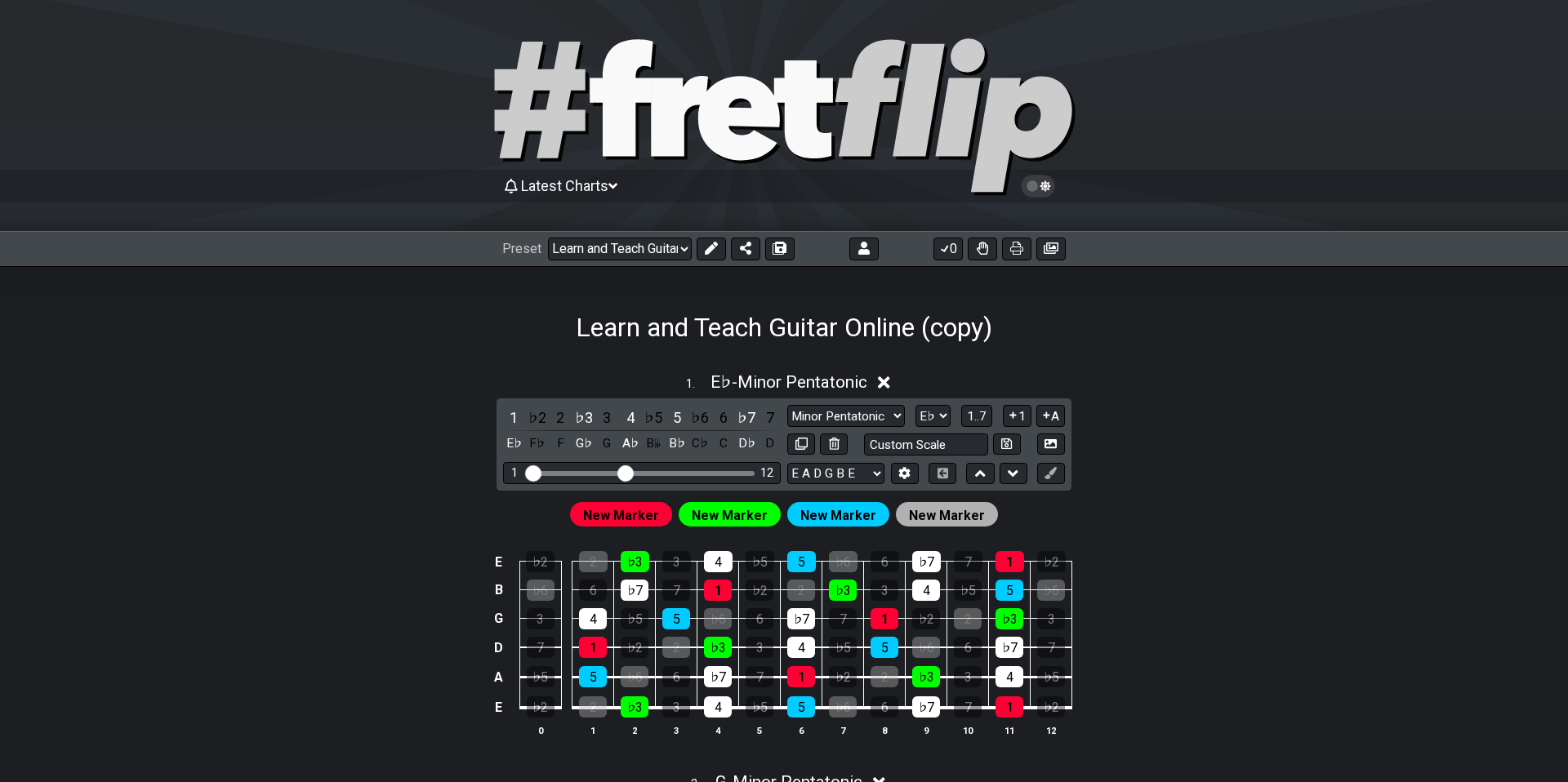
select select "/023ETDBKQ"
select select "Eb"
select select "G"
select select "Eb"
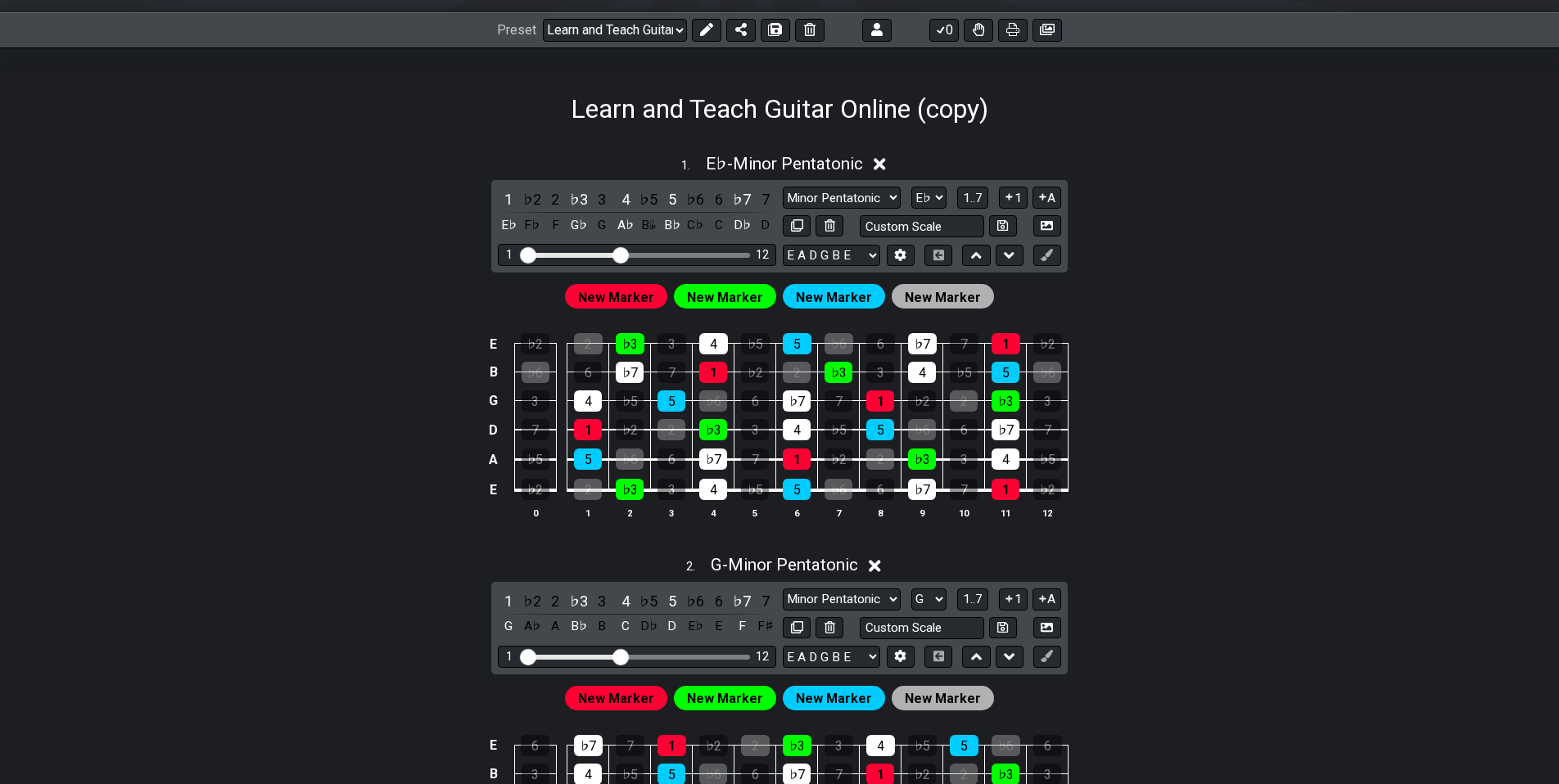
drag, startPoint x: 310, startPoint y: 308, endPoint x: 283, endPoint y: 394, distance: 90.1
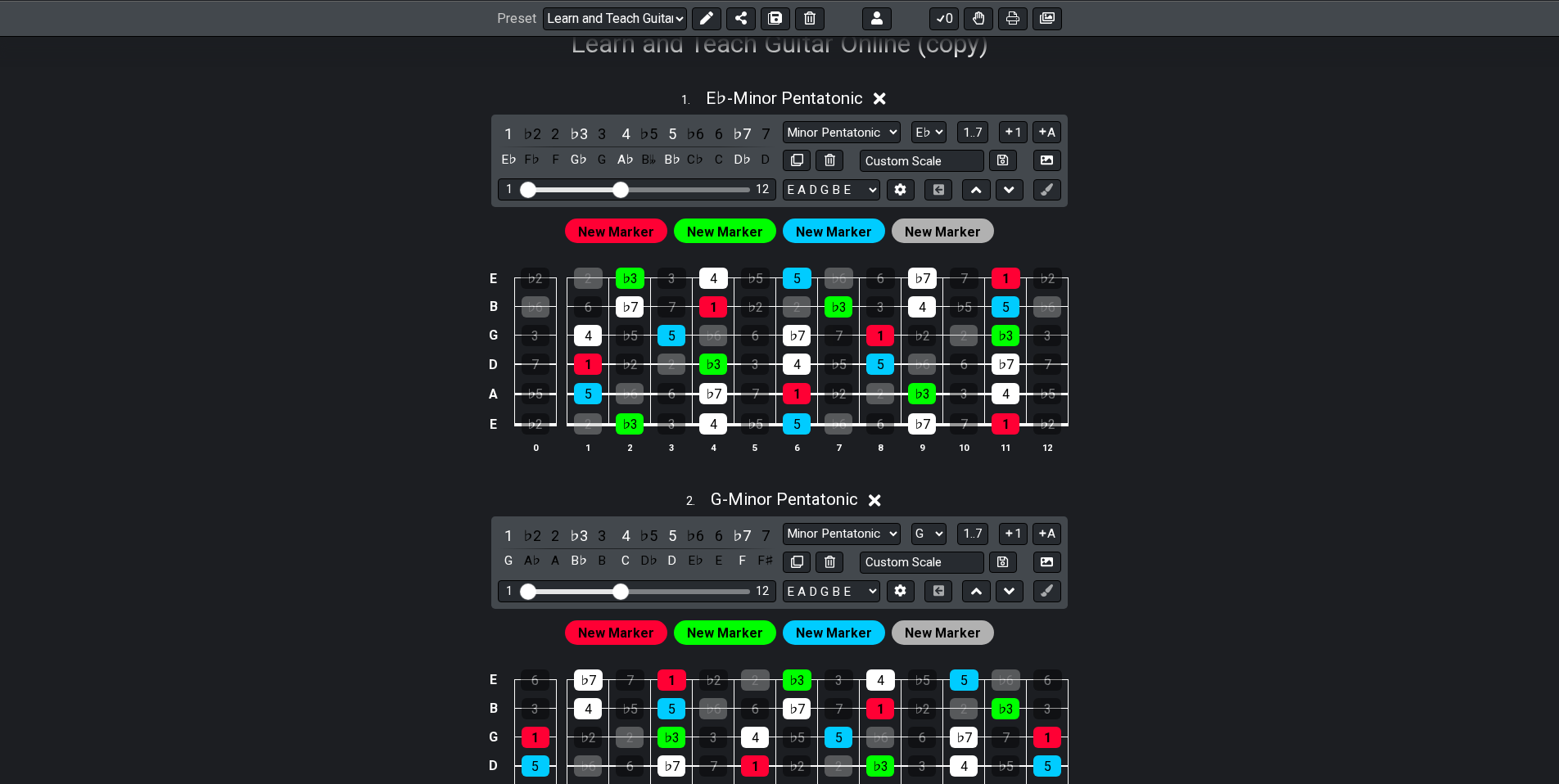
scroll to position [429, 0]
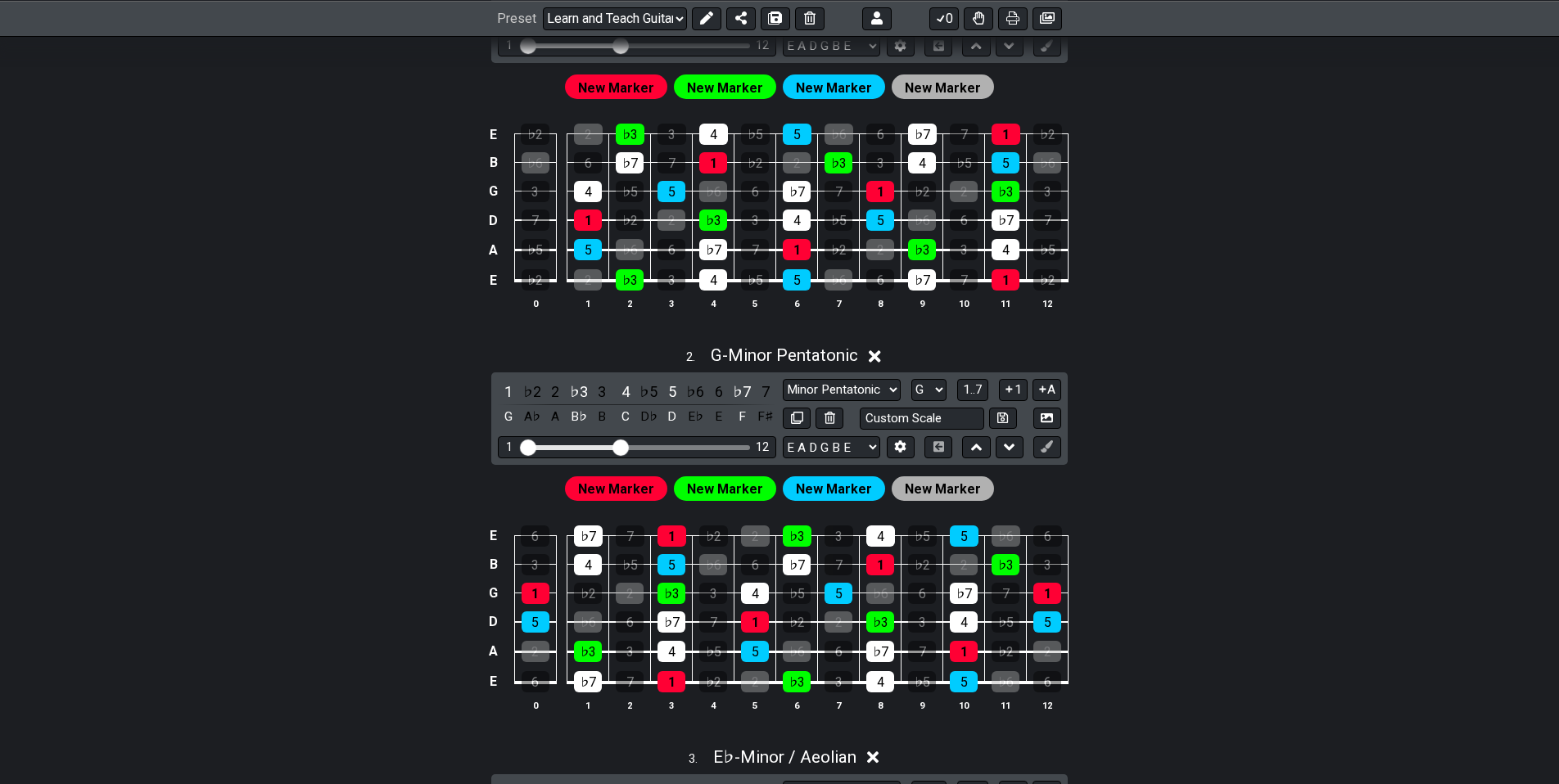
drag, startPoint x: 330, startPoint y: 345, endPoint x: 307, endPoint y: 415, distance: 73.7
click at [117, 586] on div "1 . E♭ - Minor Pentatonic 1 ♭2 2 ♭3 3 4 ♭5 5 ♭6 6 ♭7 7 E♭ F♭ F G♭ G A♭ B𝄫 B♭ C♭…" at bounding box center [779, 759] width 1559 height 1688
